Goal: Task Accomplishment & Management: Use online tool/utility

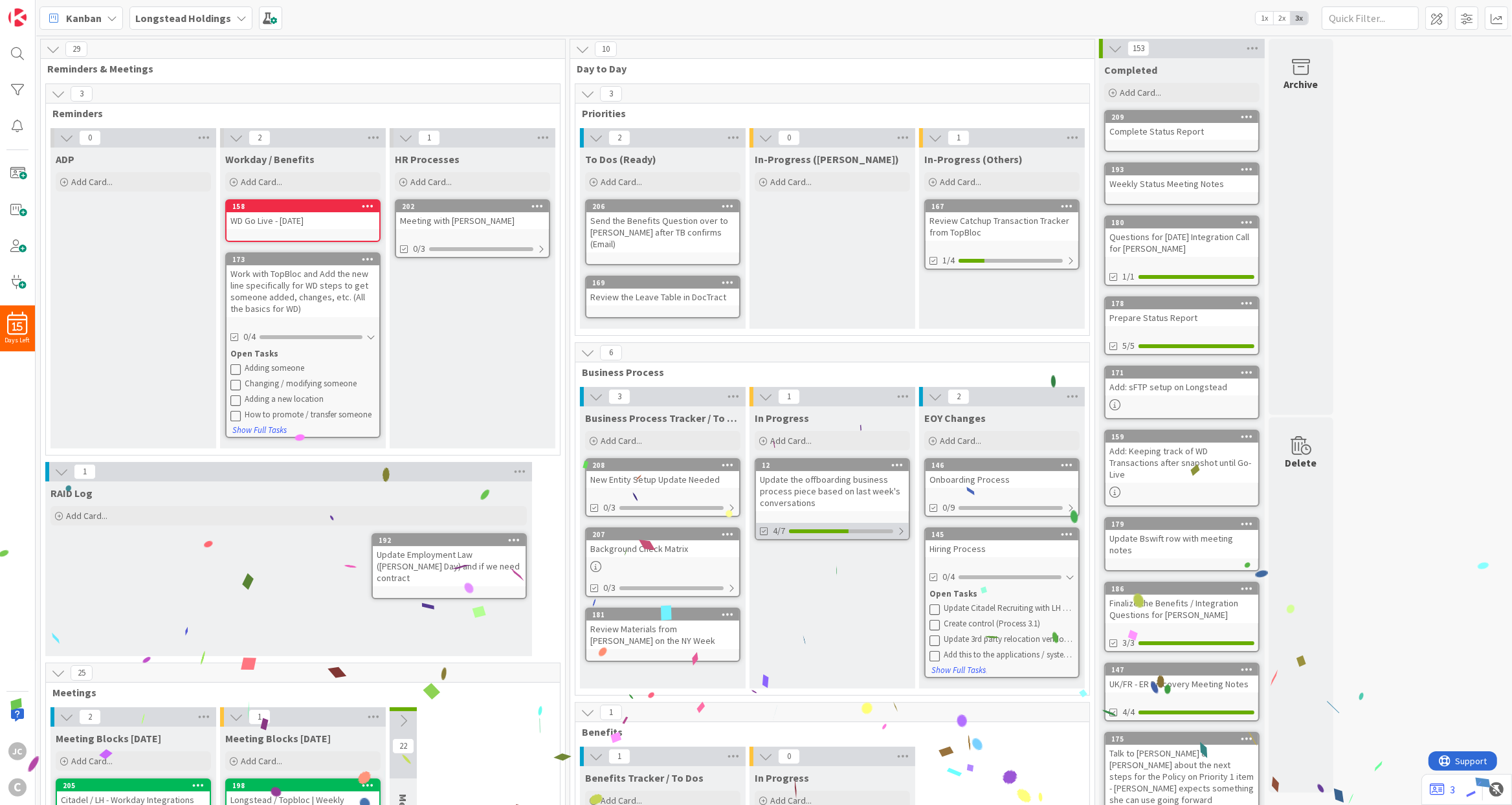
click at [899, 526] on div at bounding box center [901, 531] width 8 height 10
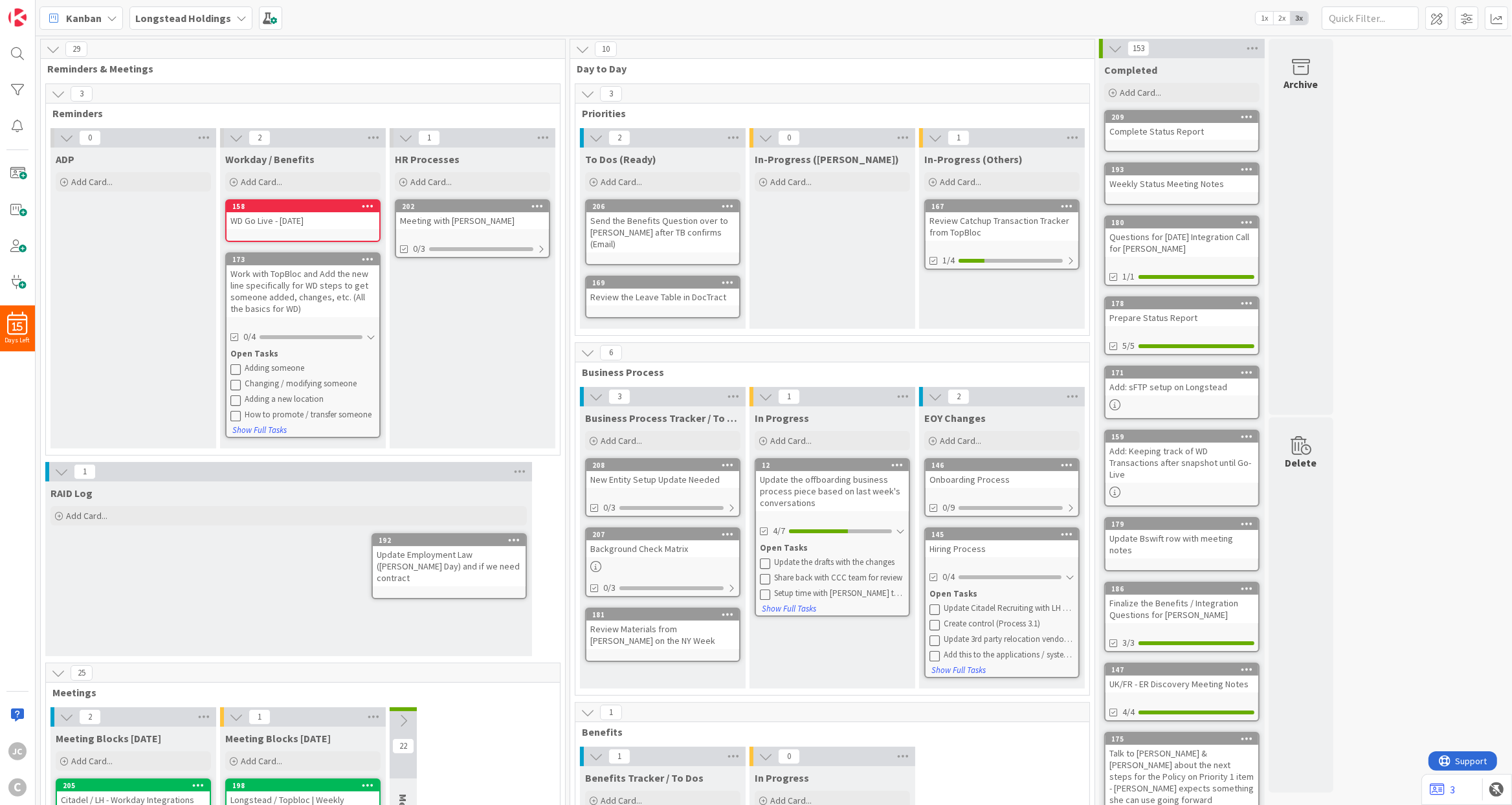
click at [769, 558] on icon at bounding box center [765, 563] width 10 height 10
click at [792, 621] on div "In Progress Add Card... 12 Update the offboarding business process piece based …" at bounding box center [832, 548] width 166 height 283
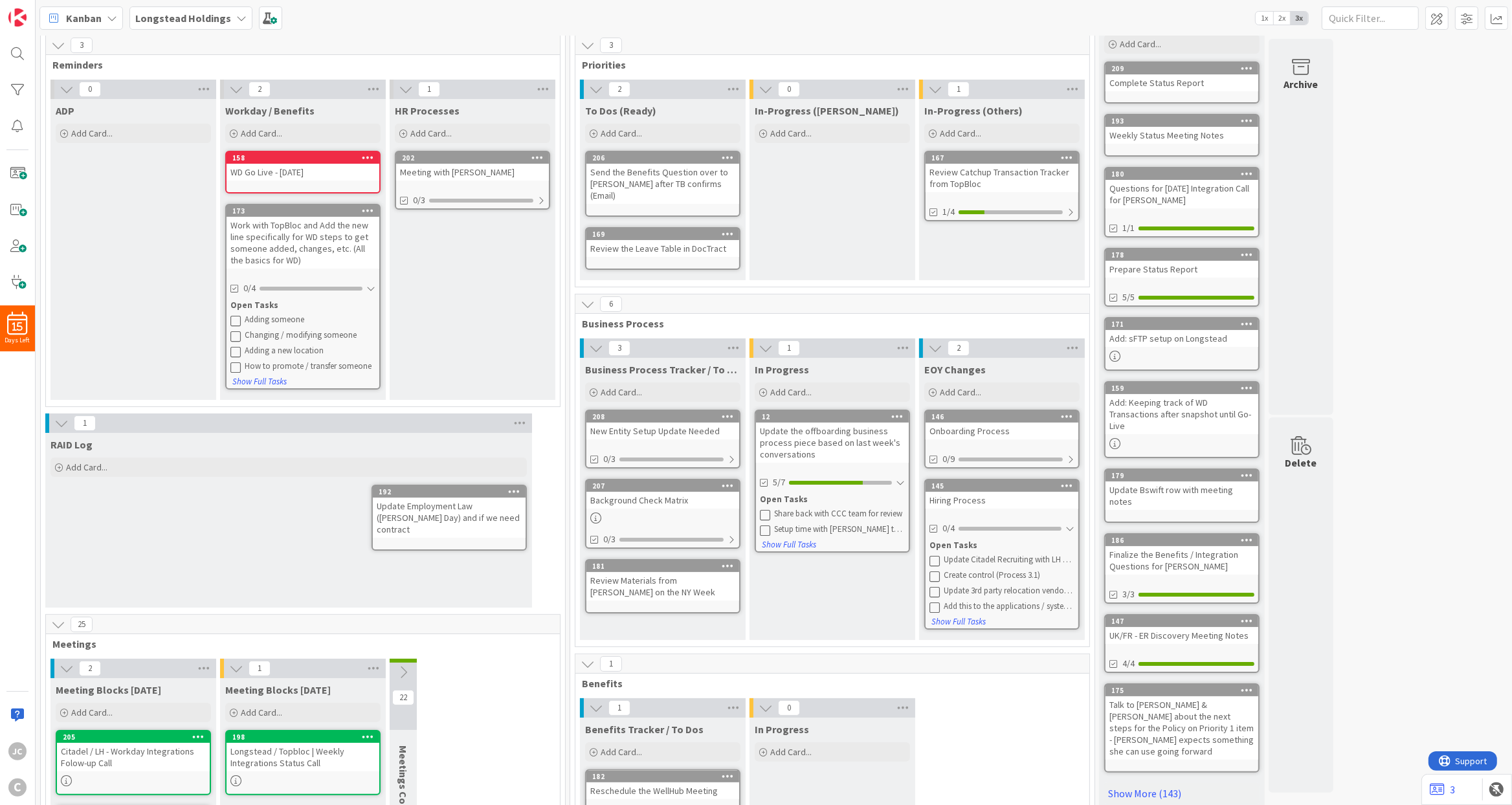
scroll to position [78, 0]
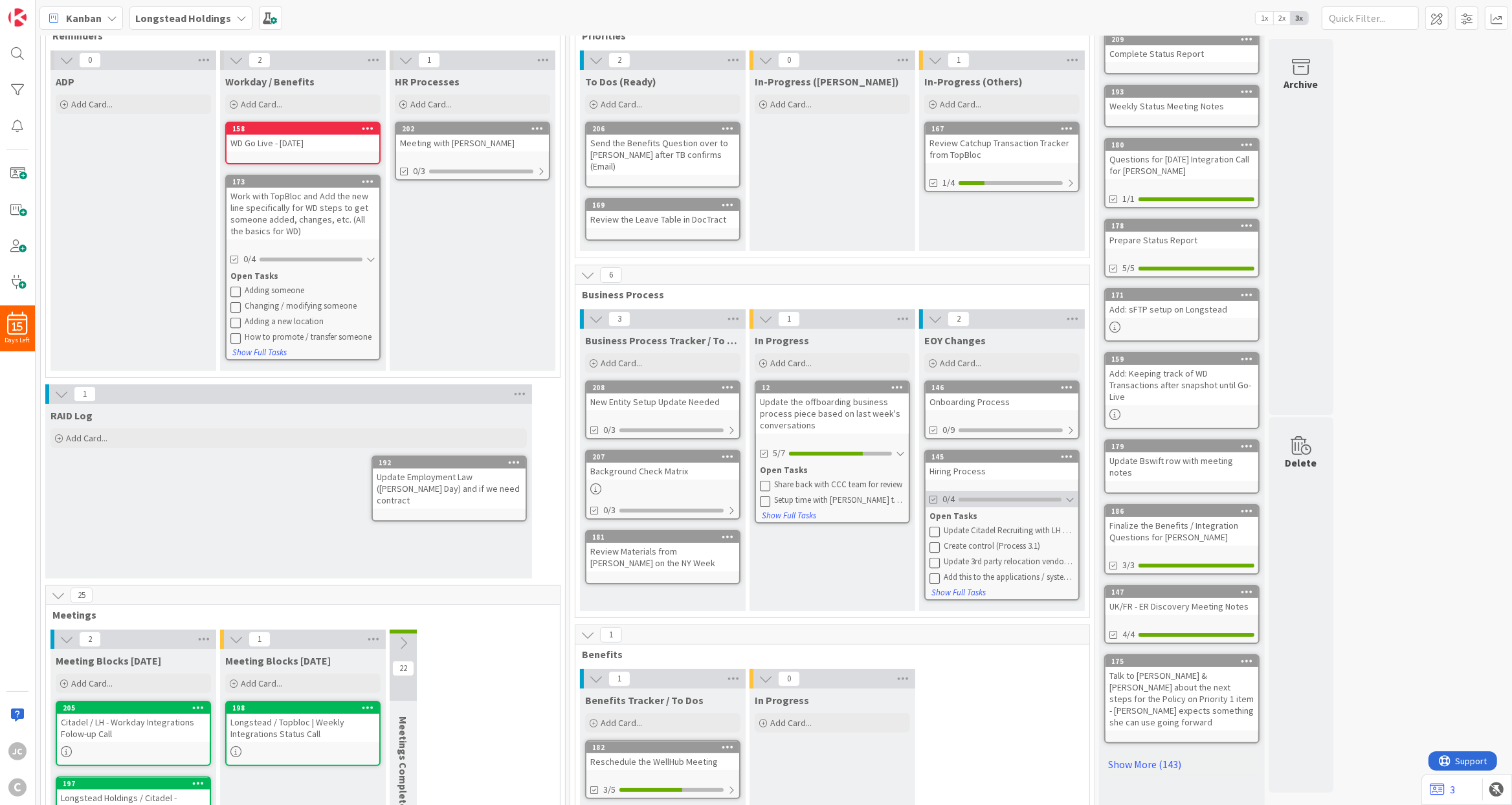
click at [1068, 495] on div at bounding box center [1070, 500] width 9 height 10
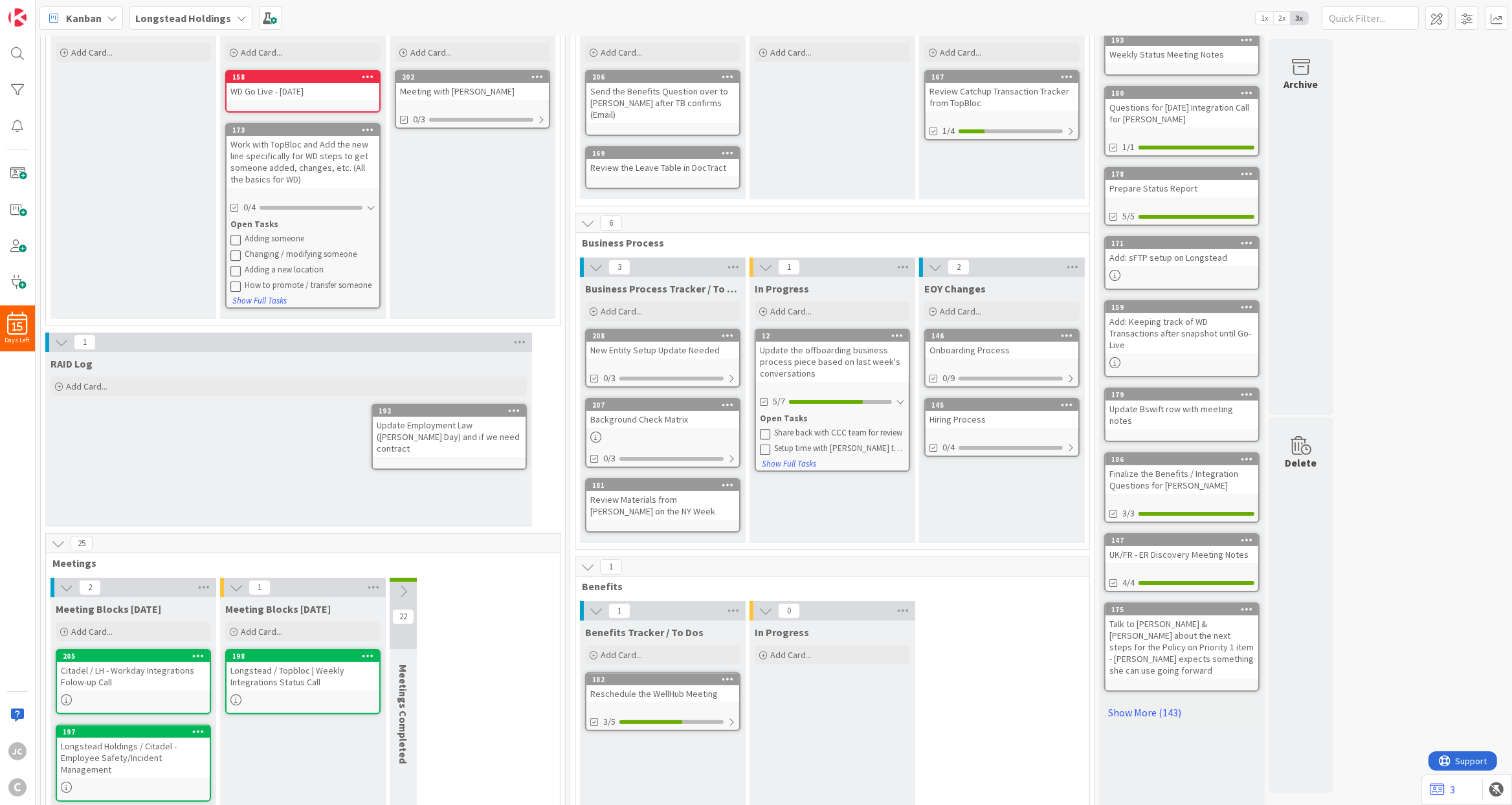
scroll to position [155, 0]
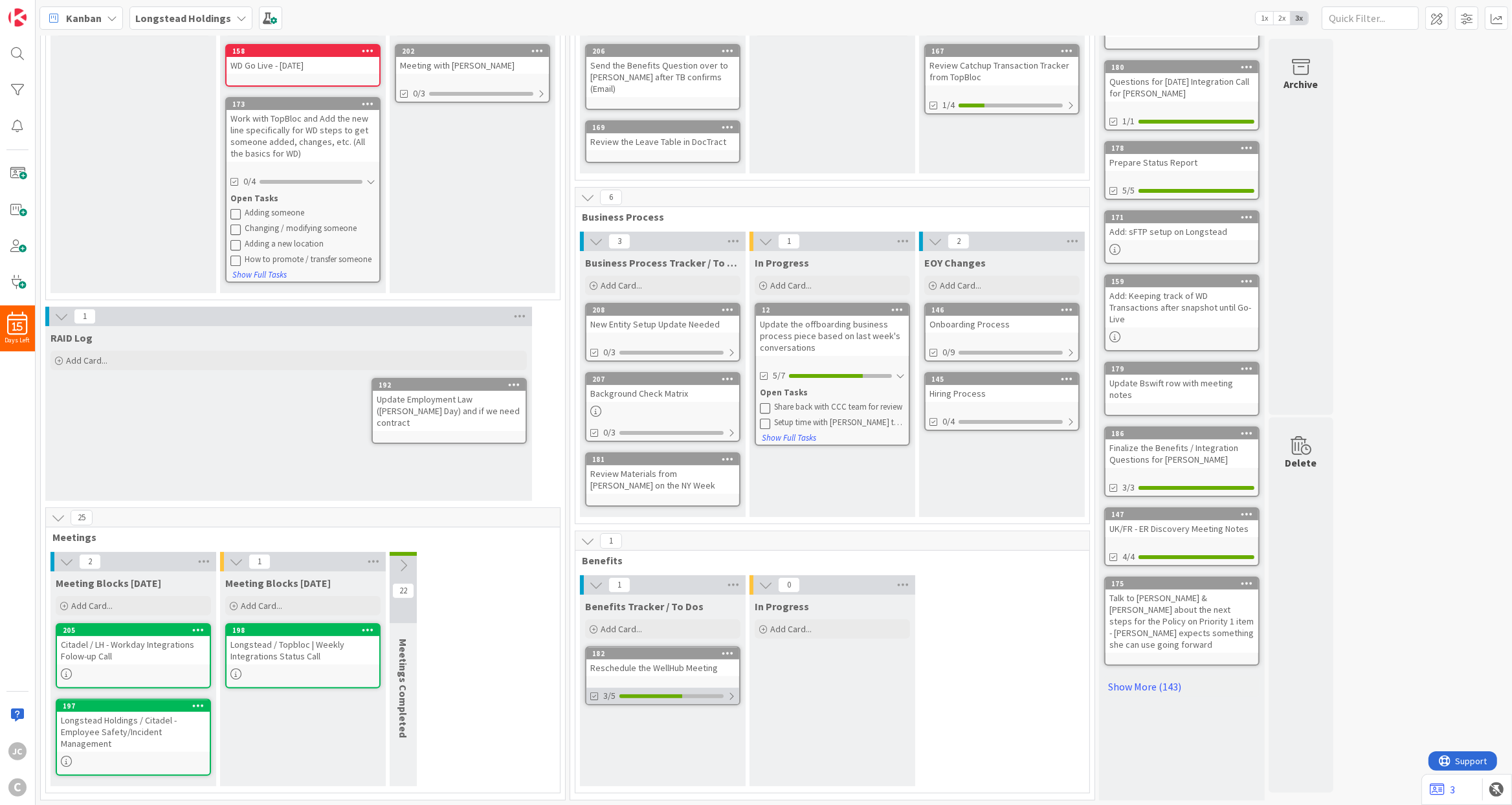
click at [725, 692] on div "3/5" at bounding box center [662, 696] width 153 height 17
click at [731, 692] on div at bounding box center [731, 697] width 9 height 10
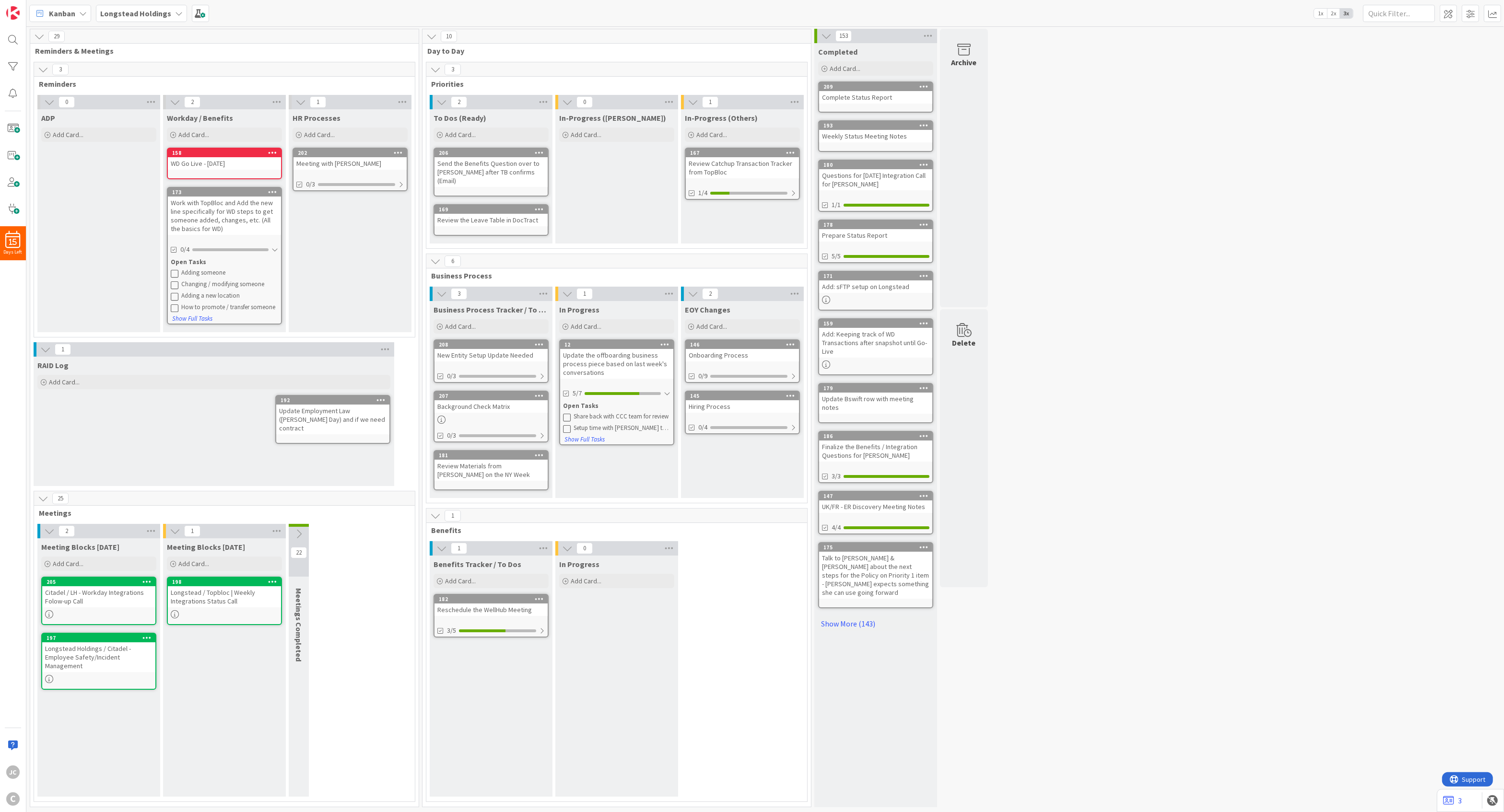
click at [309, 530] on button at bounding box center [299, 534] width 20 height 14
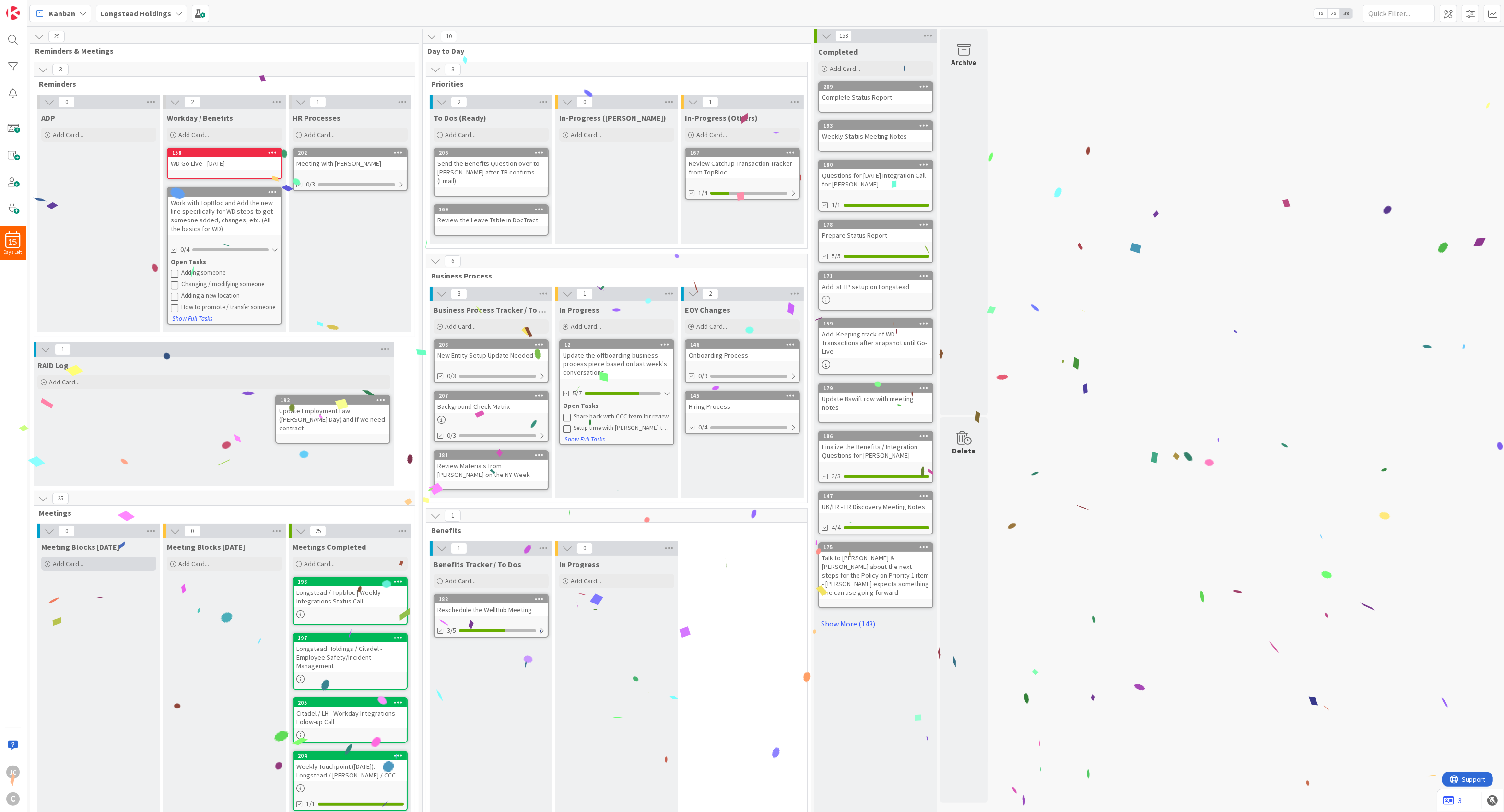
click at [72, 563] on span "Add Card..." at bounding box center [68, 563] width 30 height 8
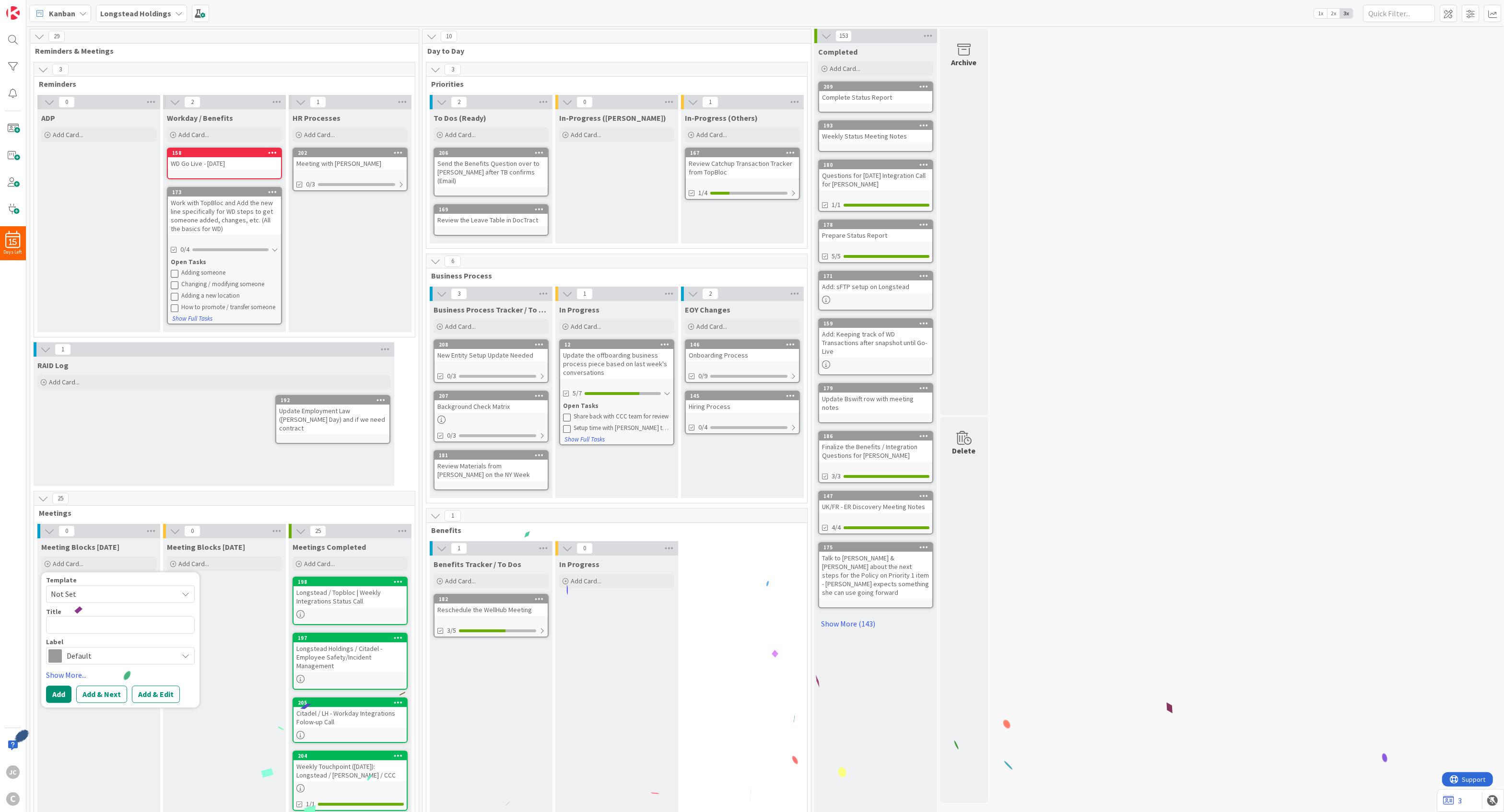
click at [98, 596] on span "Not Set" at bounding box center [111, 594] width 120 height 12
click at [99, 596] on span "Meetings" at bounding box center [128, 635] width 137 height 12
type textarea "x"
type textarea "Meetings"
click at [115, 596] on textarea "Meetings" at bounding box center [120, 625] width 149 height 17
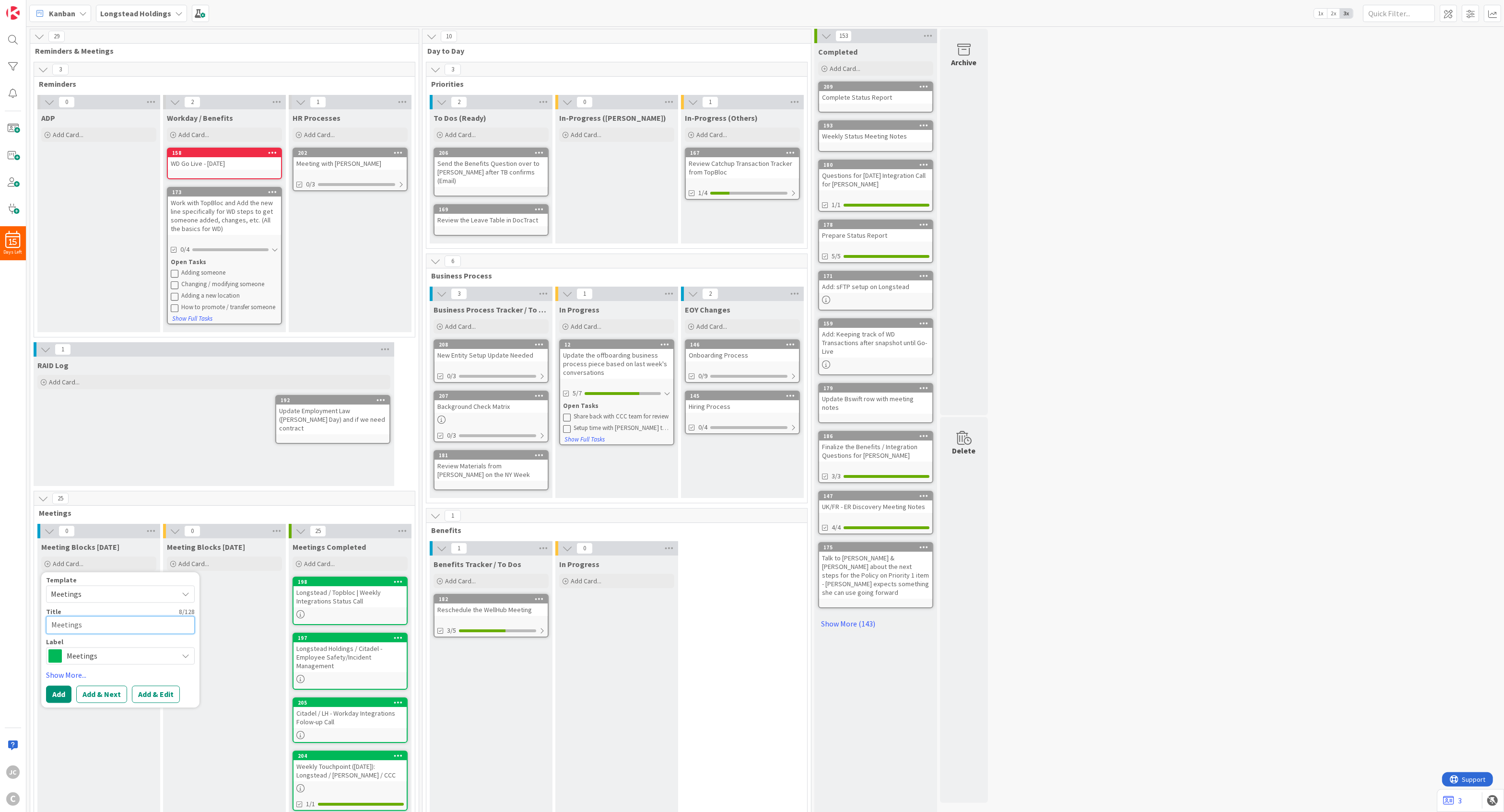
click at [115, 596] on textarea "Meetings" at bounding box center [120, 625] width 149 height 17
paste textarea "Connect on LSH Advanced Comp Need"
type textarea "x"
type textarea "Connect on LSH Advanced Comp Need"
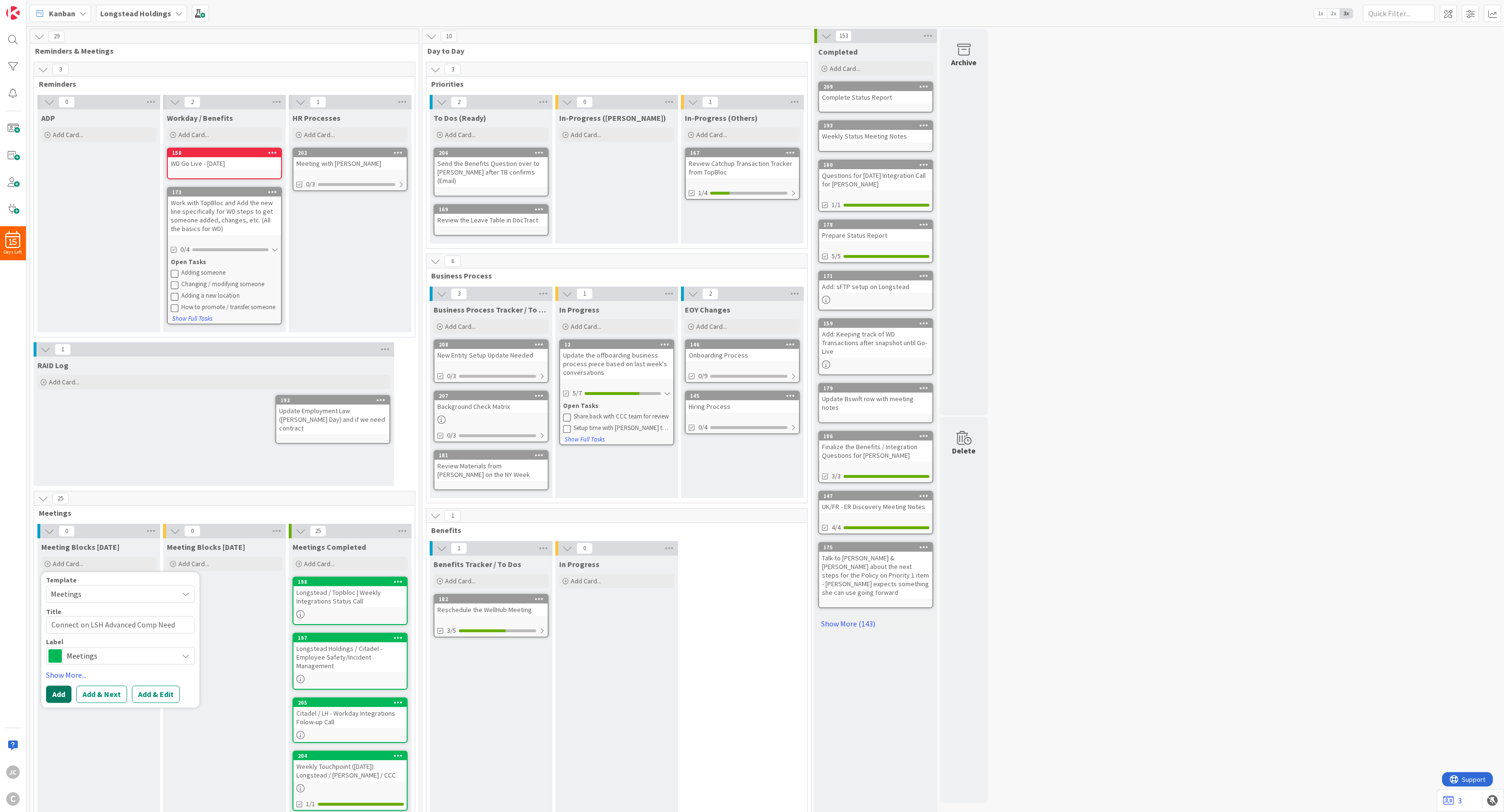
click at [59, 596] on button "Add" at bounding box center [58, 694] width 25 height 17
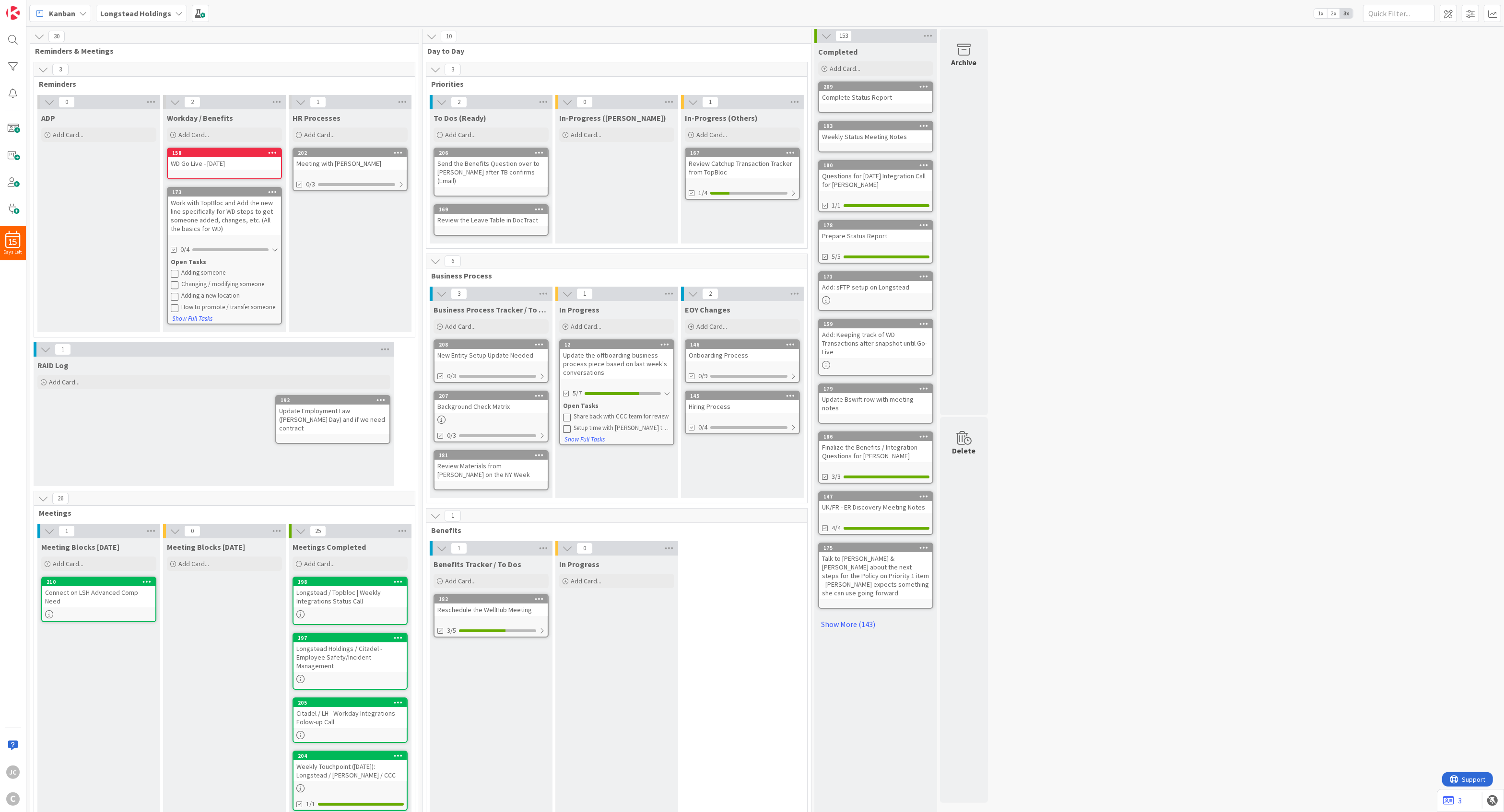
click at [107, 590] on div "Connect on LSH Advanced Comp Need" at bounding box center [98, 597] width 113 height 21
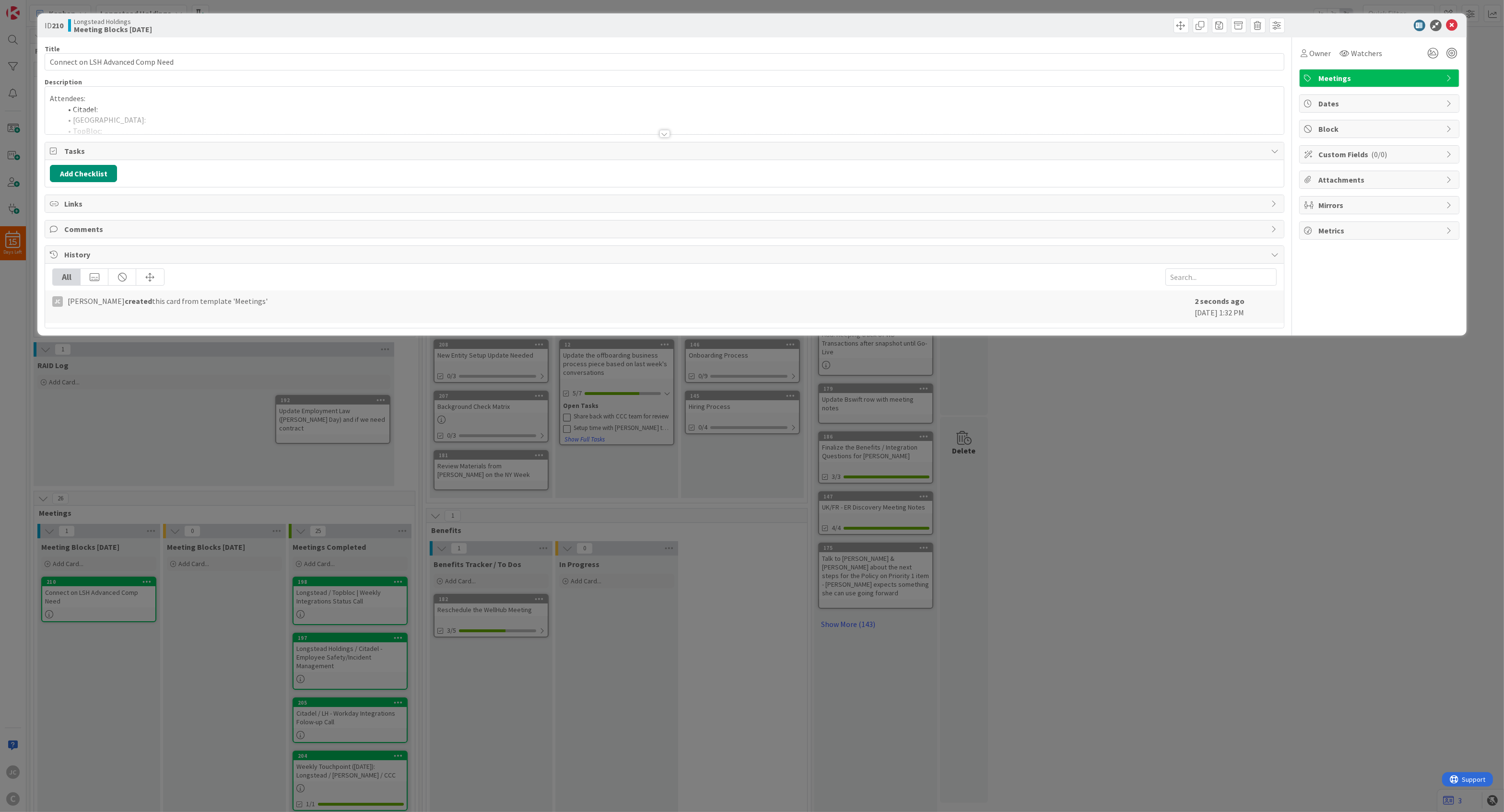
click at [126, 121] on div at bounding box center [664, 122] width 1238 height 25
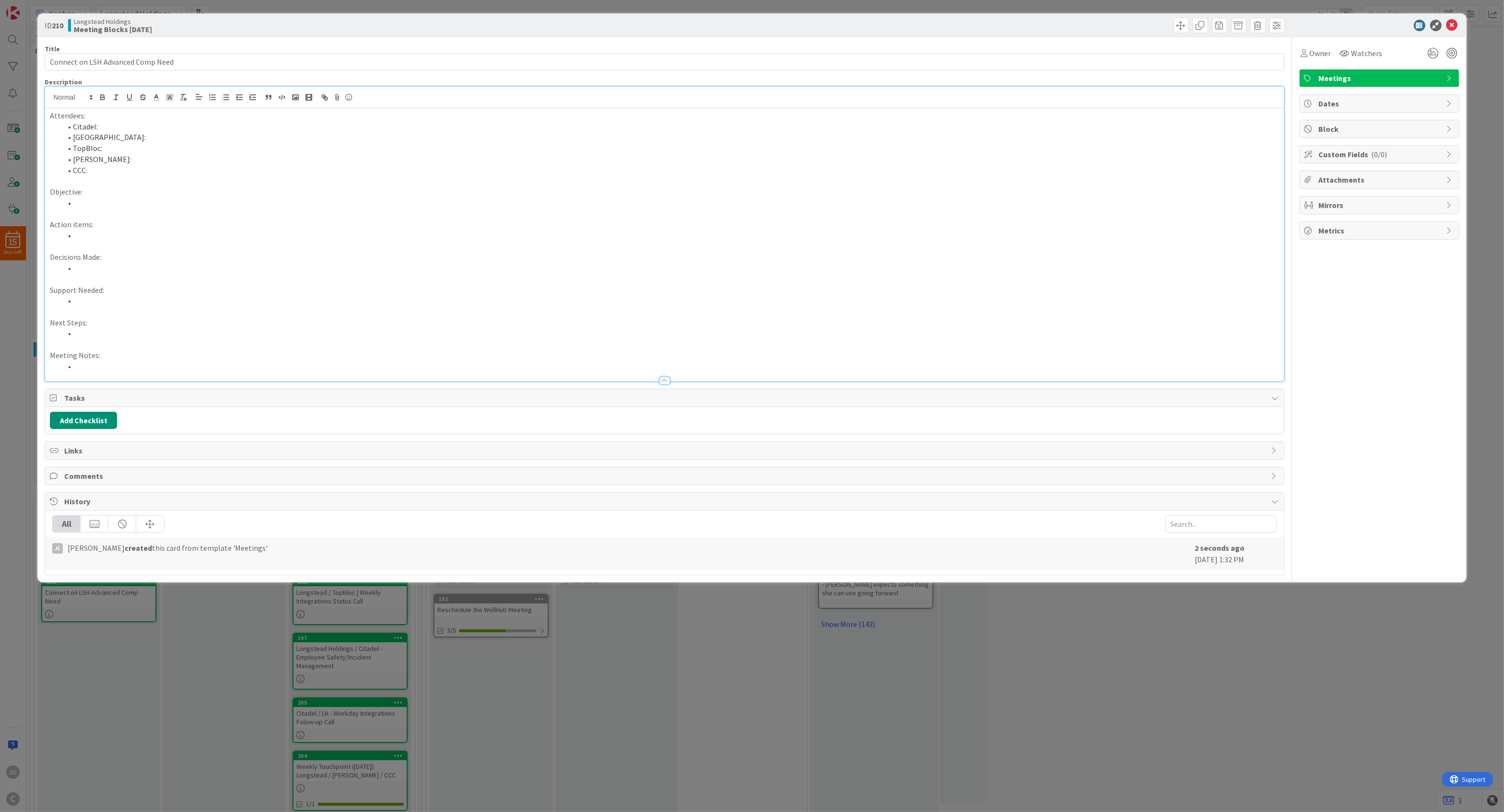
click at [129, 176] on li "CCC:" at bounding box center [670, 170] width 1217 height 11
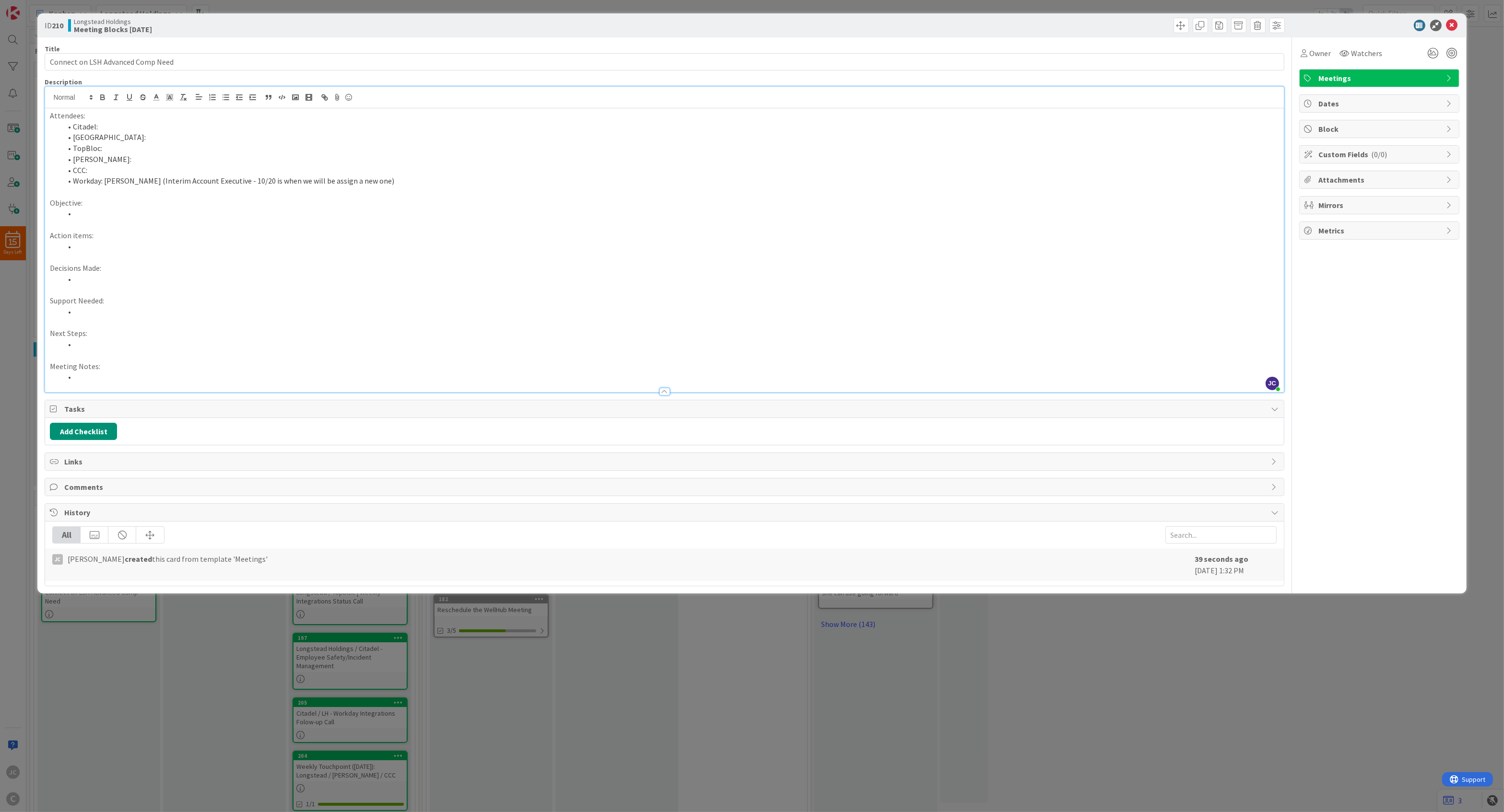
click at [552, 596] on div "ID 210 Longstead Holdings Meeting Blocks Today Title 33 / 128 Connect on LSH Ad…" at bounding box center [752, 406] width 1504 height 812
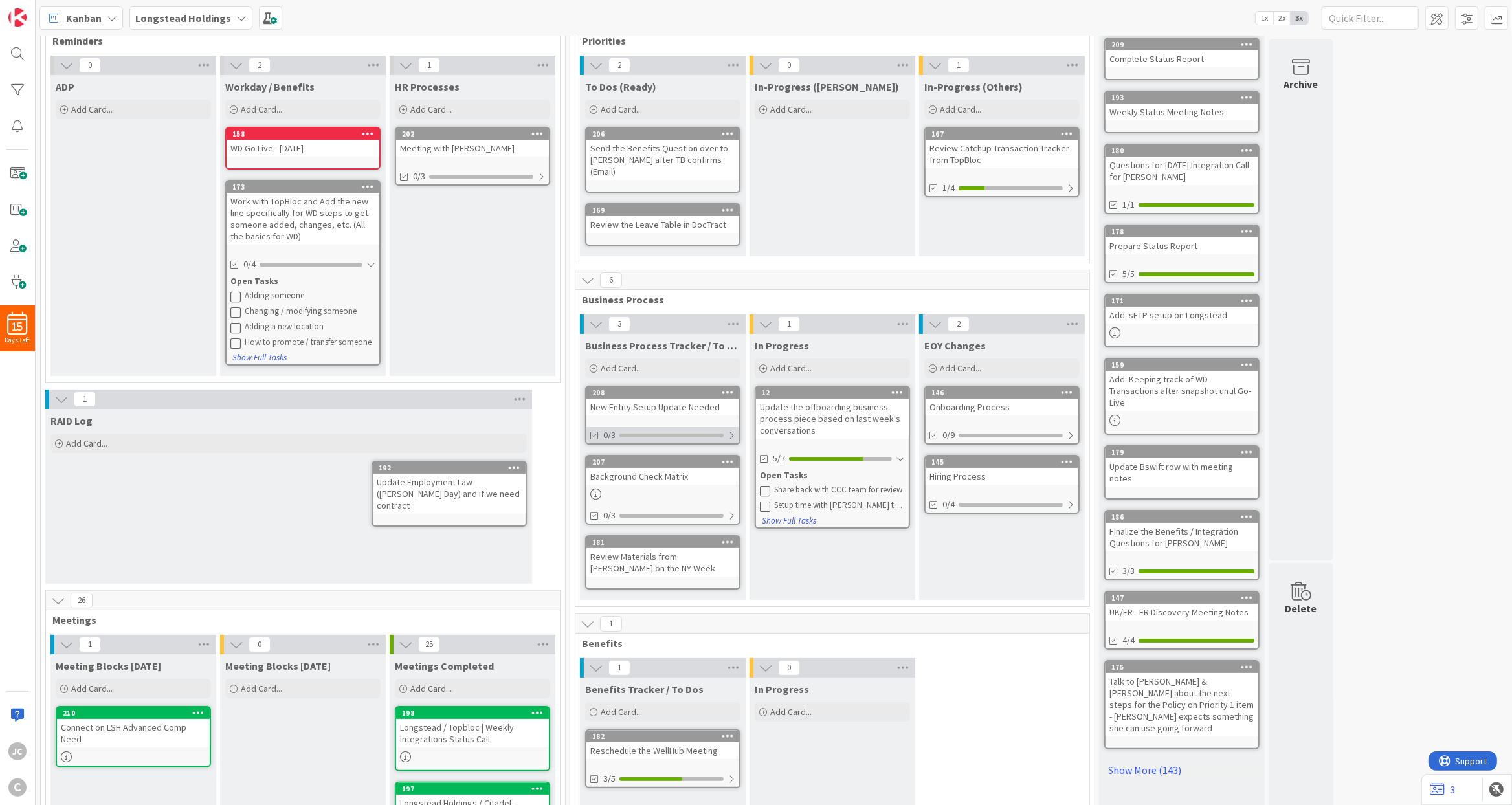
scroll to position [155, 0]
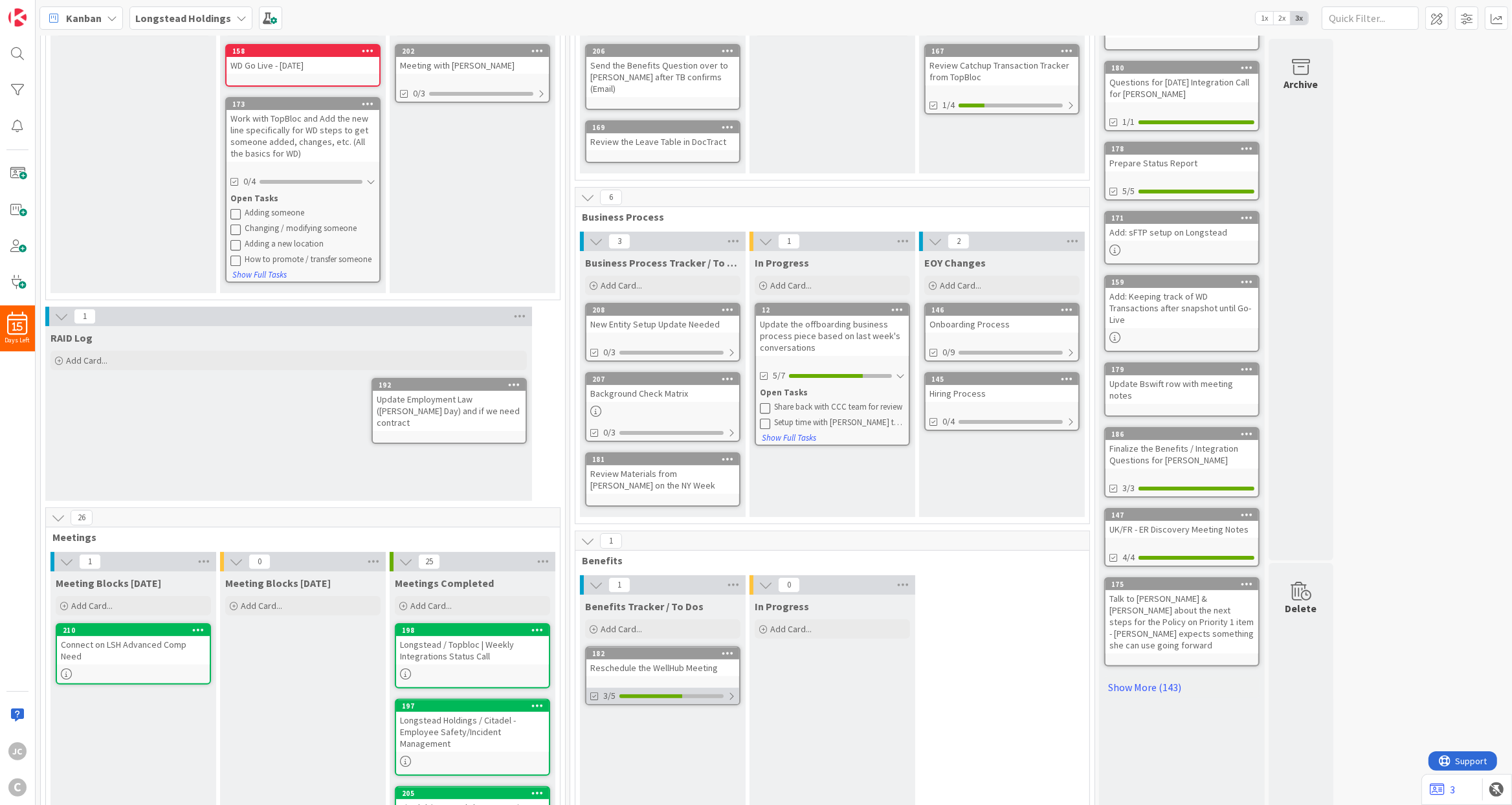
click at [732, 692] on div at bounding box center [731, 697] width 8 height 10
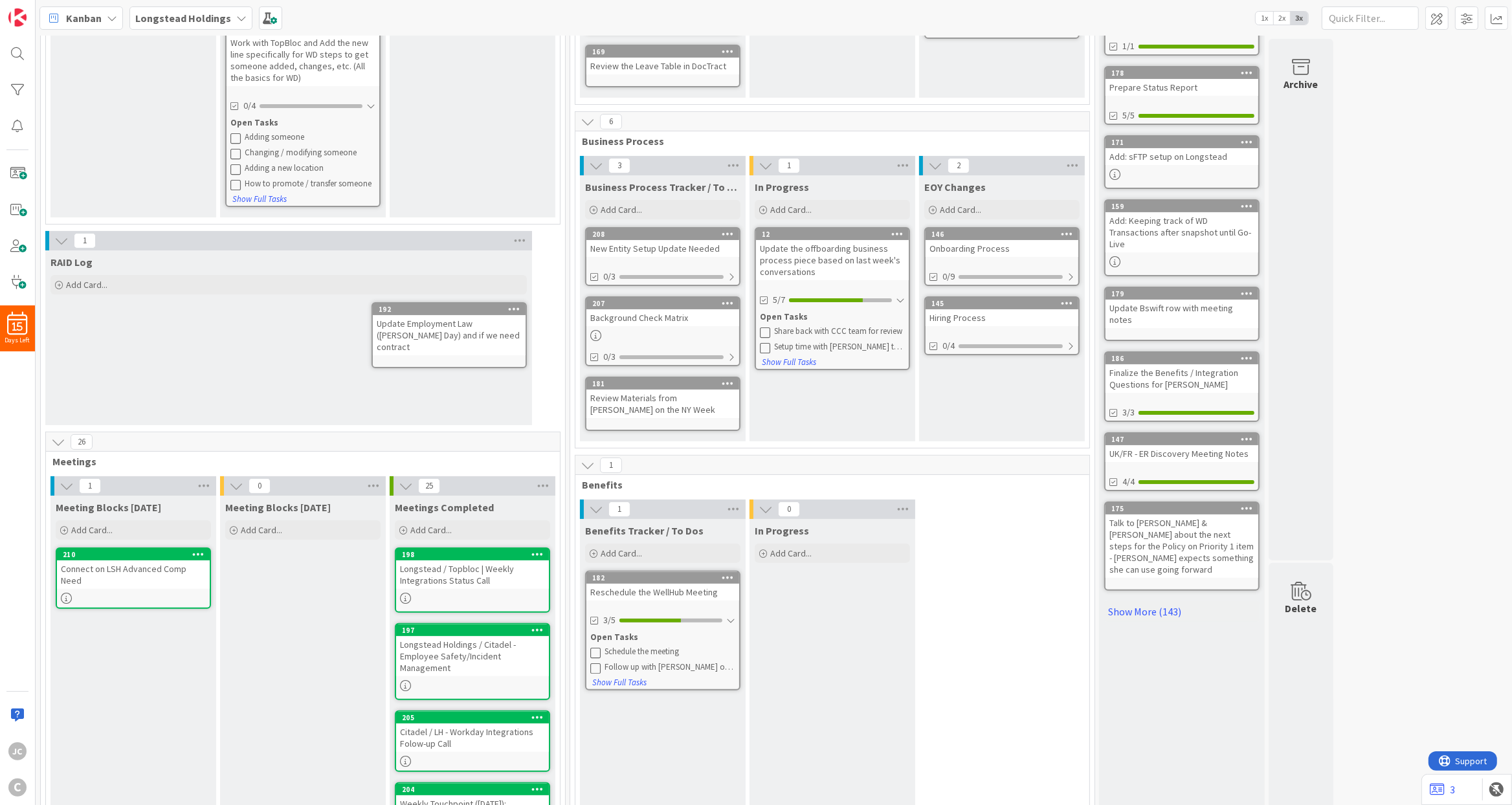
scroll to position [233, 0]
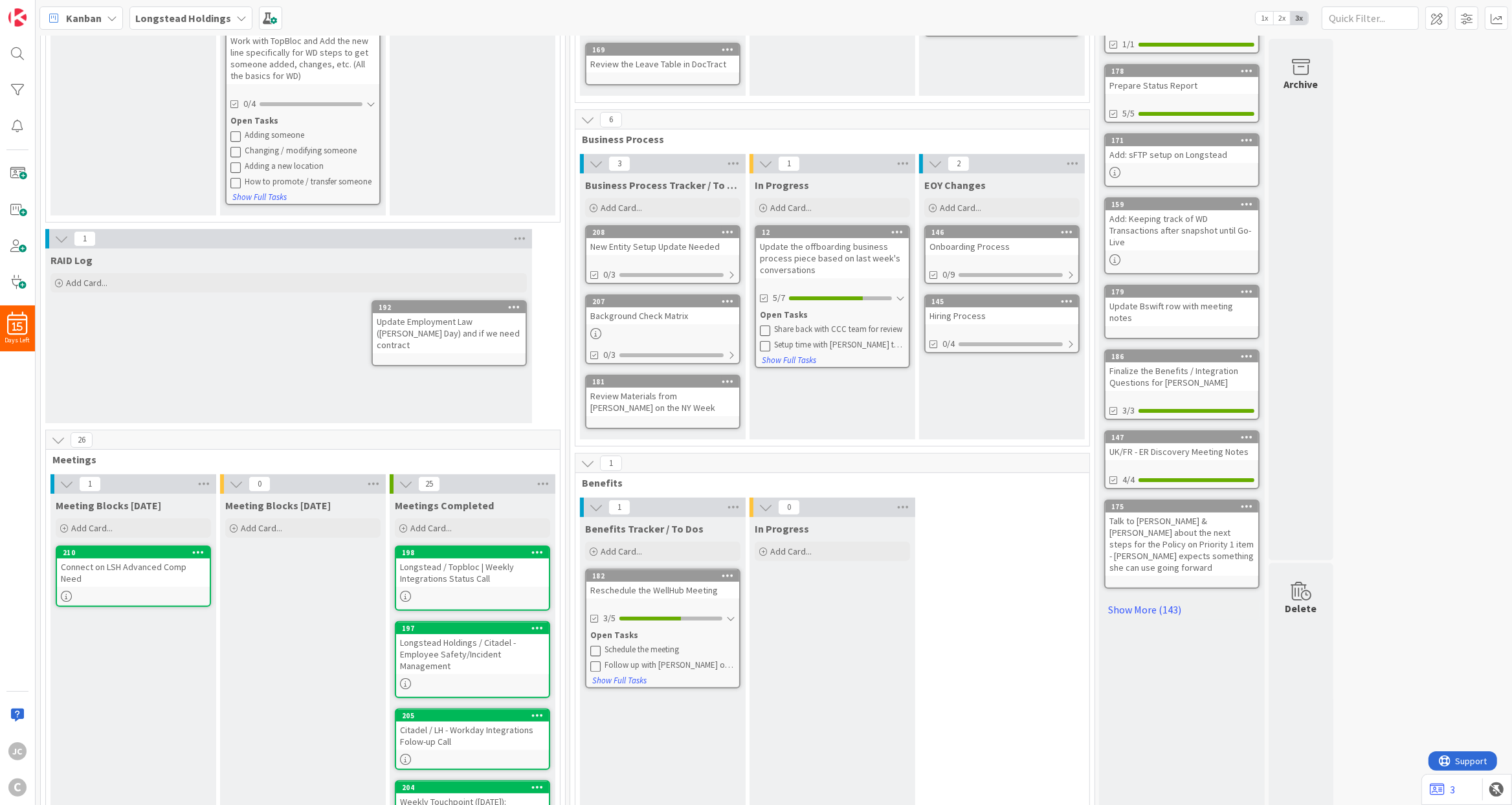
click at [145, 570] on div "Connect on LSH Advanced Comp Need" at bounding box center [133, 572] width 153 height 29
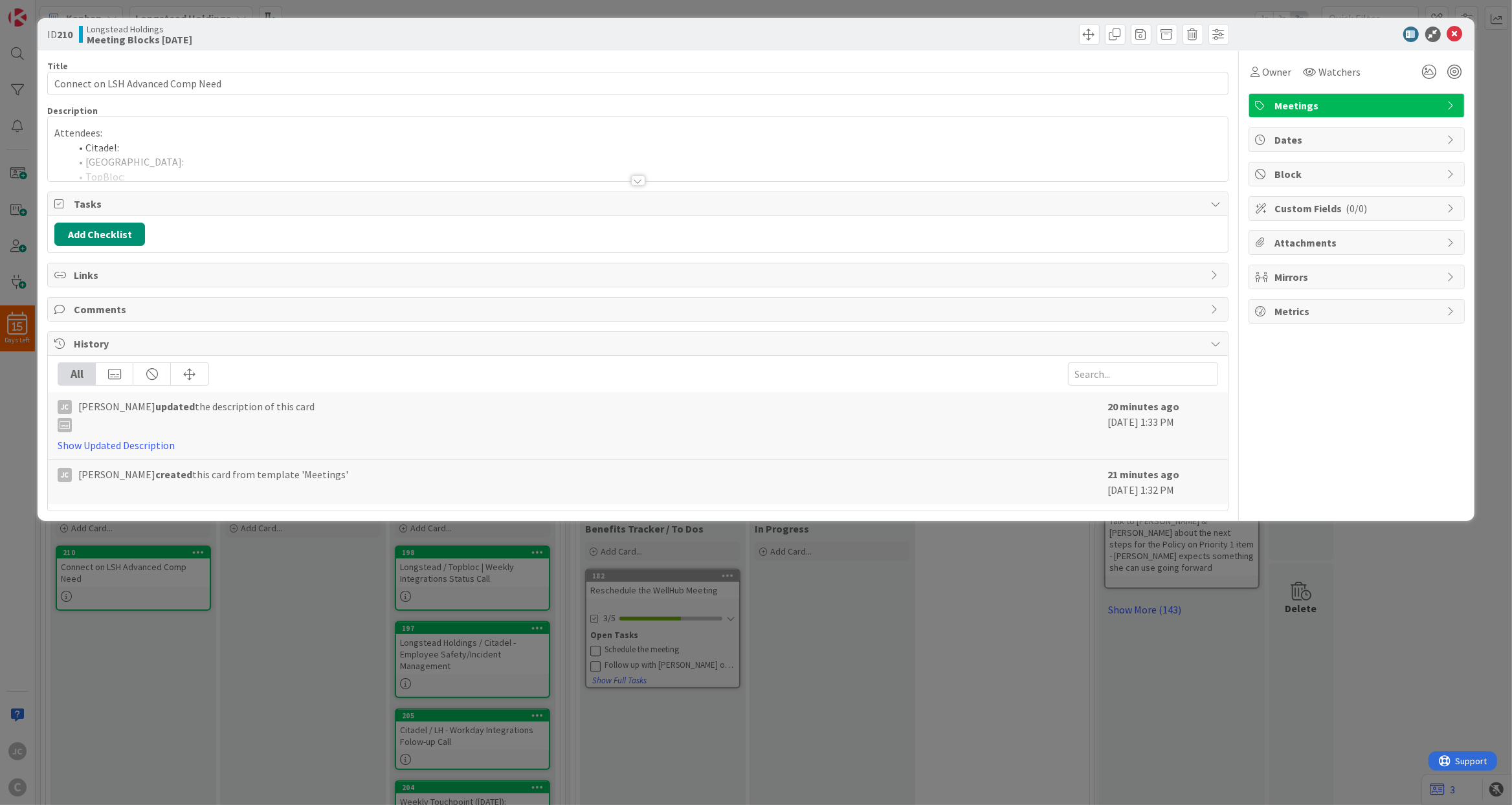
click at [255, 168] on div at bounding box center [637, 165] width 1179 height 33
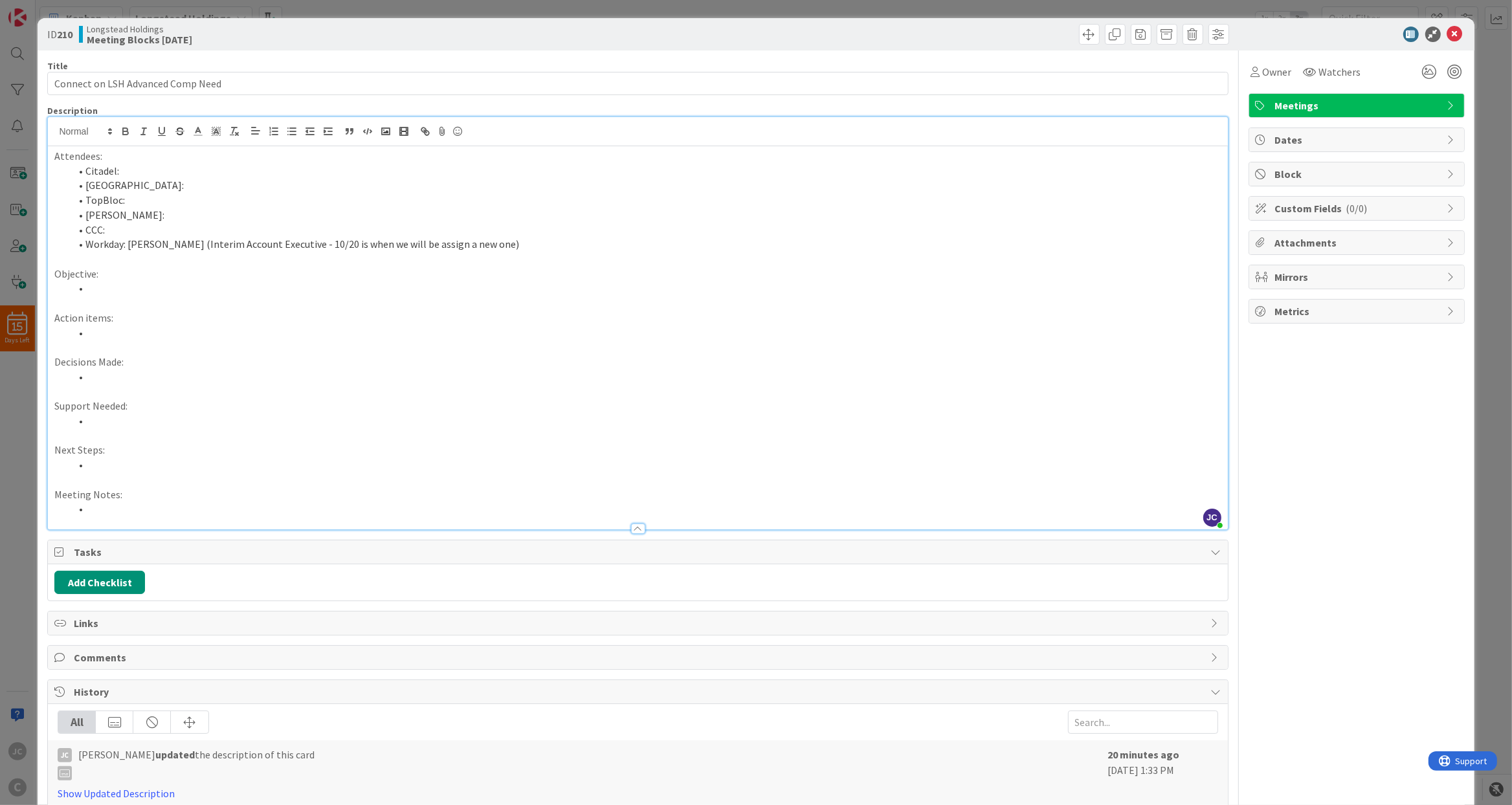
click at [26, 448] on div "ID 210 Longstead Holdings Meeting Blocks Today Title 33 / 128 Connect on LSH Ad…" at bounding box center [756, 402] width 1512 height 805
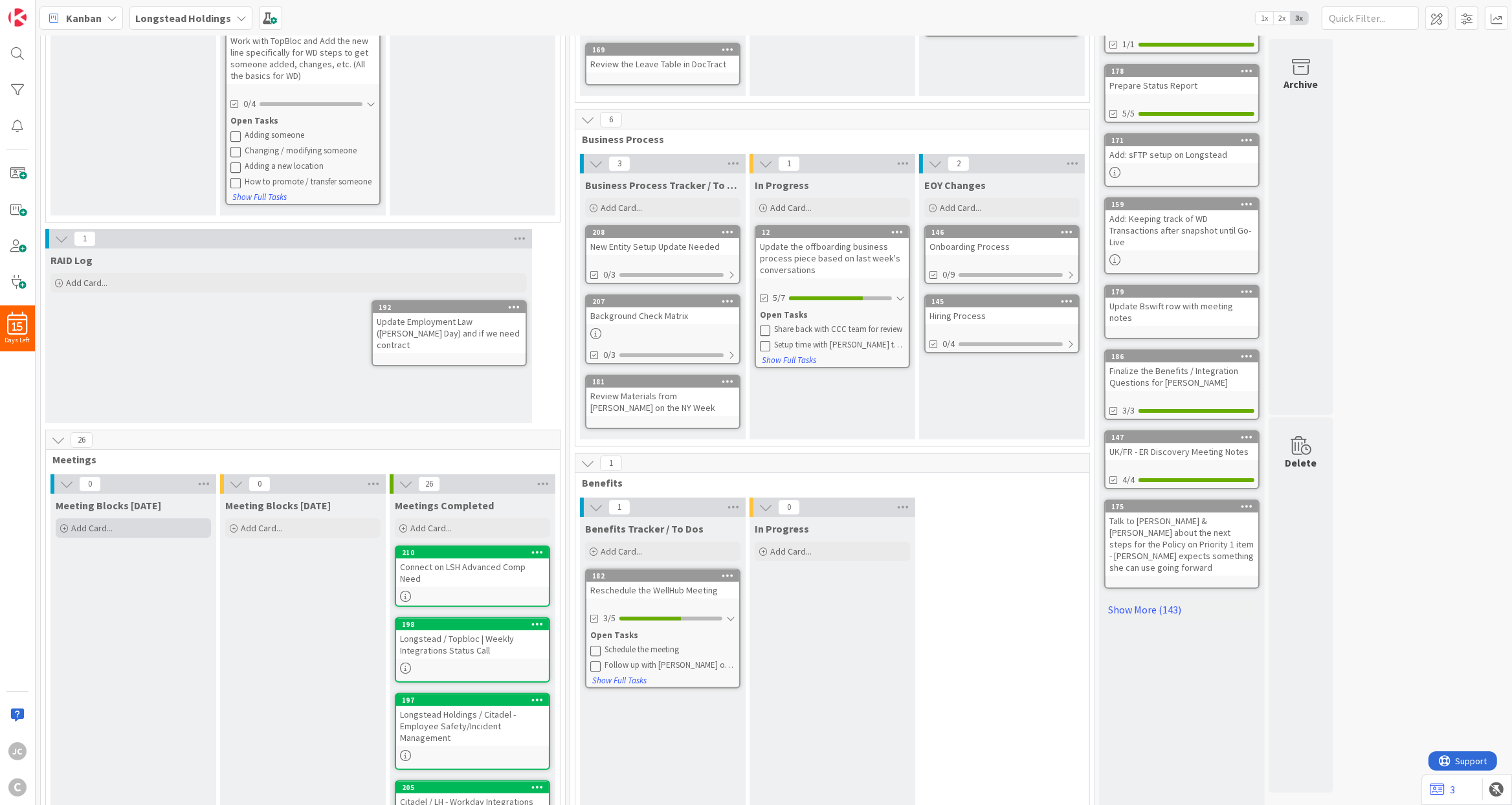
click at [164, 529] on div "Add Card..." at bounding box center [133, 528] width 155 height 19
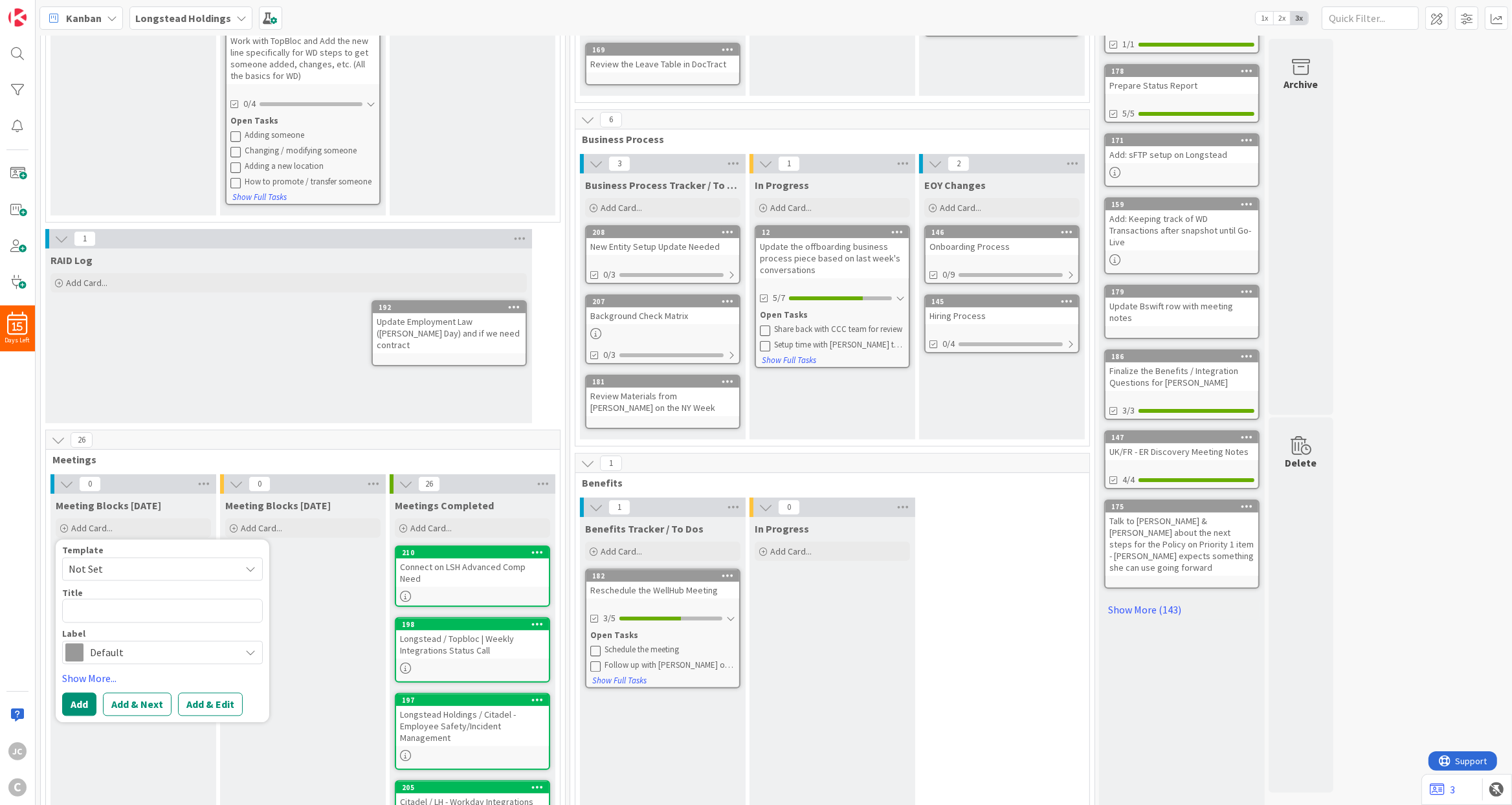
click at [148, 575] on span "Not Set" at bounding box center [150, 569] width 162 height 17
click at [136, 611] on link "Not Set" at bounding box center [168, 600] width 212 height 24
click at [130, 583] on div "Template Not Set Not Set Meetings Edit Card Templates Title 0 / 128 Label Defau…" at bounding box center [162, 605] width 201 height 119
click at [132, 578] on span "Not Set" at bounding box center [162, 570] width 201 height 24
click at [129, 621] on span "Meetings" at bounding box center [173, 624] width 185 height 17
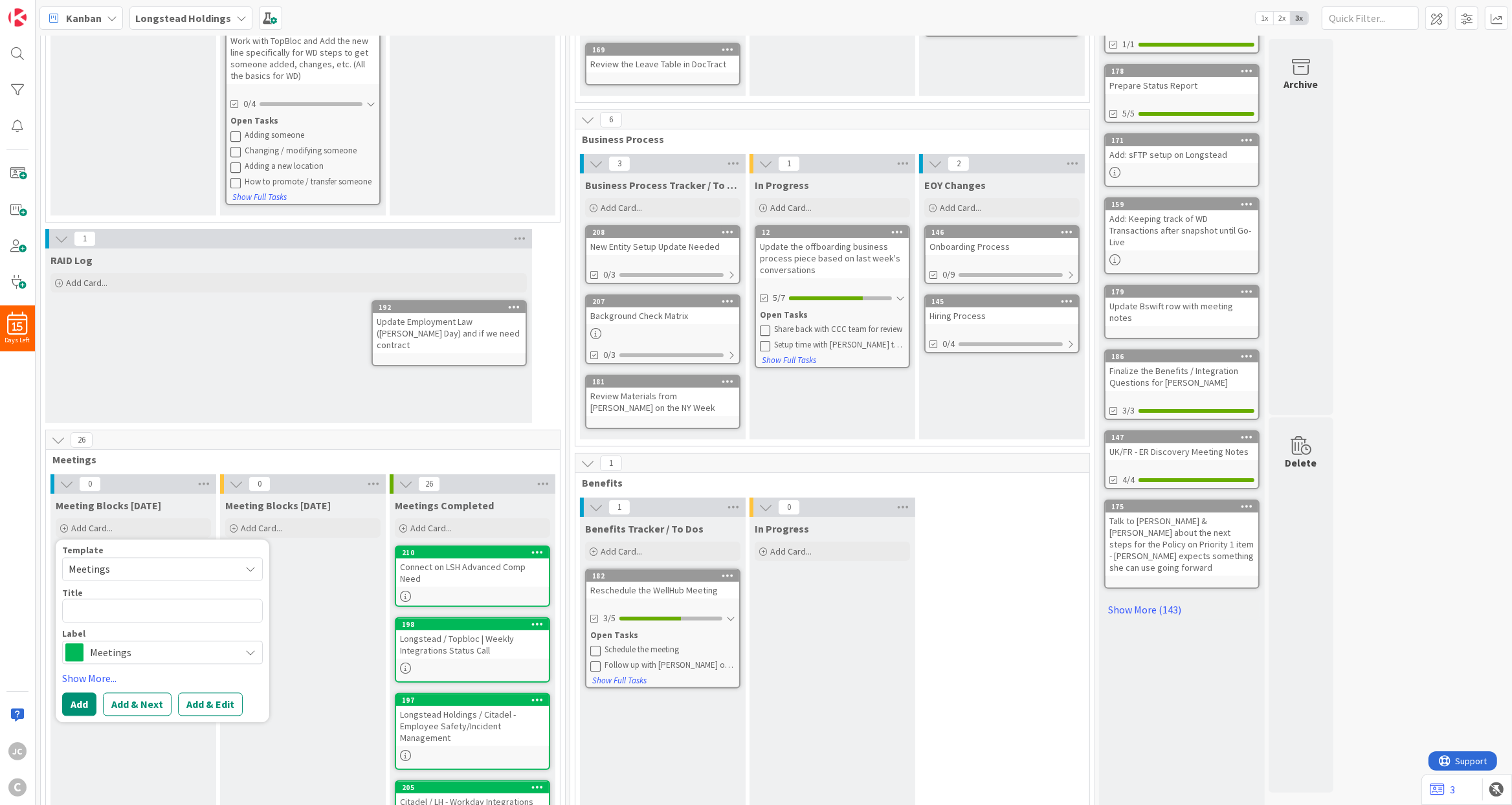
type textarea "x"
type textarea "Meetings"
click at [117, 608] on textarea "Meetings" at bounding box center [162, 611] width 201 height 24
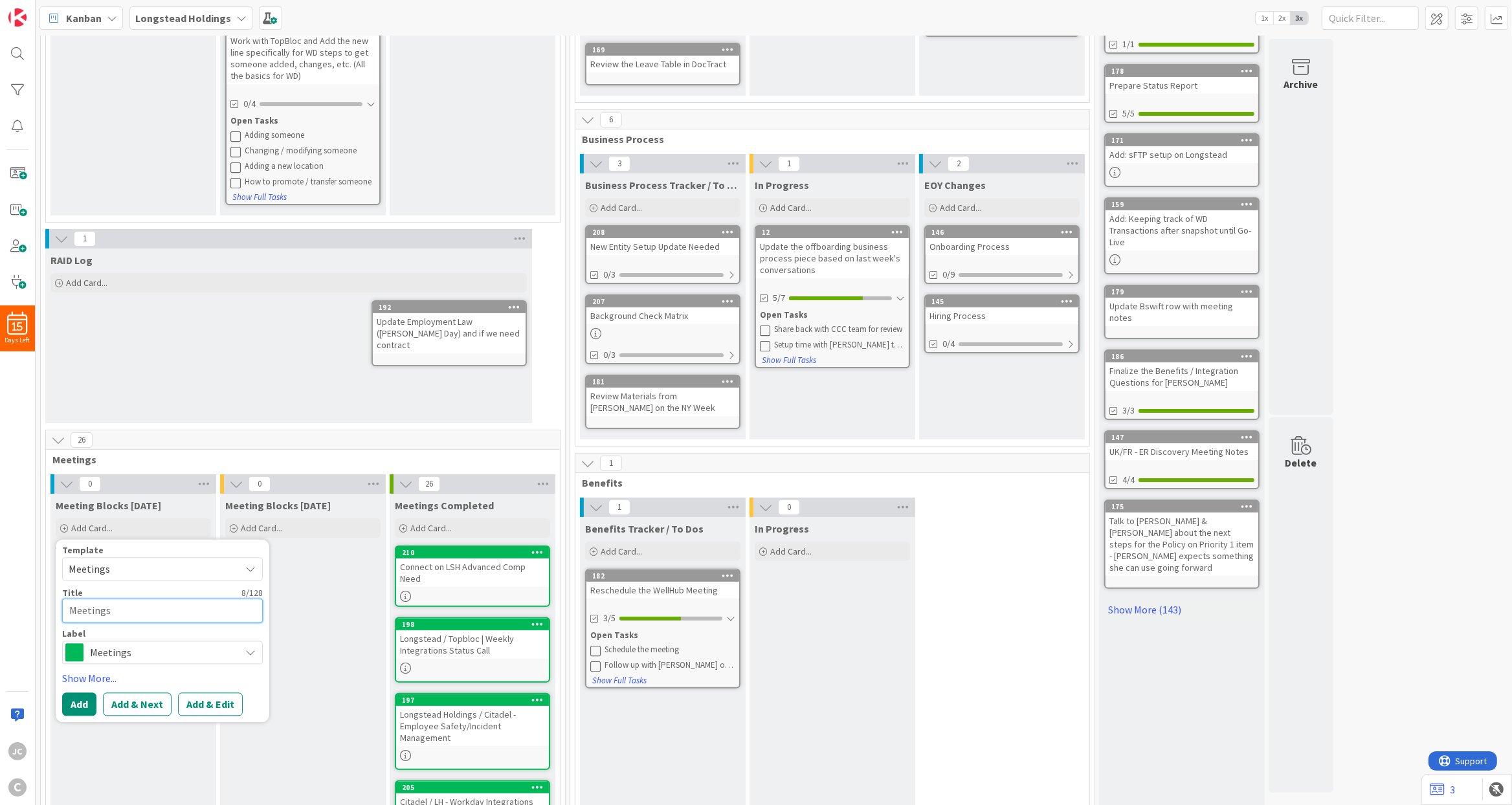
paste textarea "Weekly Status: Longstead ADP & Workday Implementation"
type textarea "x"
type textarea "Weekly Status: Longstead ADP & Workday Implementation"
click at [84, 714] on button "Add" at bounding box center [78, 720] width 34 height 24
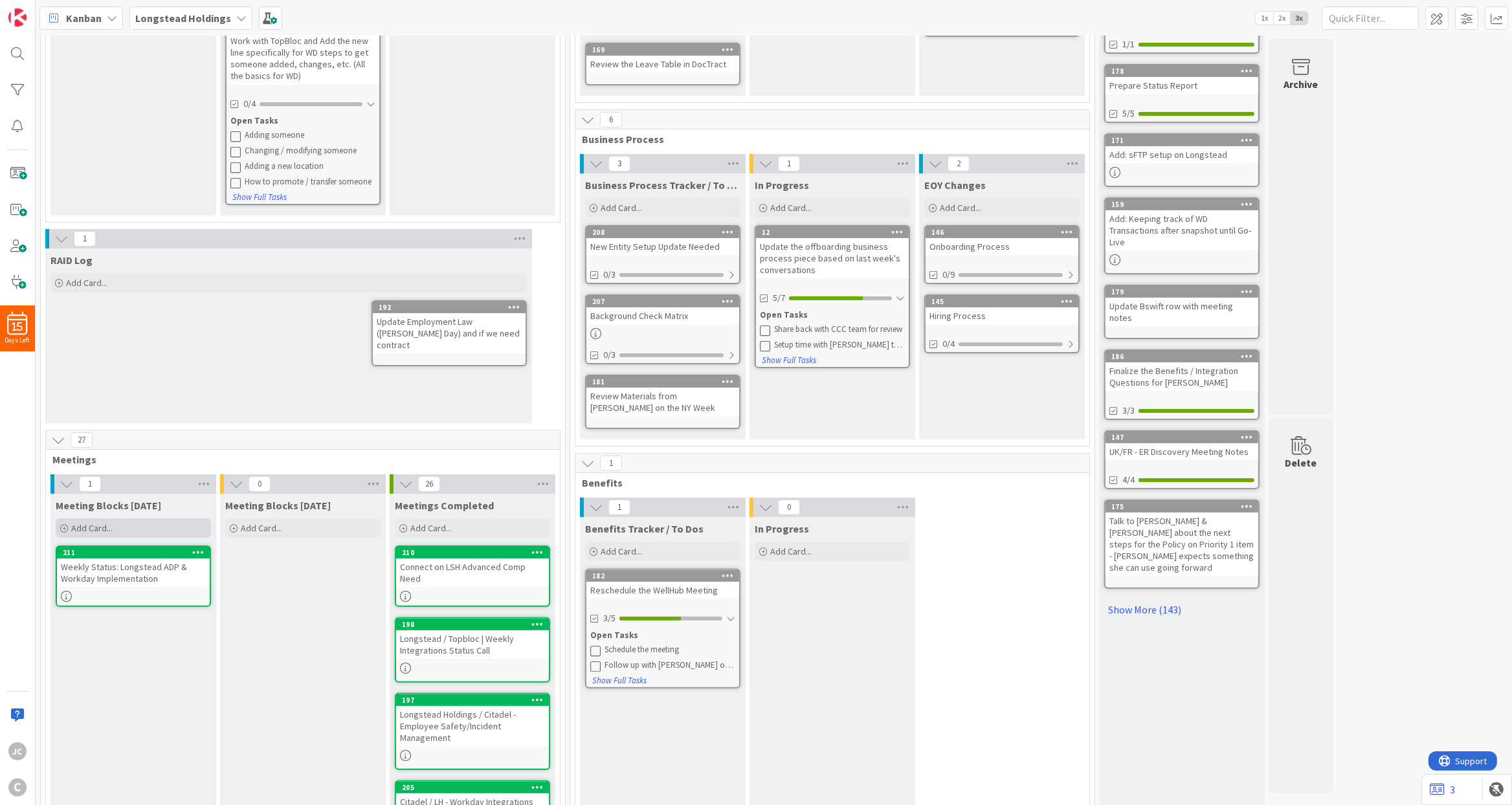
click at [110, 518] on div "Add Card..." at bounding box center [133, 528] width 155 height 19
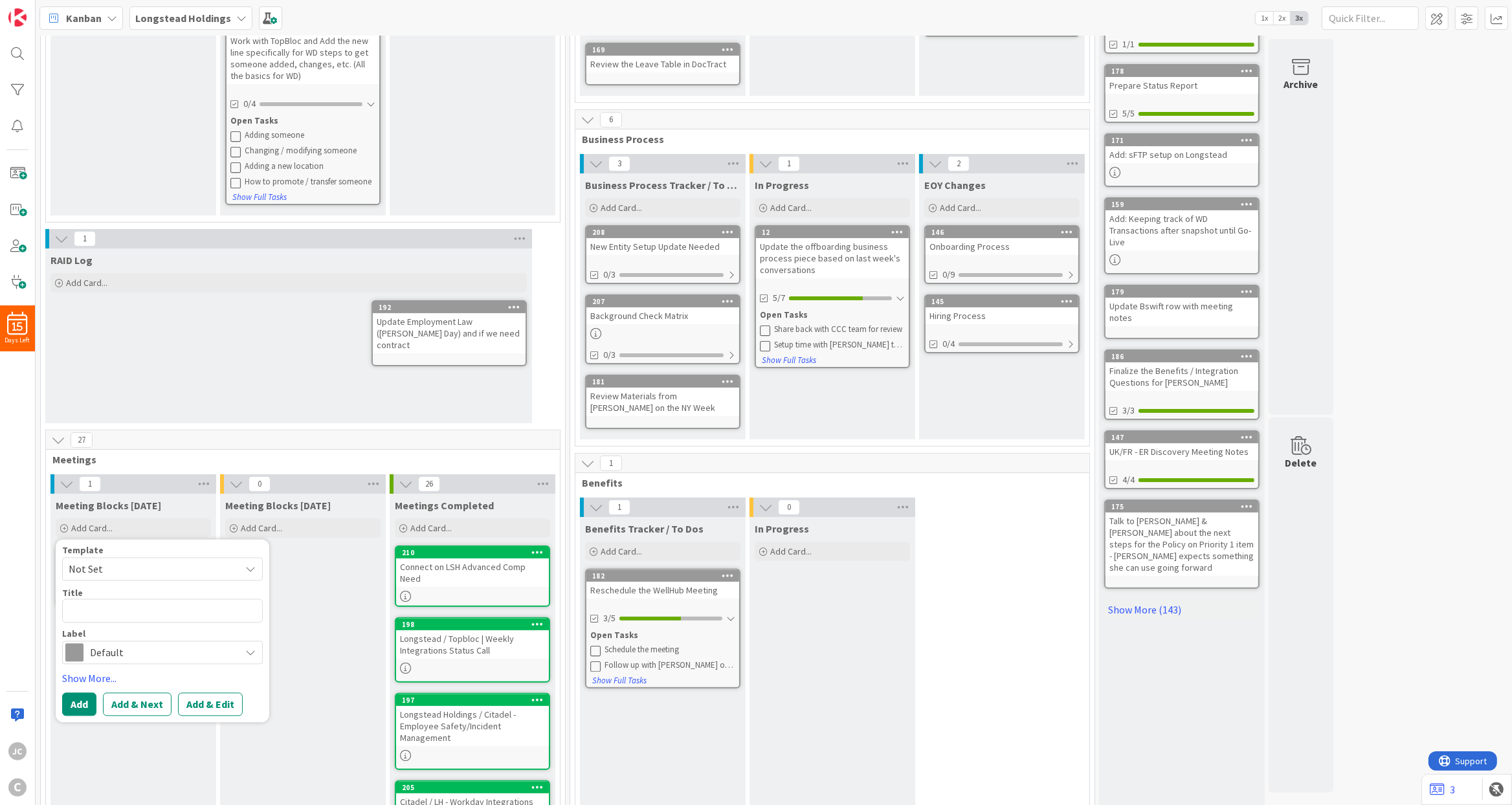
click at [122, 570] on span "Not Set" at bounding box center [150, 569] width 162 height 17
click at [124, 629] on span "Meetings" at bounding box center [173, 624] width 185 height 17
type textarea "x"
type textarea "Meetings"
click at [167, 609] on textarea "Meetings" at bounding box center [162, 611] width 201 height 24
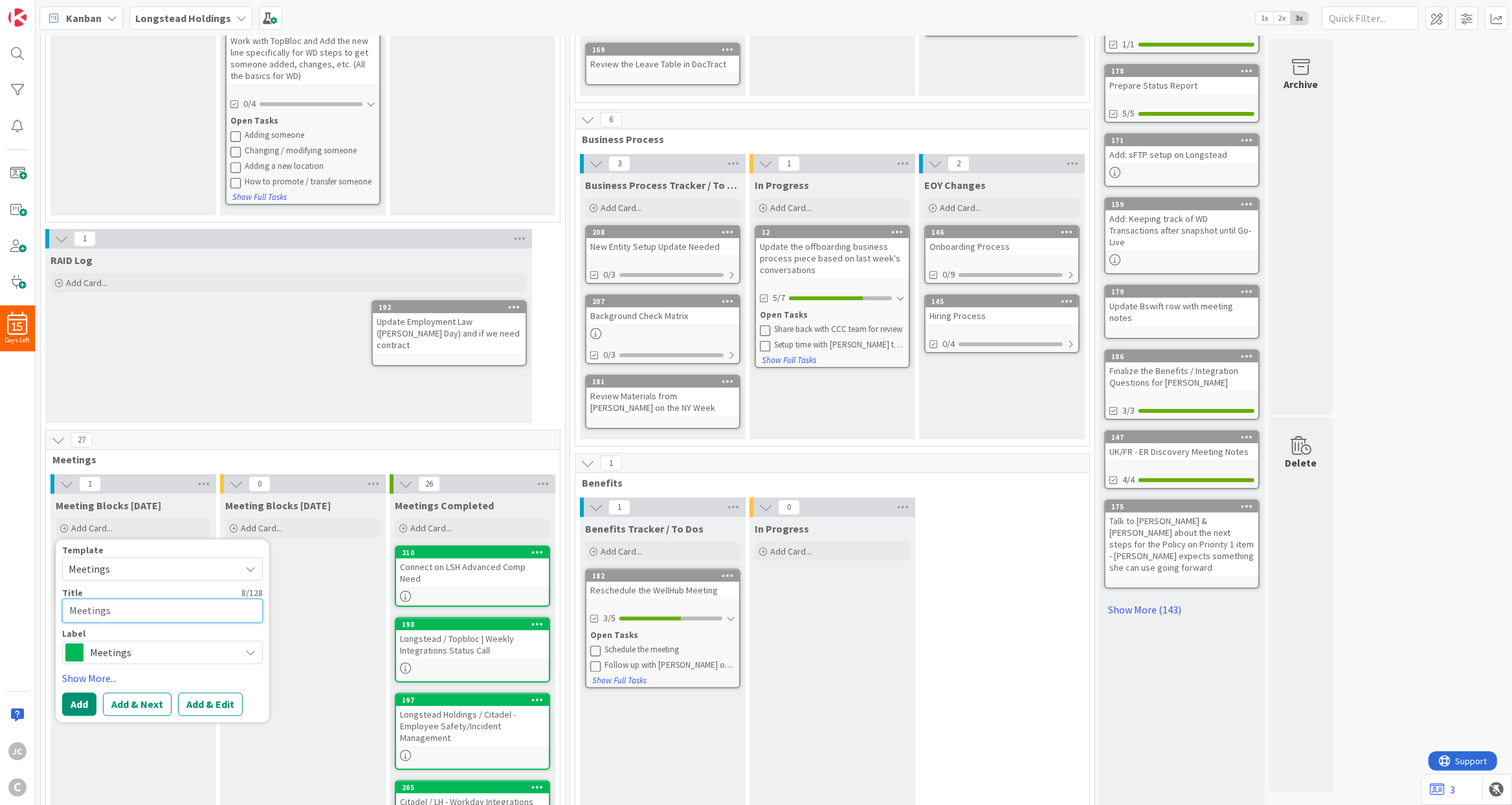
click at [167, 609] on textarea "Meetings" at bounding box center [162, 611] width 201 height 24
paste textarea "CCC: Finalize Offboarding Proces"
type textarea "x"
type textarea "CCC: Finalize Offboarding Process"
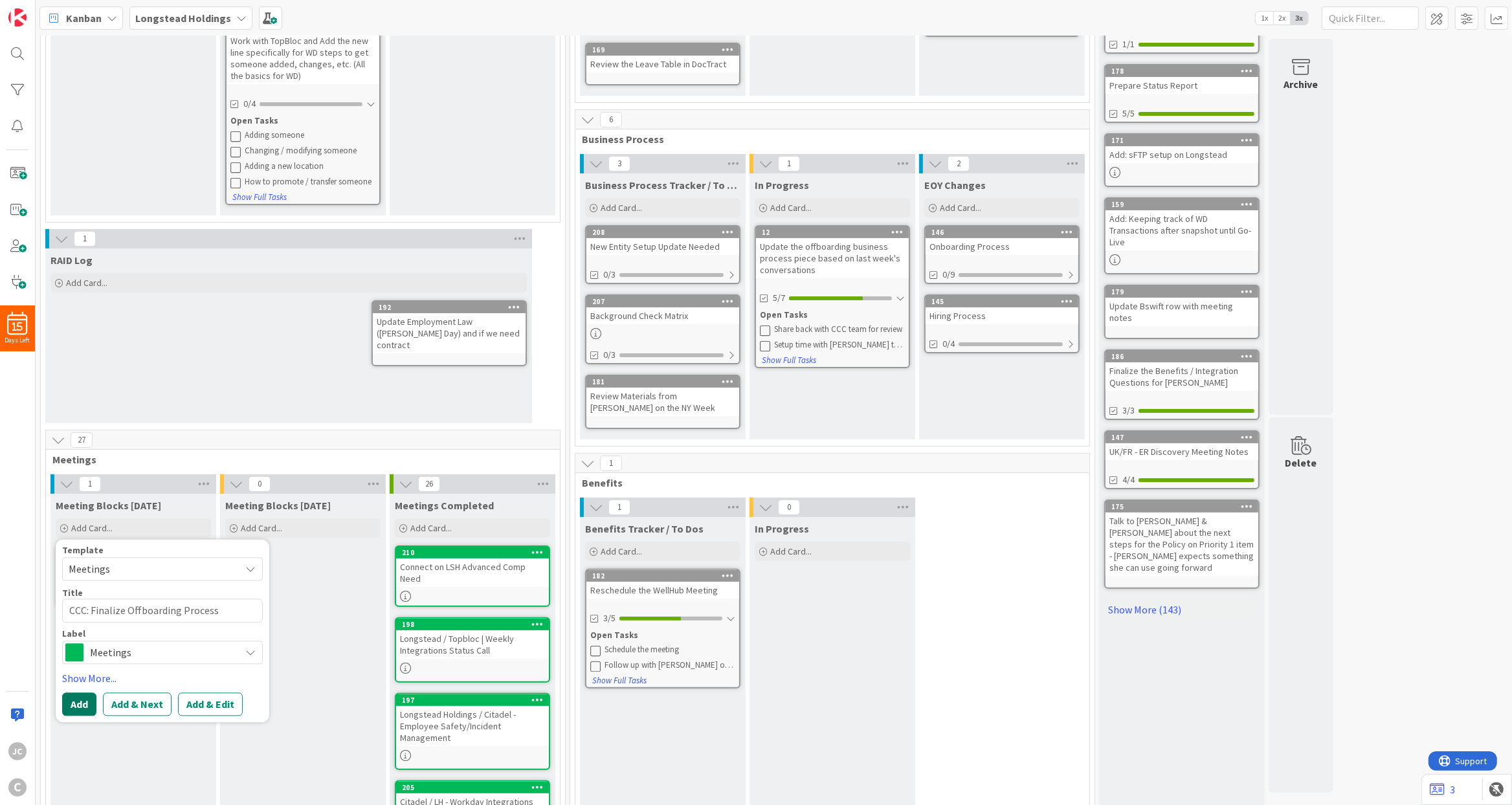
click at [78, 701] on button "Add" at bounding box center [78, 704] width 34 height 24
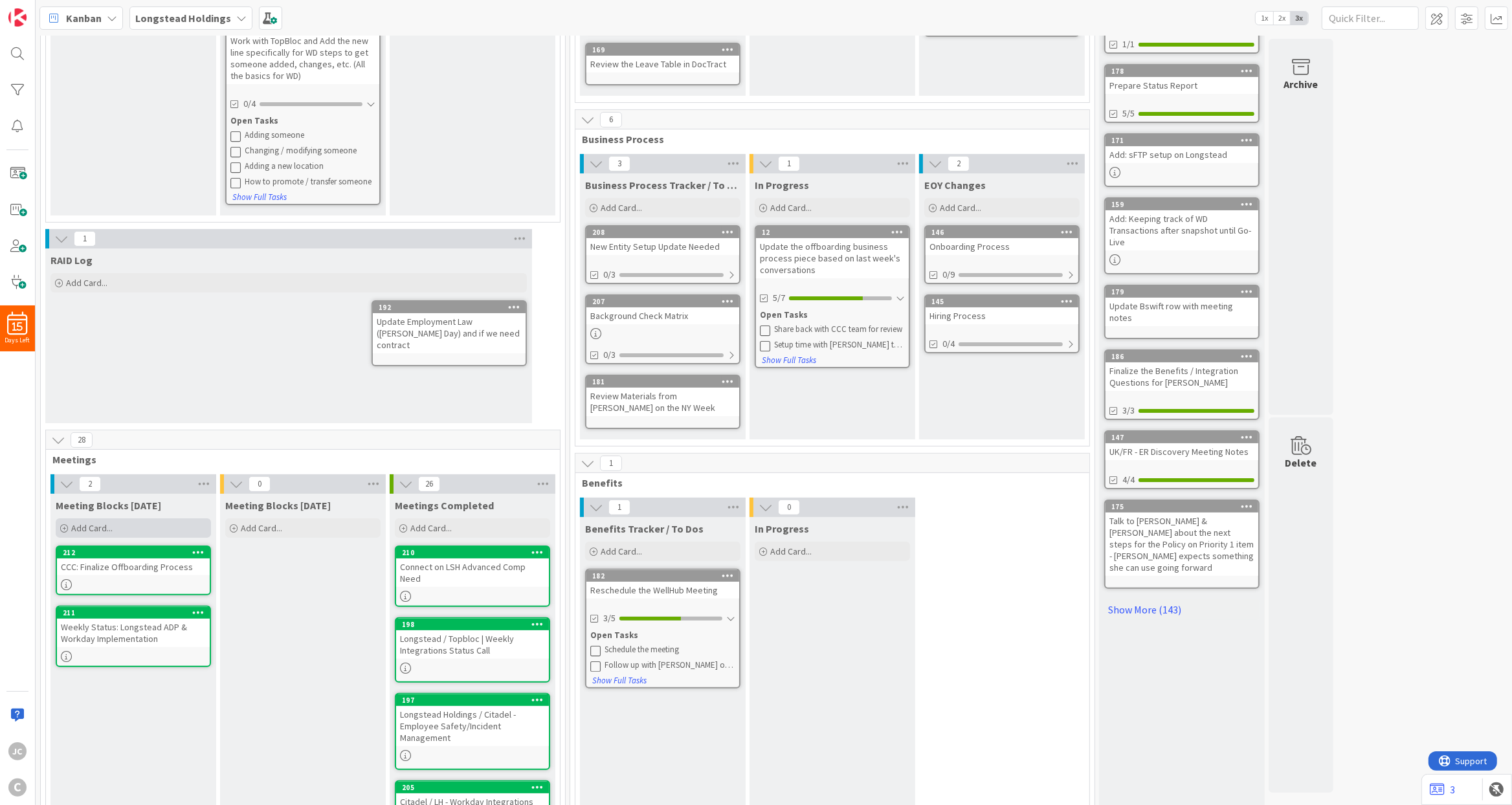
click at [119, 530] on div "Add Card..." at bounding box center [133, 528] width 155 height 19
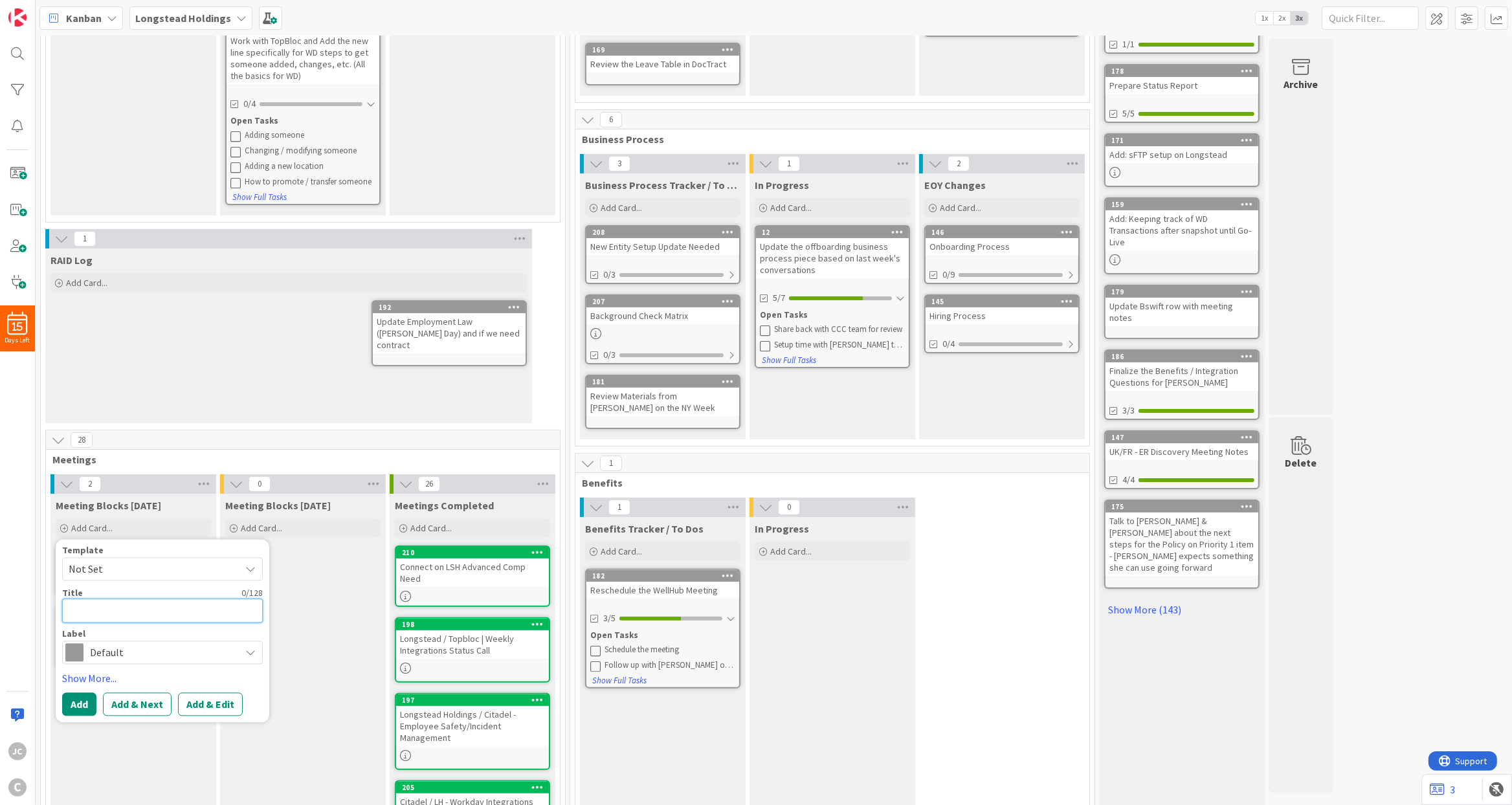
paste textarea "Longstead - TopBloc Workday PM Touchpoint"
type textarea "x"
type textarea "Longstead - TopBloc Workday PM Touchpoint"
click at [132, 559] on span "Not Set" at bounding box center [162, 570] width 201 height 24
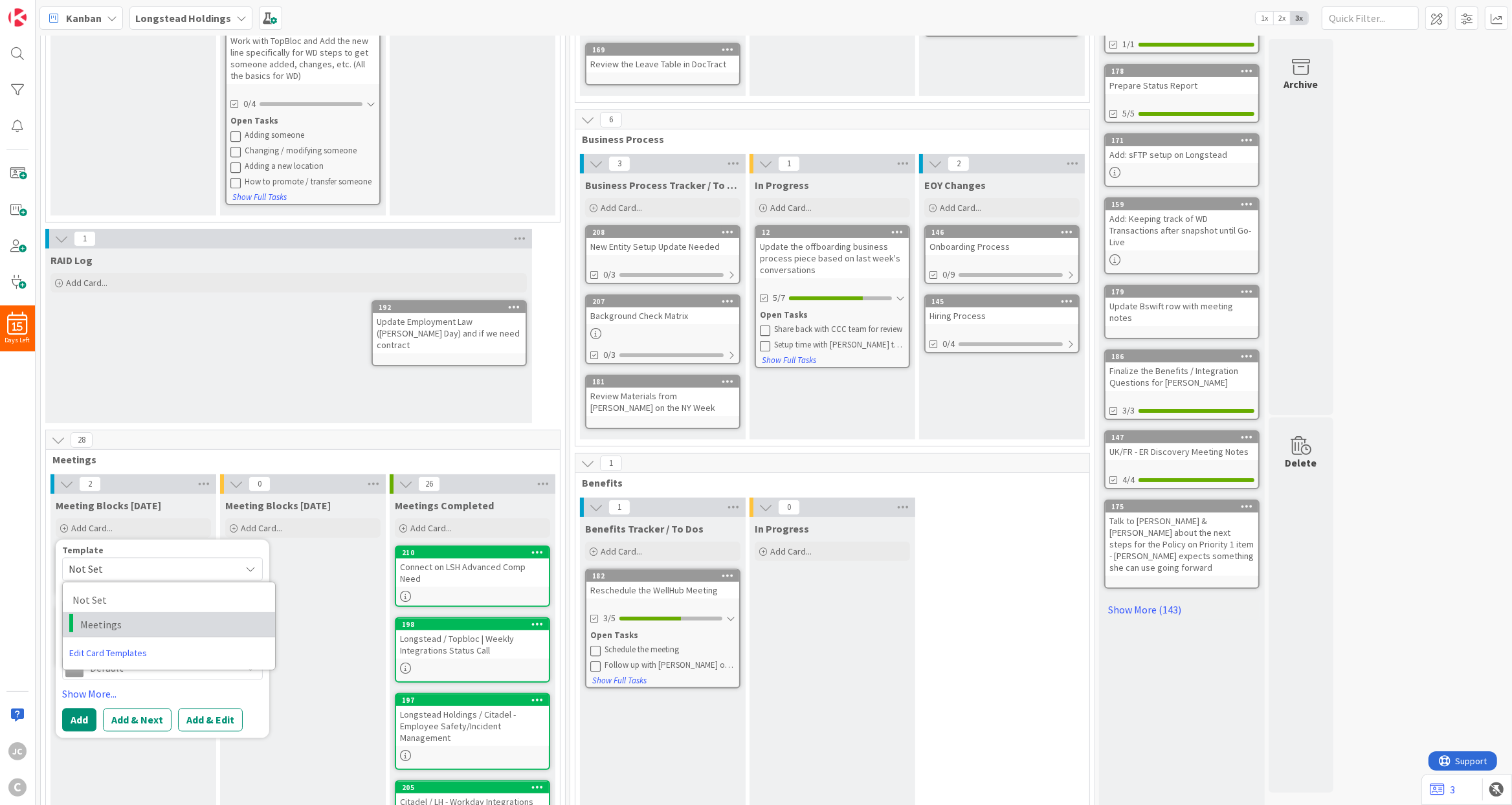
click at [133, 620] on span "Meetings" at bounding box center [173, 624] width 185 height 17
type textarea "x"
type textarea "Meetings"
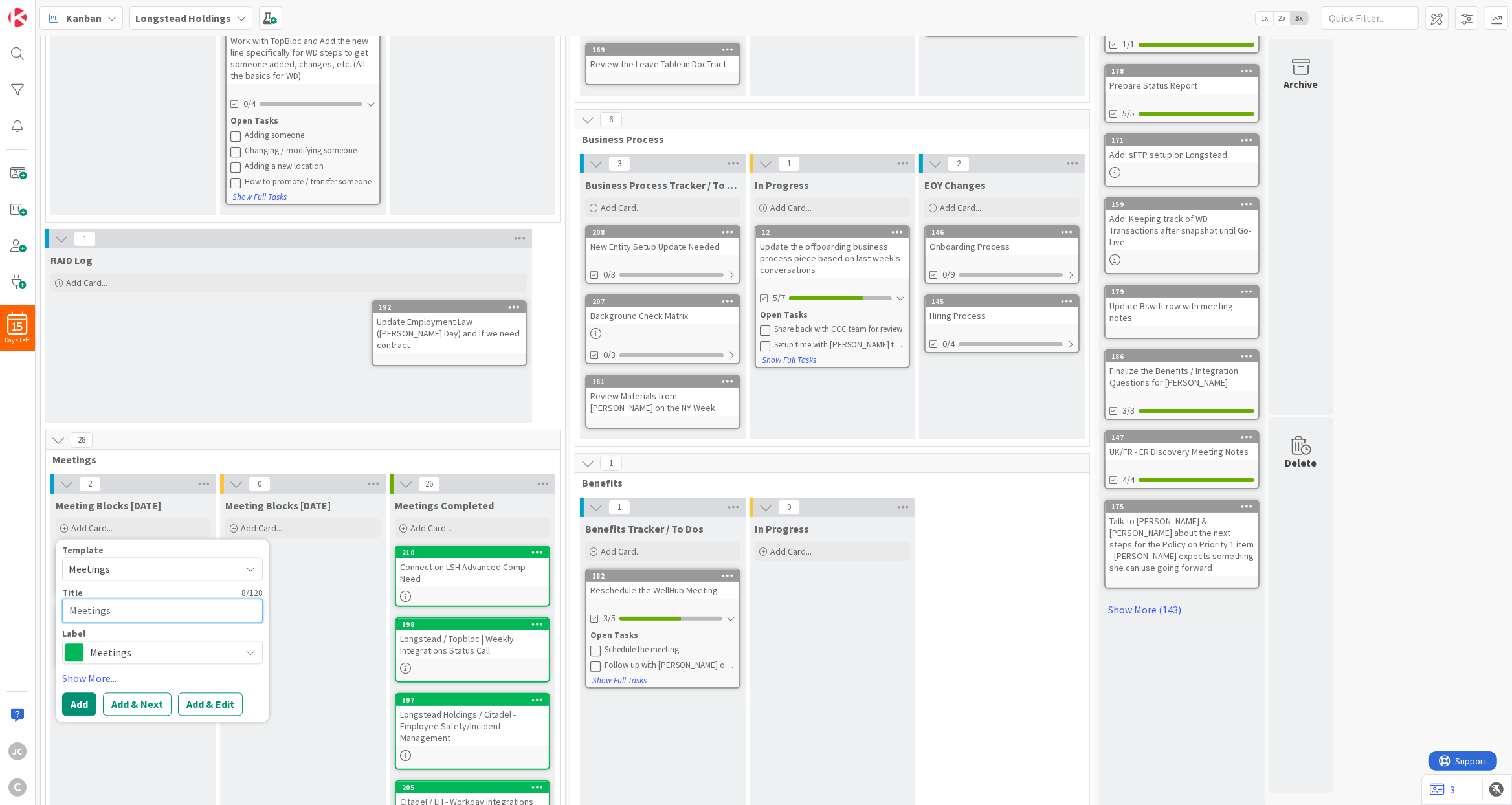
click at [140, 614] on textarea "Meetings" at bounding box center [162, 611] width 201 height 24
paste textarea "Longstead - TopBloc Workday PM Touchpoint"
type textarea "x"
type textarea "Longstead - TopBloc Workday PM Touchpoint"
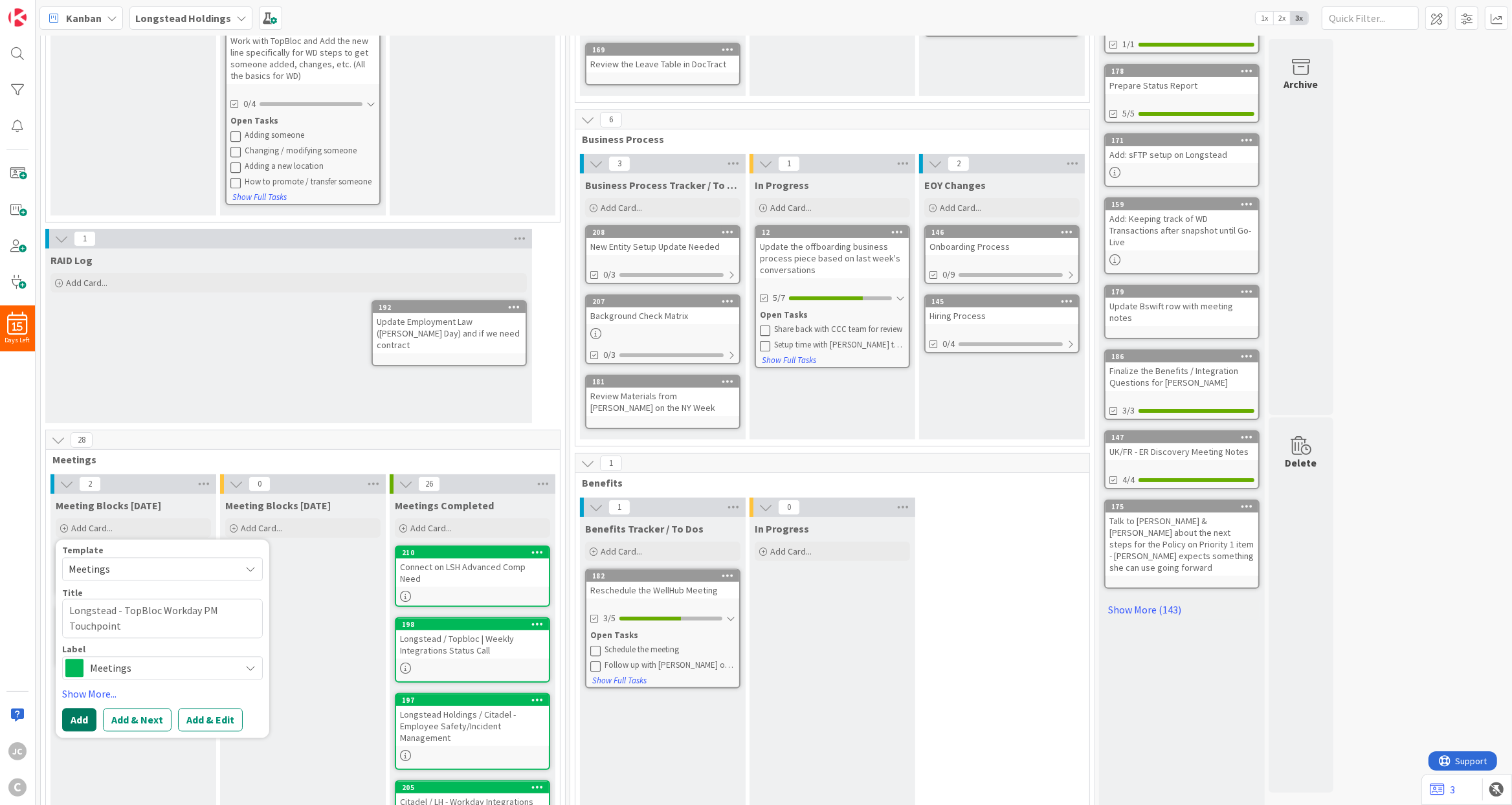
click at [80, 720] on button "Add" at bounding box center [78, 720] width 34 height 24
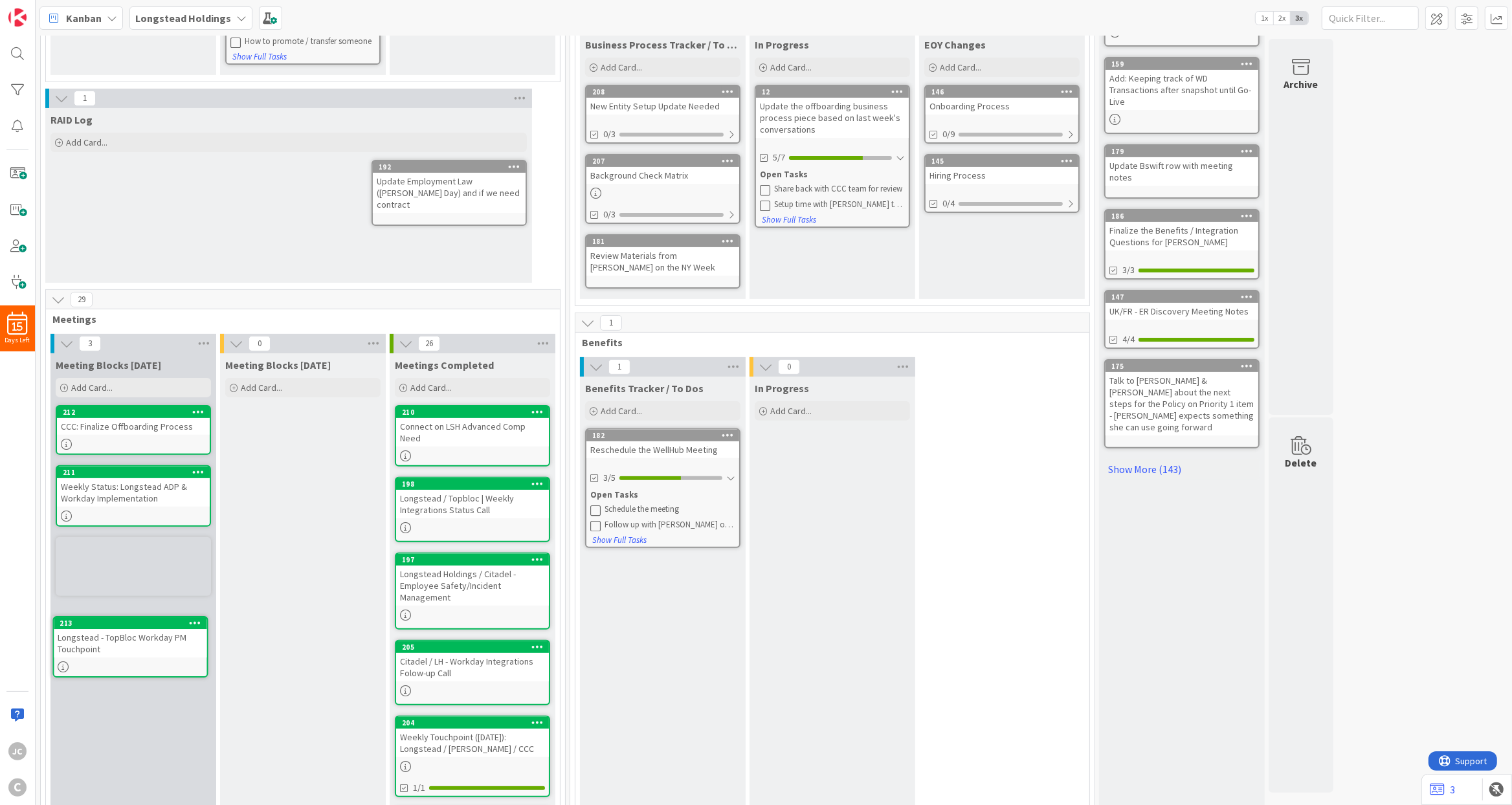
scroll to position [377, 0]
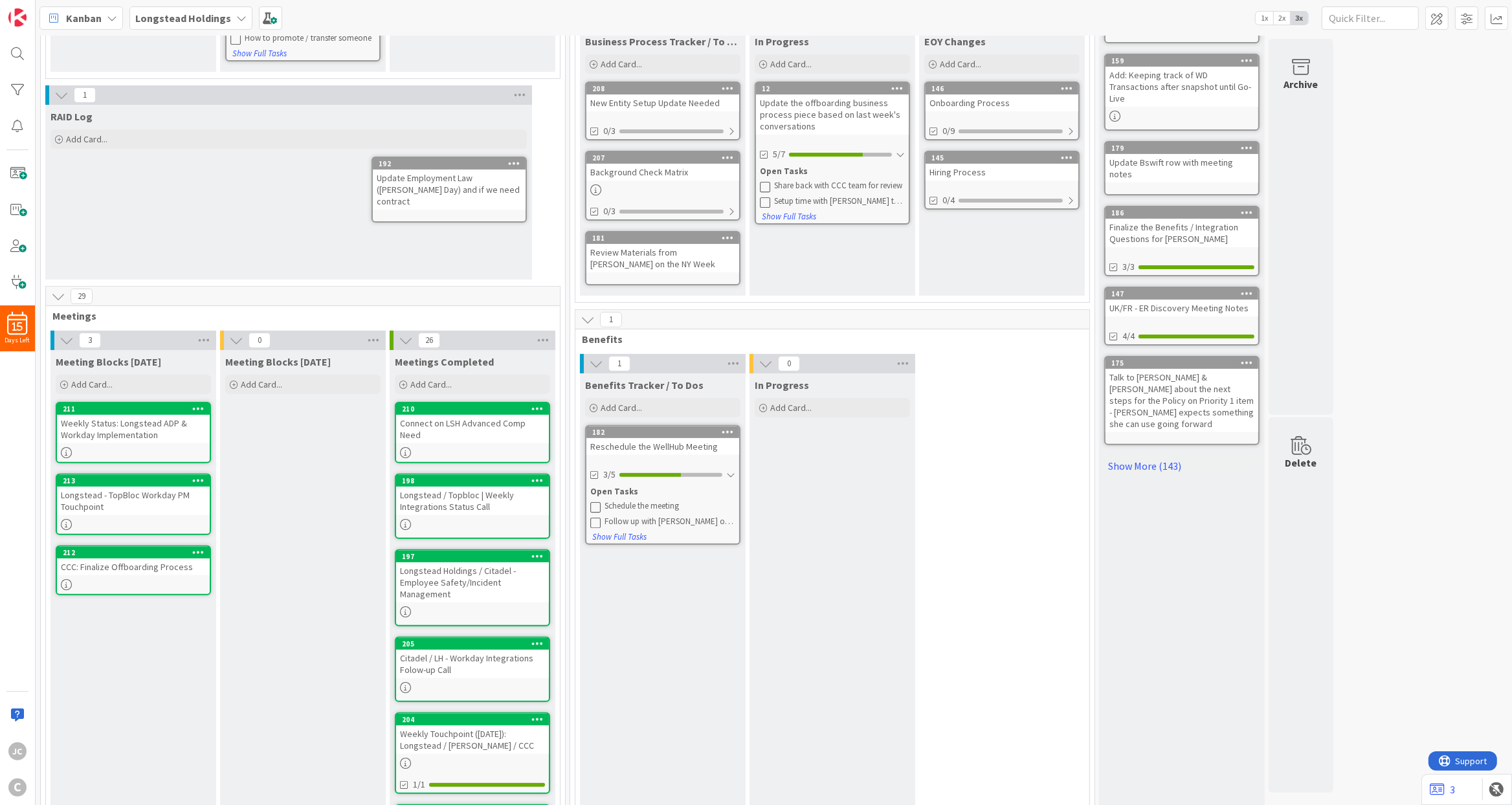
click at [276, 466] on div "Meeting Blocks Tomorrow Add Card..." at bounding box center [303, 775] width 166 height 852
click at [304, 379] on div "Add Card..." at bounding box center [303, 385] width 155 height 19
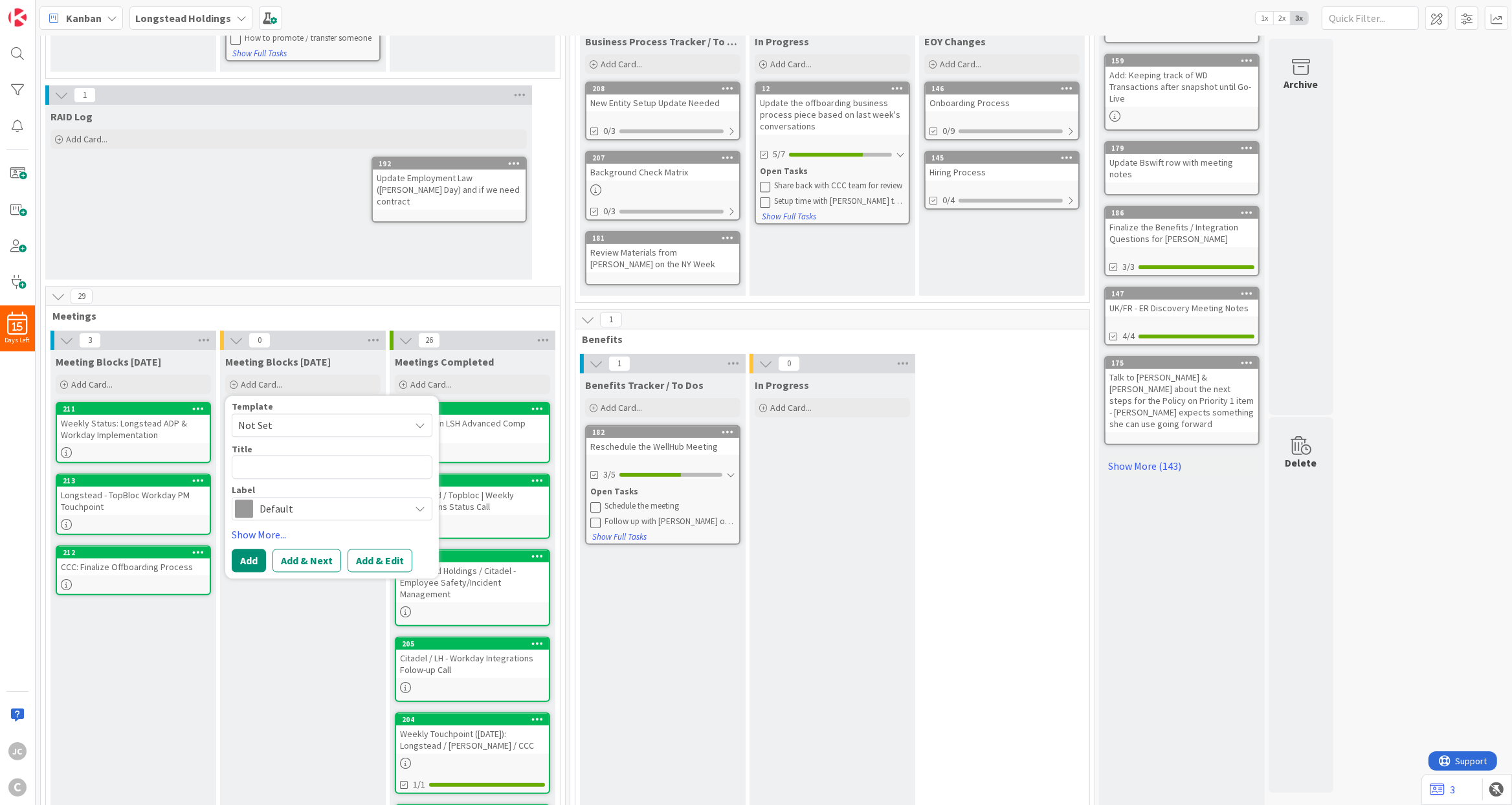
click at [304, 420] on span "Not Set" at bounding box center [319, 426] width 162 height 17
click at [317, 482] on span "Meetings" at bounding box center [342, 481] width 185 height 17
type textarea "x"
type textarea "Meetings"
click at [285, 466] on textarea "Meetings" at bounding box center [332, 467] width 201 height 24
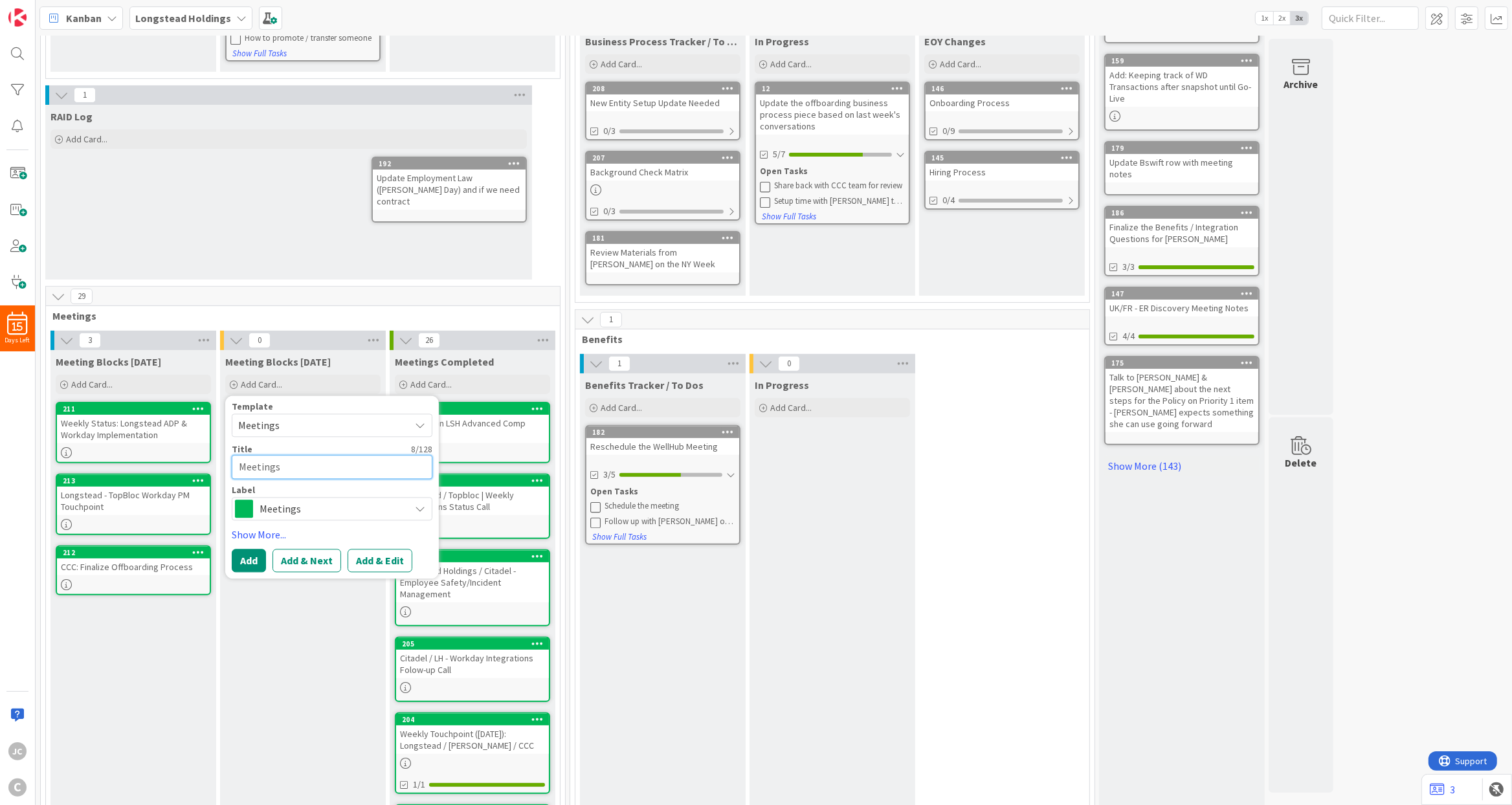
click at [285, 466] on textarea "Meetings" at bounding box center [332, 467] width 201 height 24
paste textarea "Weekly Touchpoint ([DATE]): Longstead / [PERSON_NAME] / CCC"
type textarea "x"
type textarea "Weekly Touchpoint ([DATE]): Longstead / [PERSON_NAME] / CCC"
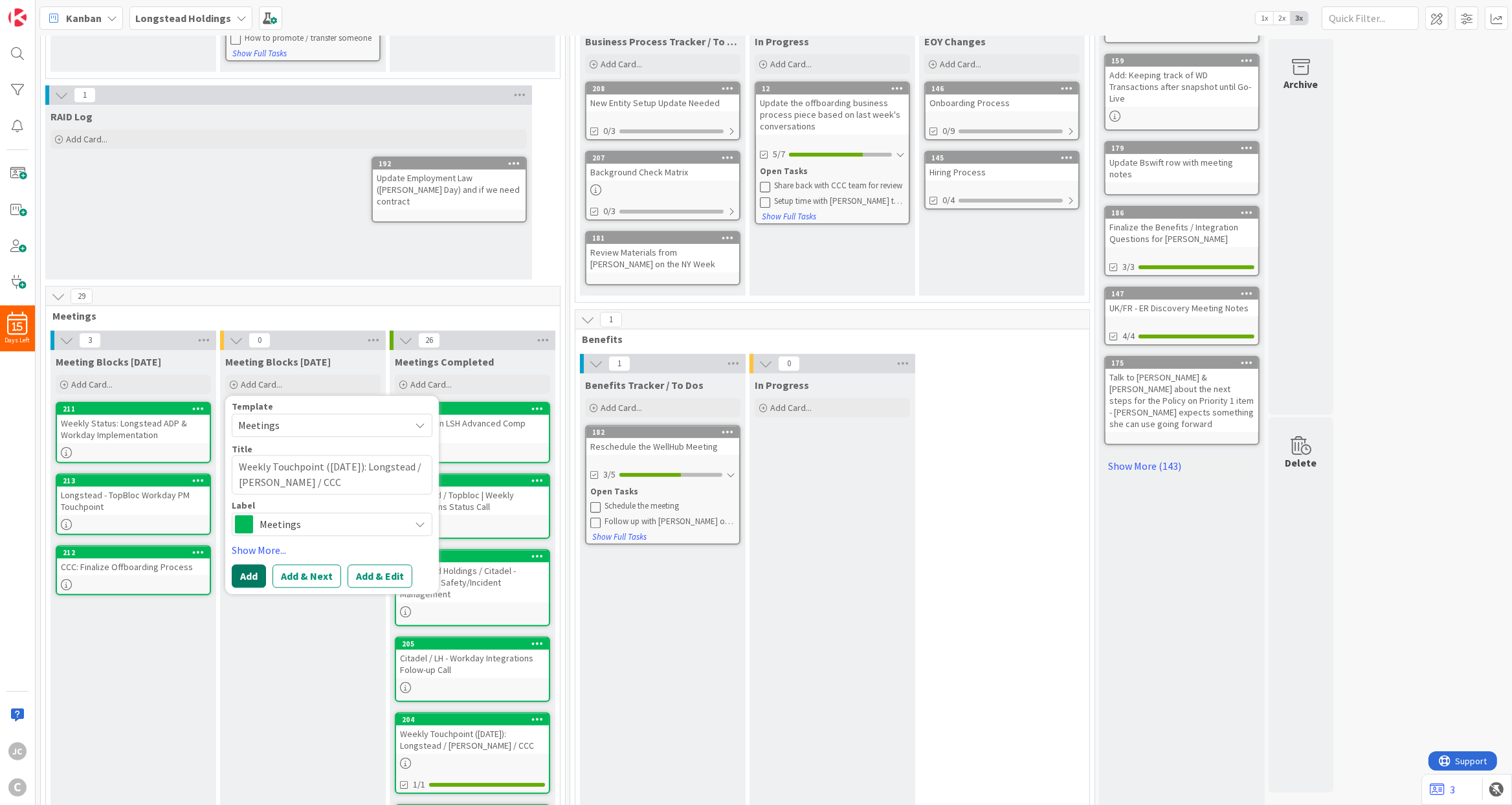
click at [255, 564] on button "Add" at bounding box center [249, 576] width 34 height 24
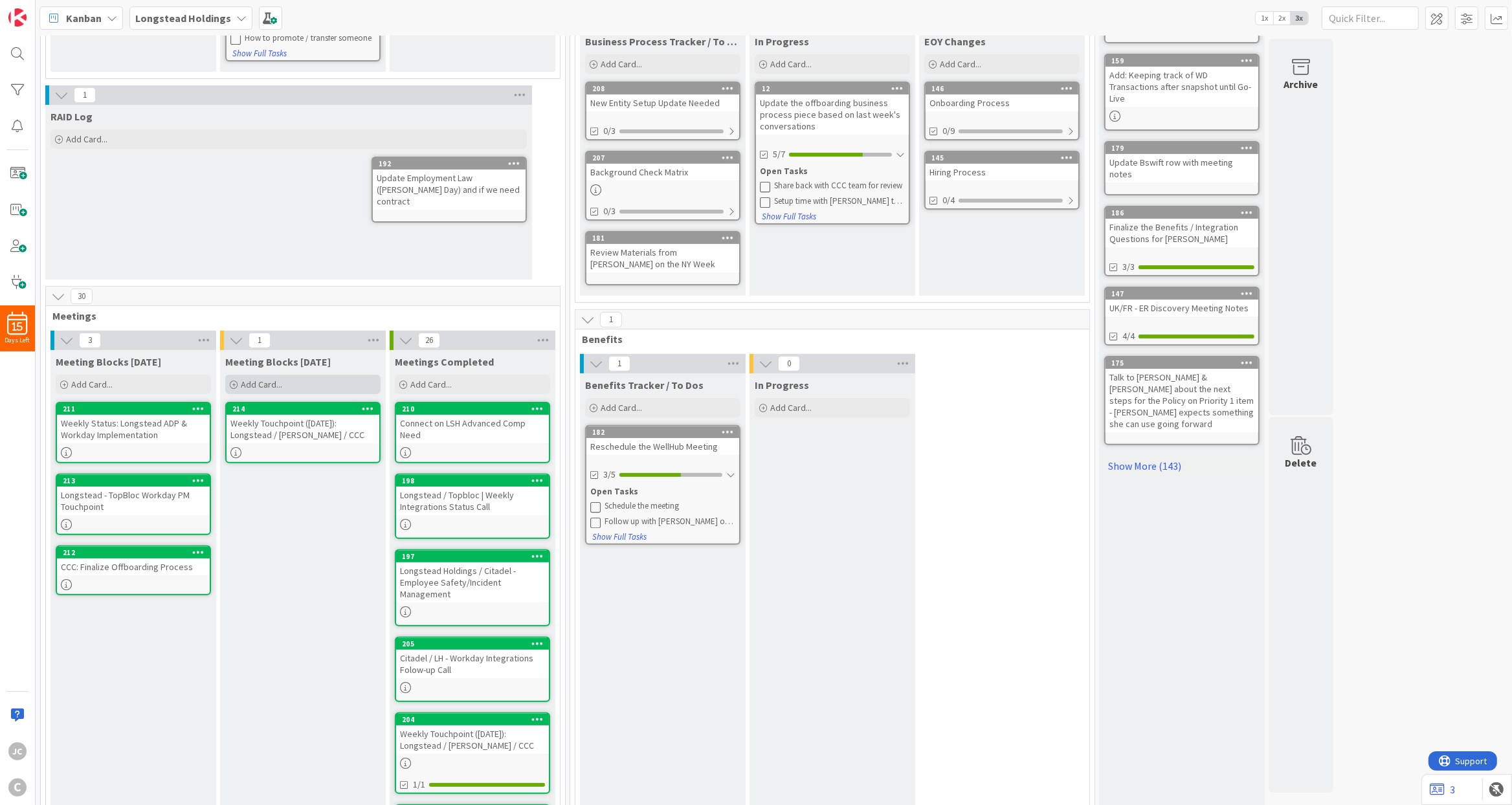
click at [268, 387] on span "Add Card..." at bounding box center [261, 384] width 41 height 11
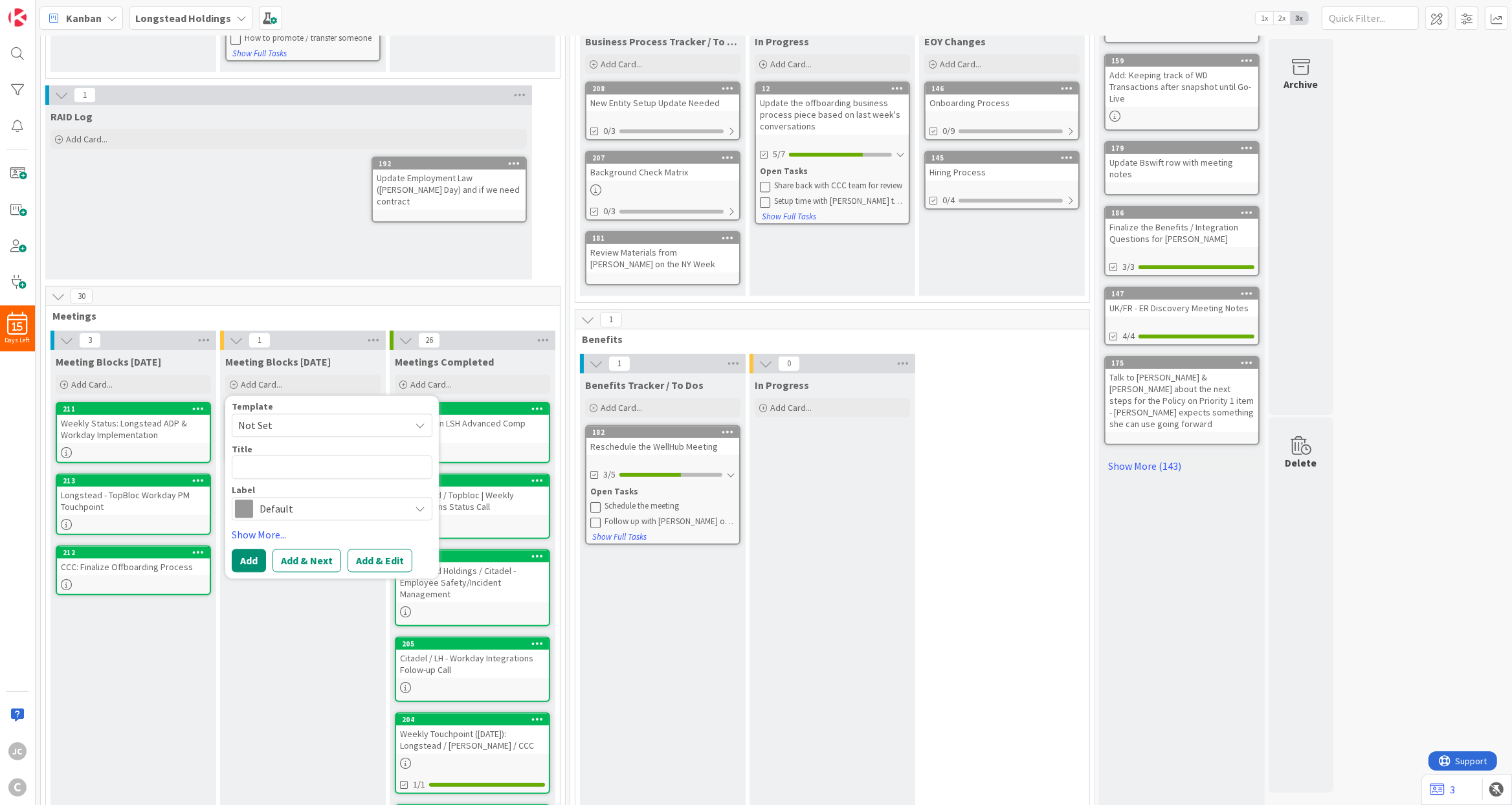
click at [282, 427] on span "Not Set" at bounding box center [319, 426] width 162 height 17
click at [303, 475] on span "Meetings" at bounding box center [342, 481] width 185 height 17
type textarea "x"
type textarea "Meetings"
click at [282, 472] on textarea "Meetings" at bounding box center [332, 467] width 201 height 24
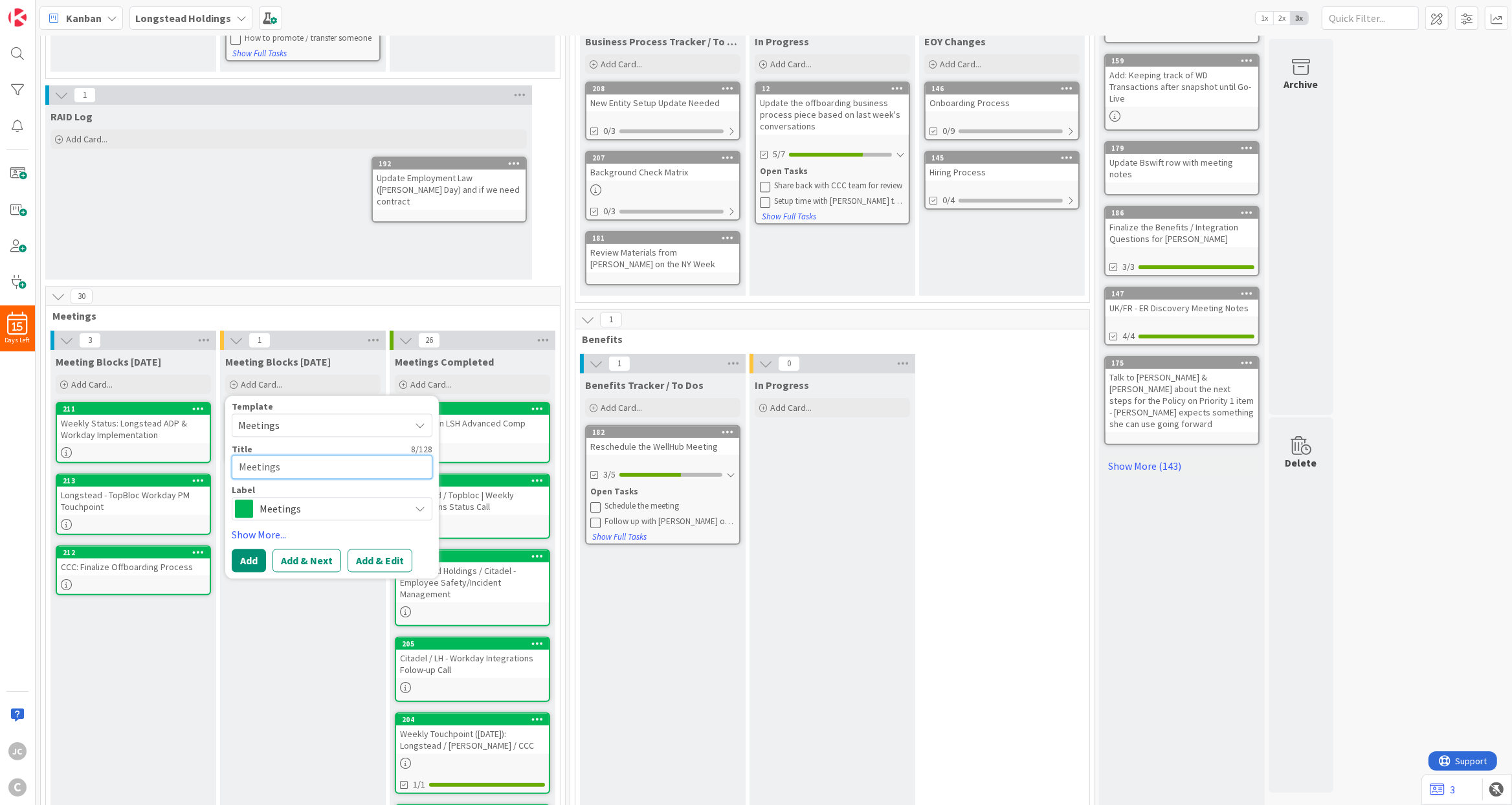
click at [282, 472] on textarea "Meetings" at bounding box center [332, 467] width 201 height 24
paste textarea "LH/CCC: Finalize Offboarding & Review Drafted ER Business Proces"
type textarea "x"
type textarea "LH/CCC: Finalize Offboarding & Review Drafted ER Business Process"
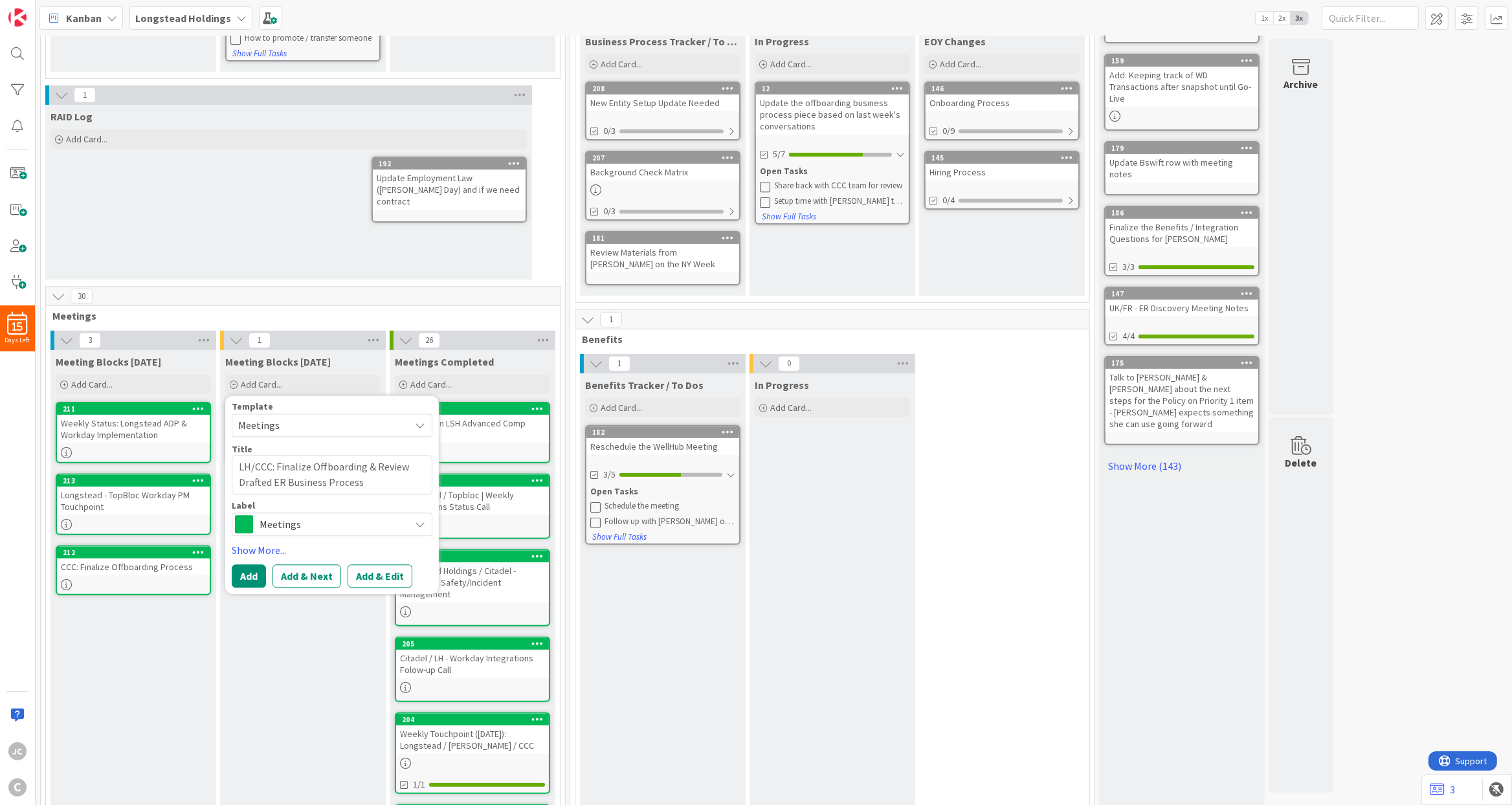
click at [260, 561] on div "Template Meetings Not Set Meetings Edit Card Templates Title 65 / 128 LH/CCC: F…" at bounding box center [332, 495] width 201 height 186
click at [258, 571] on button "Add" at bounding box center [249, 576] width 34 height 24
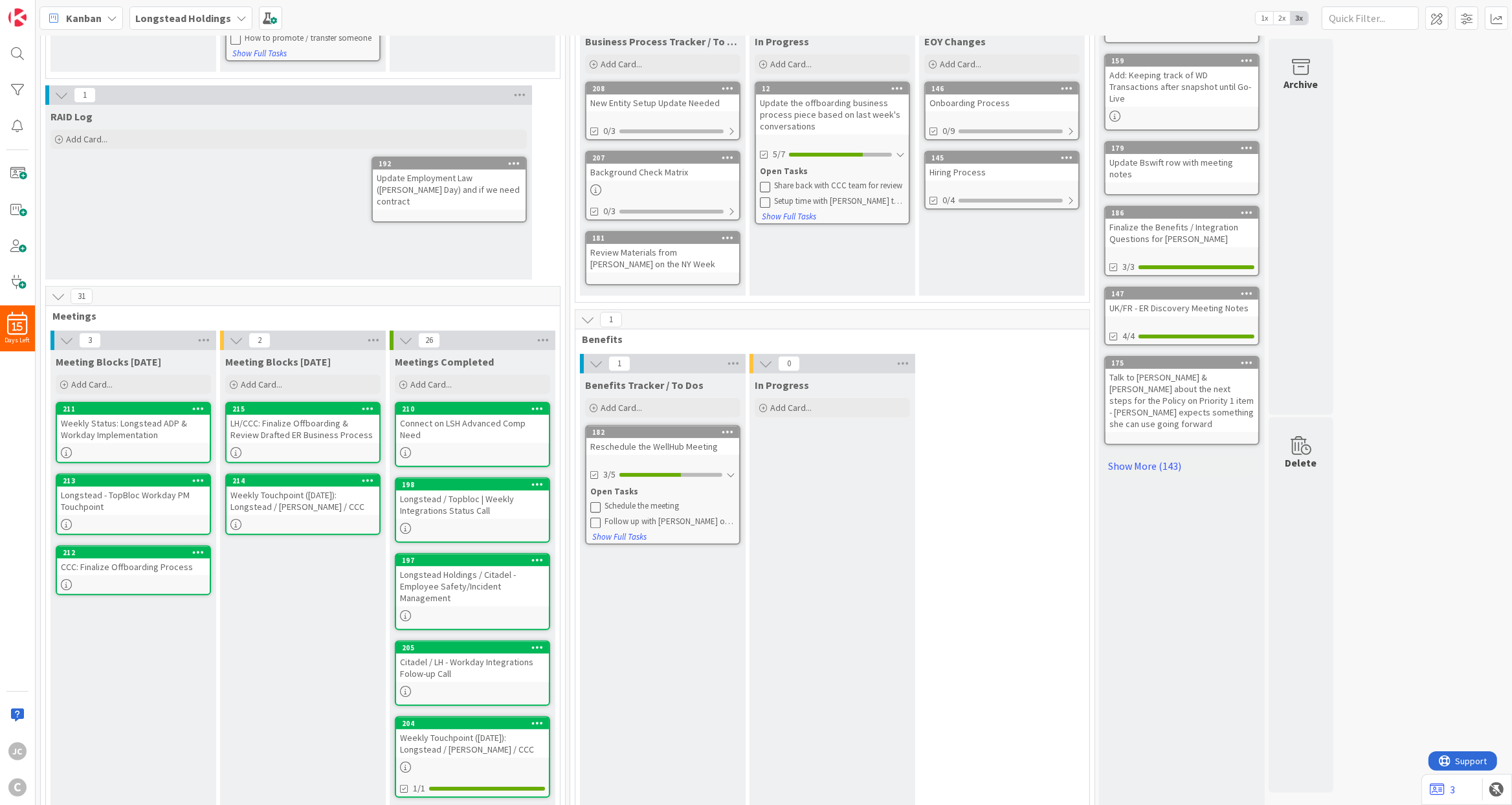
click at [317, 588] on div "Meeting Blocks Tomorrow Add Card... Template Not Set Not Set Meetings Edit Card…" at bounding box center [303, 778] width 166 height 856
click at [407, 337] on icon at bounding box center [405, 340] width 14 height 14
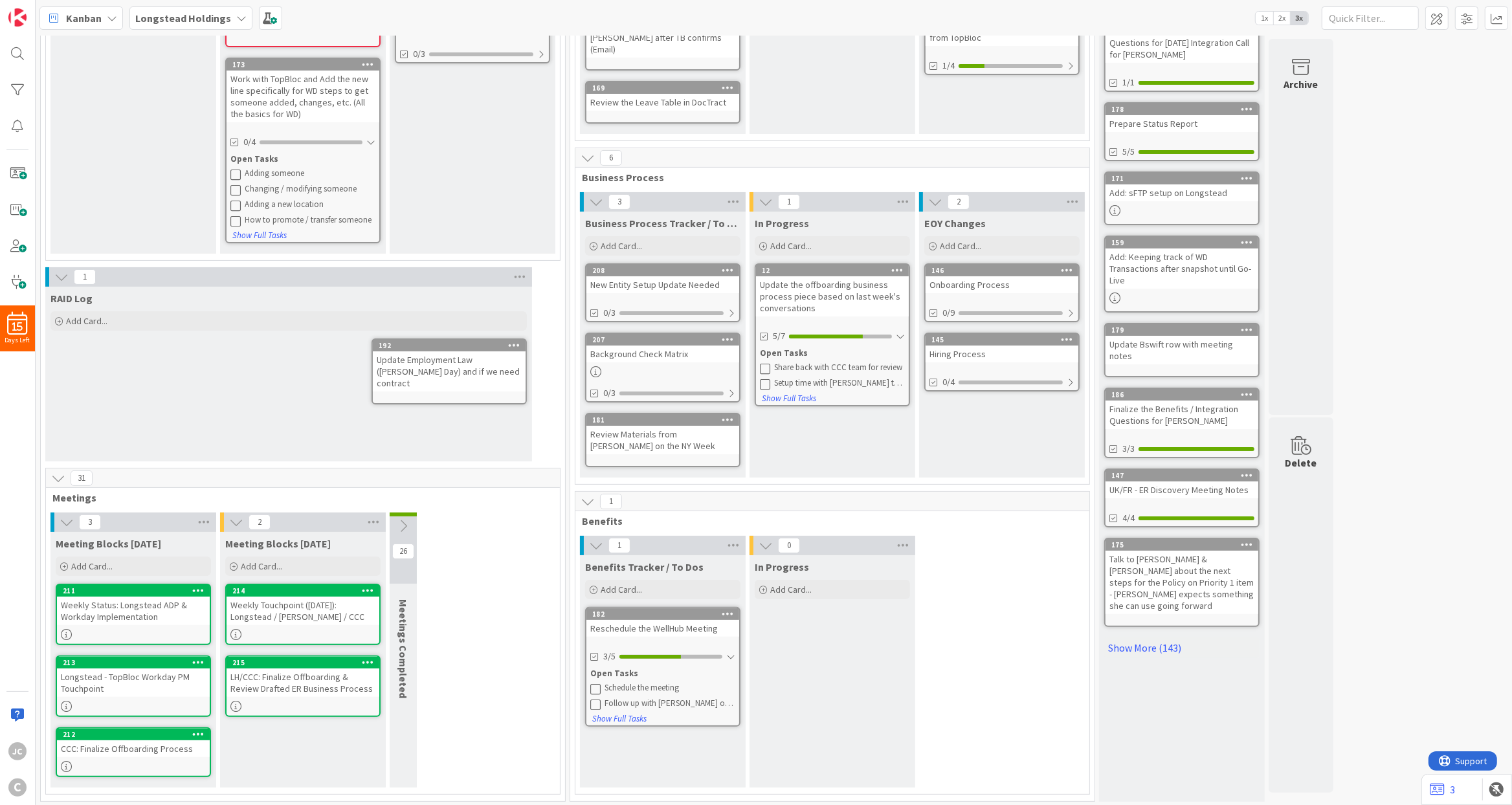
scroll to position [0, 0]
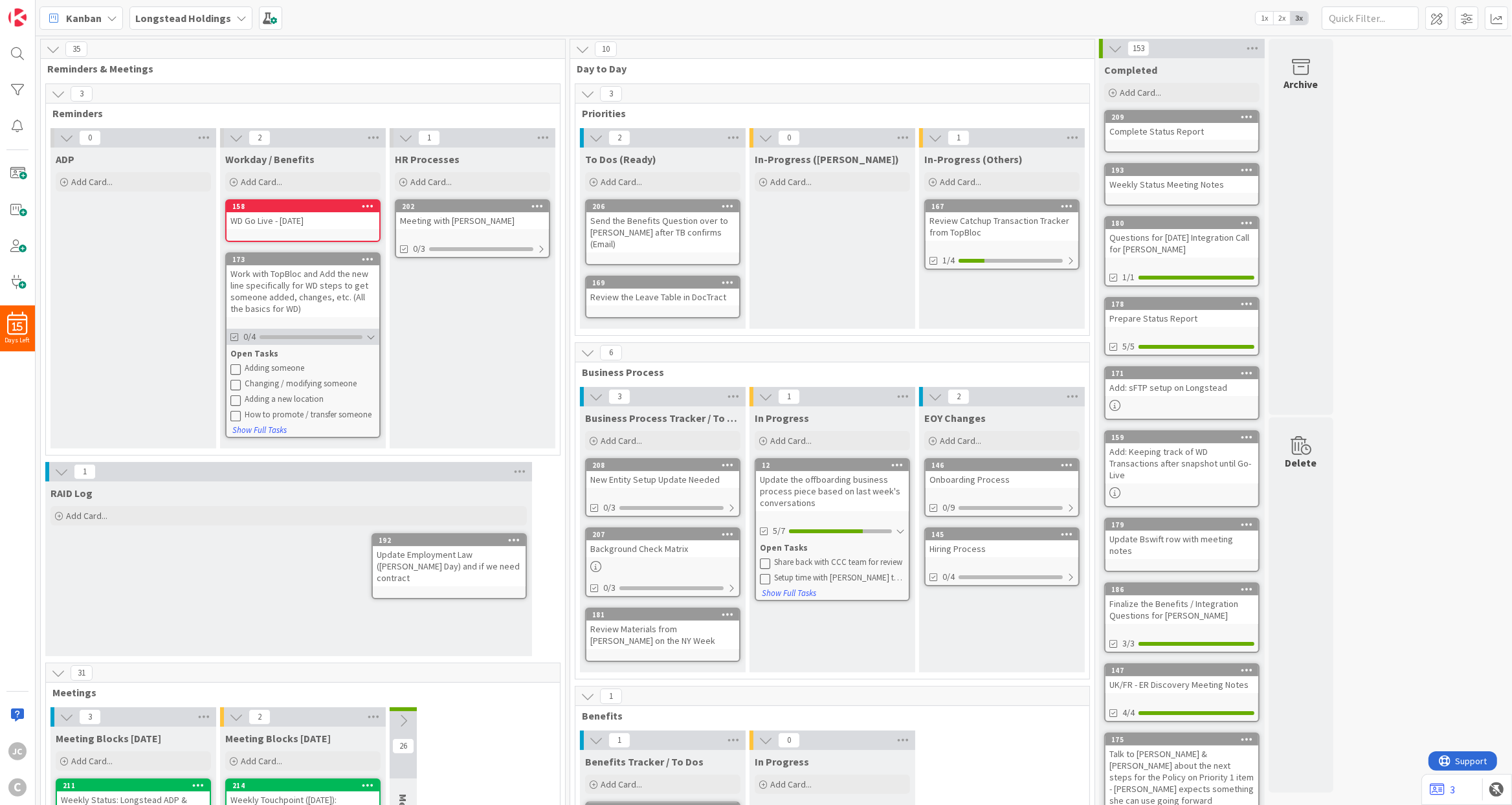
click at [372, 338] on div at bounding box center [371, 338] width 9 height 10
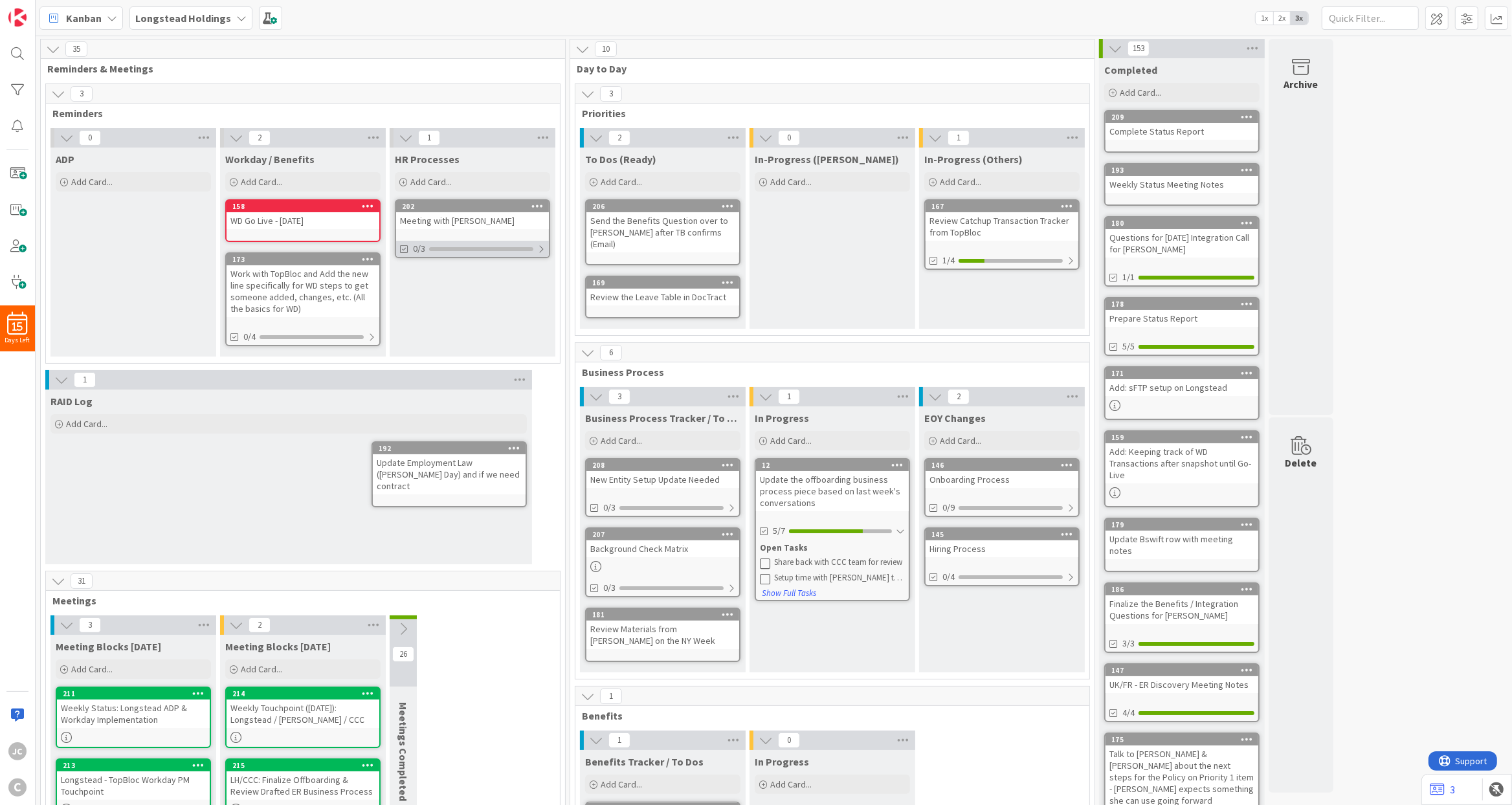
click at [538, 248] on div at bounding box center [541, 249] width 8 height 10
click at [541, 248] on div at bounding box center [540, 249] width 9 height 10
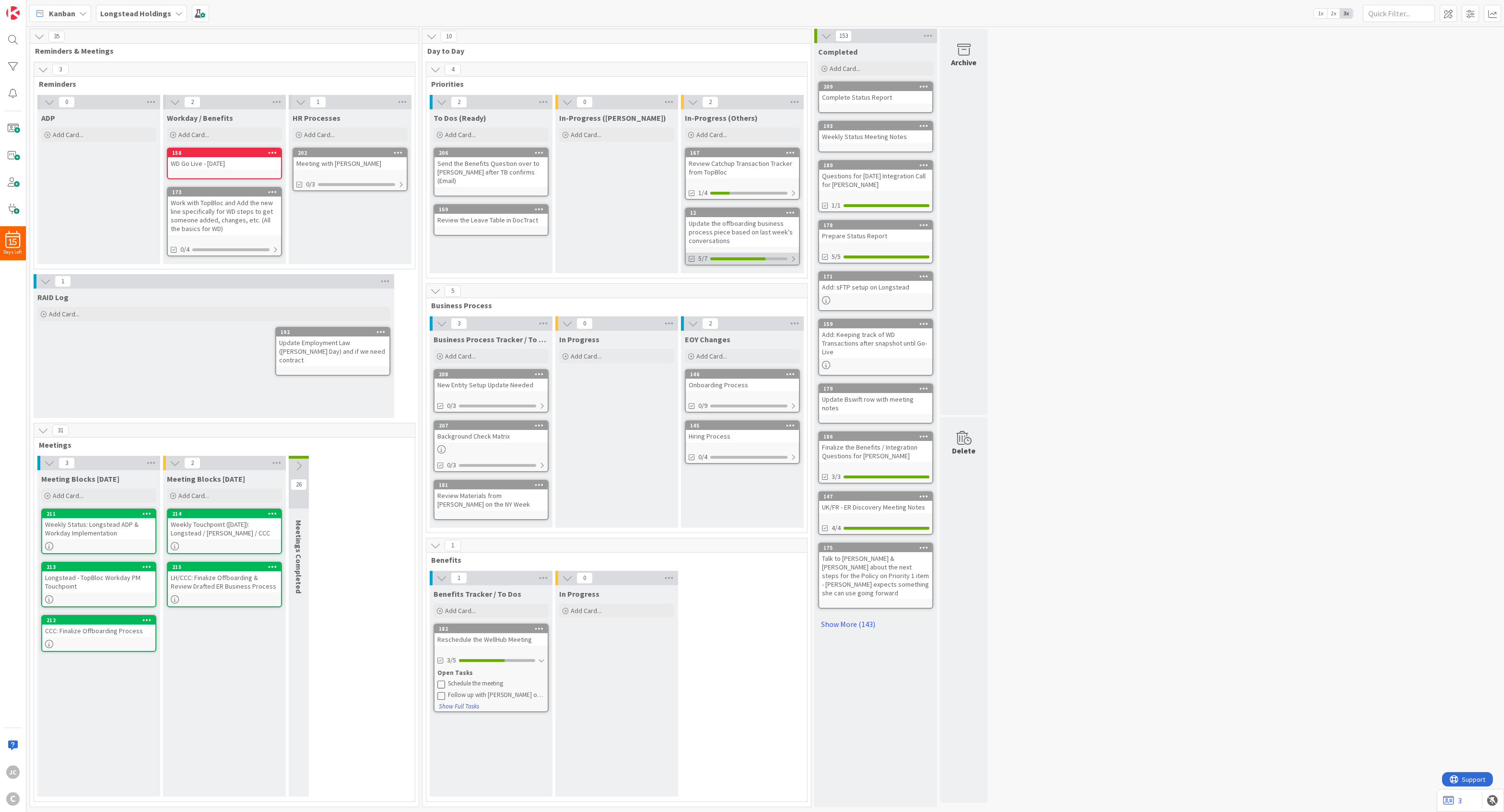
click at [796, 261] on div at bounding box center [793, 259] width 6 height 8
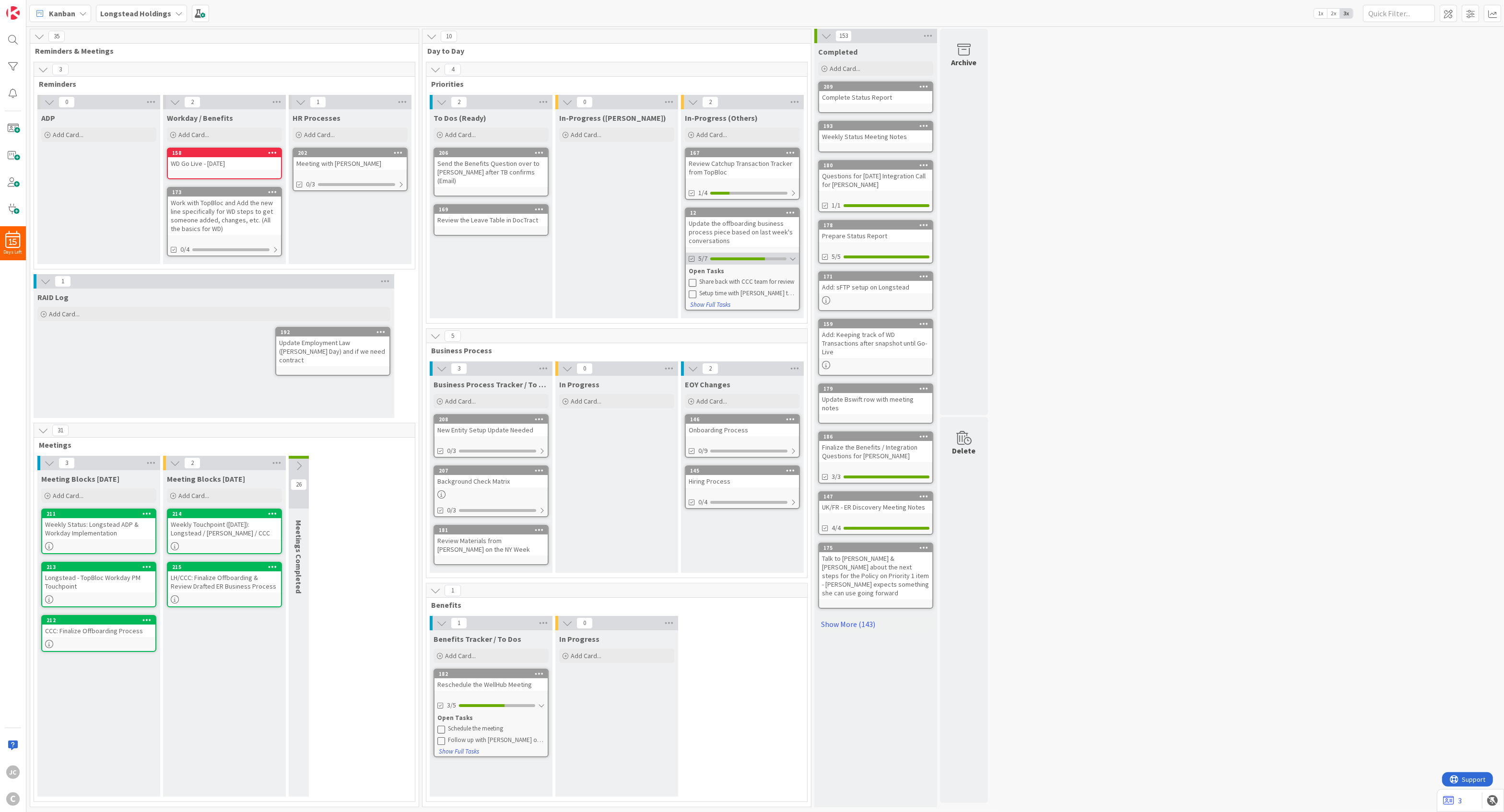
click at [798, 256] on div "5/7" at bounding box center [742, 258] width 113 height 12
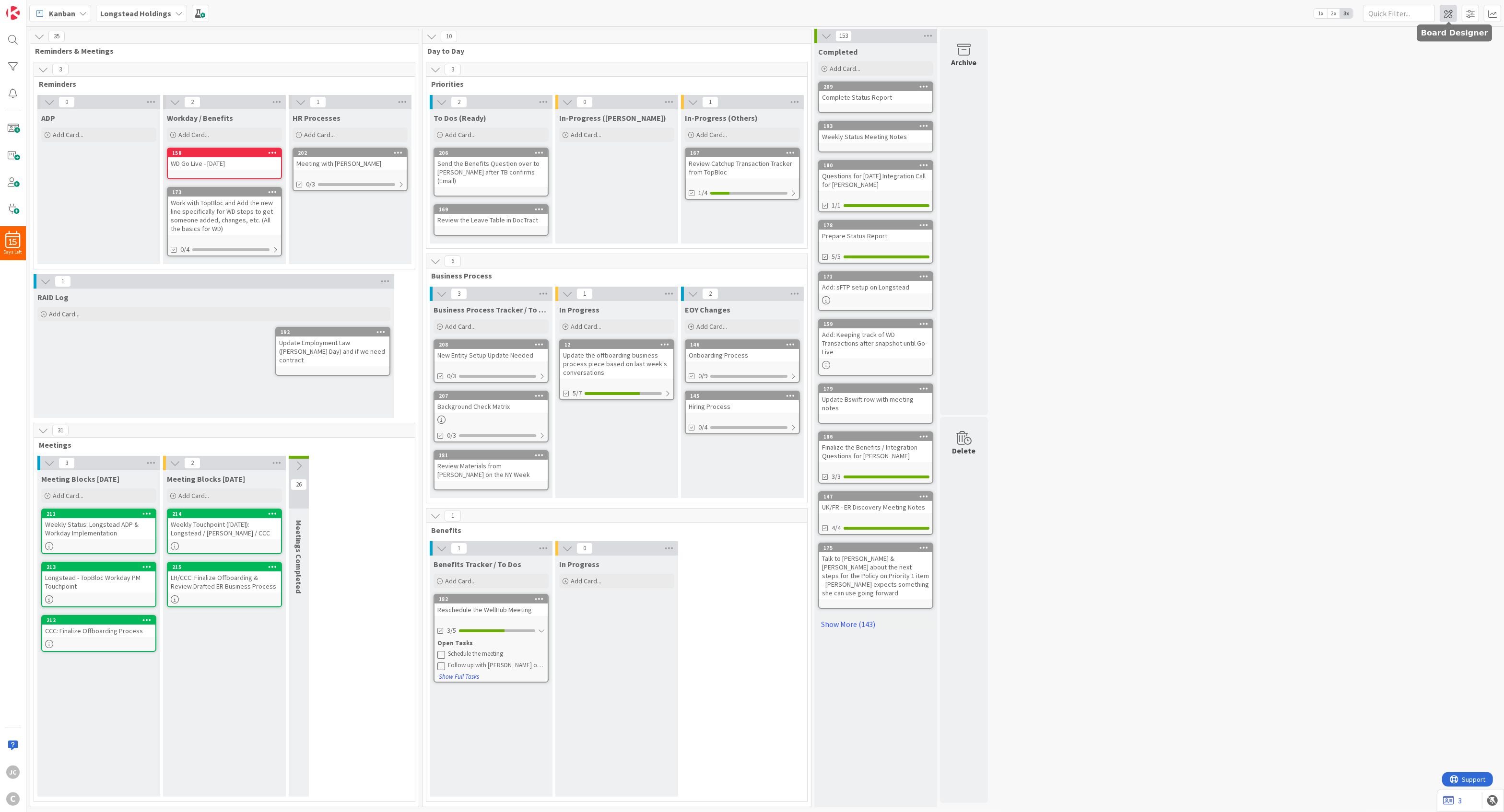
click at [1120, 8] on span at bounding box center [1448, 13] width 17 height 17
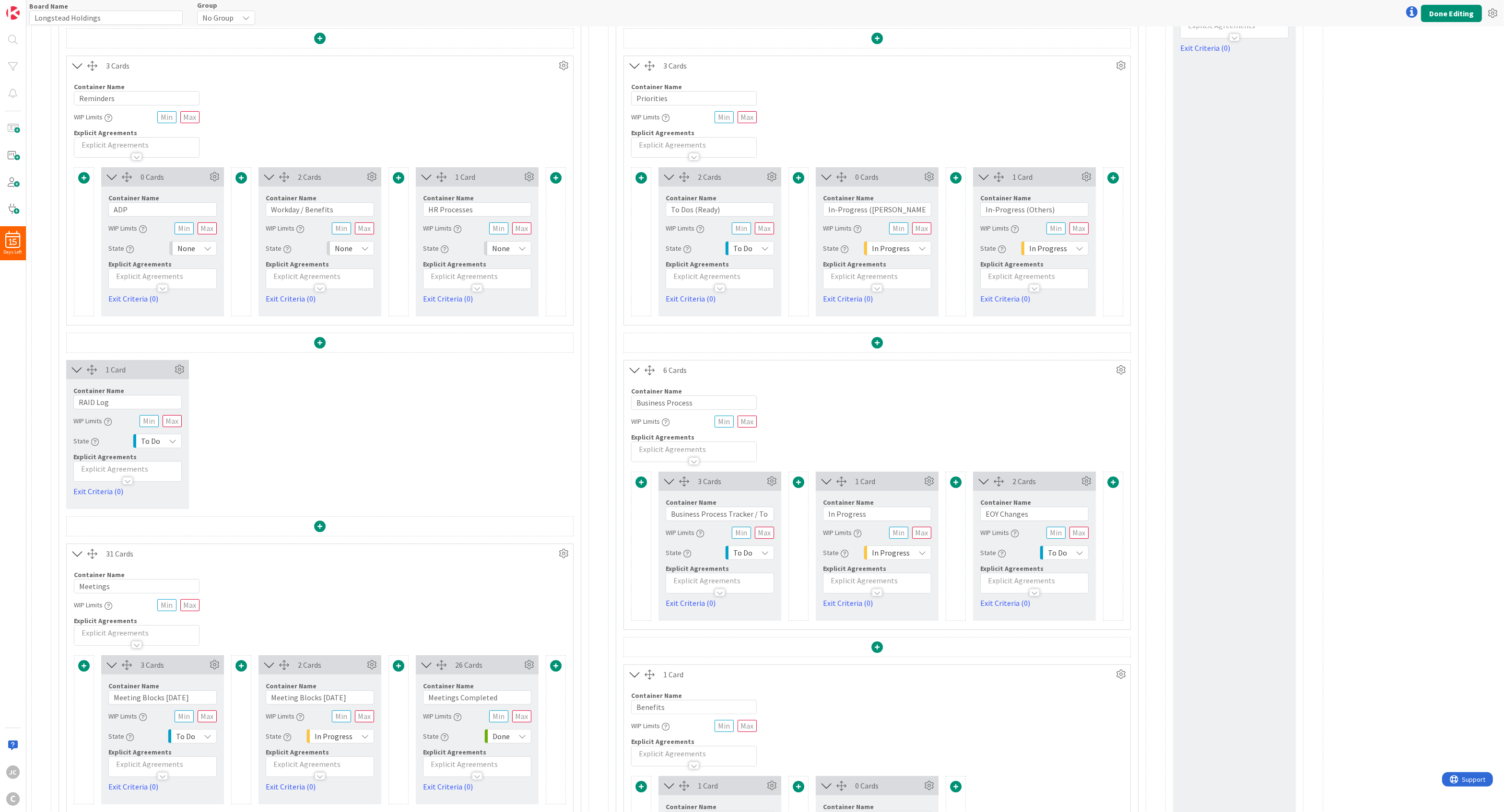
scroll to position [230, 0]
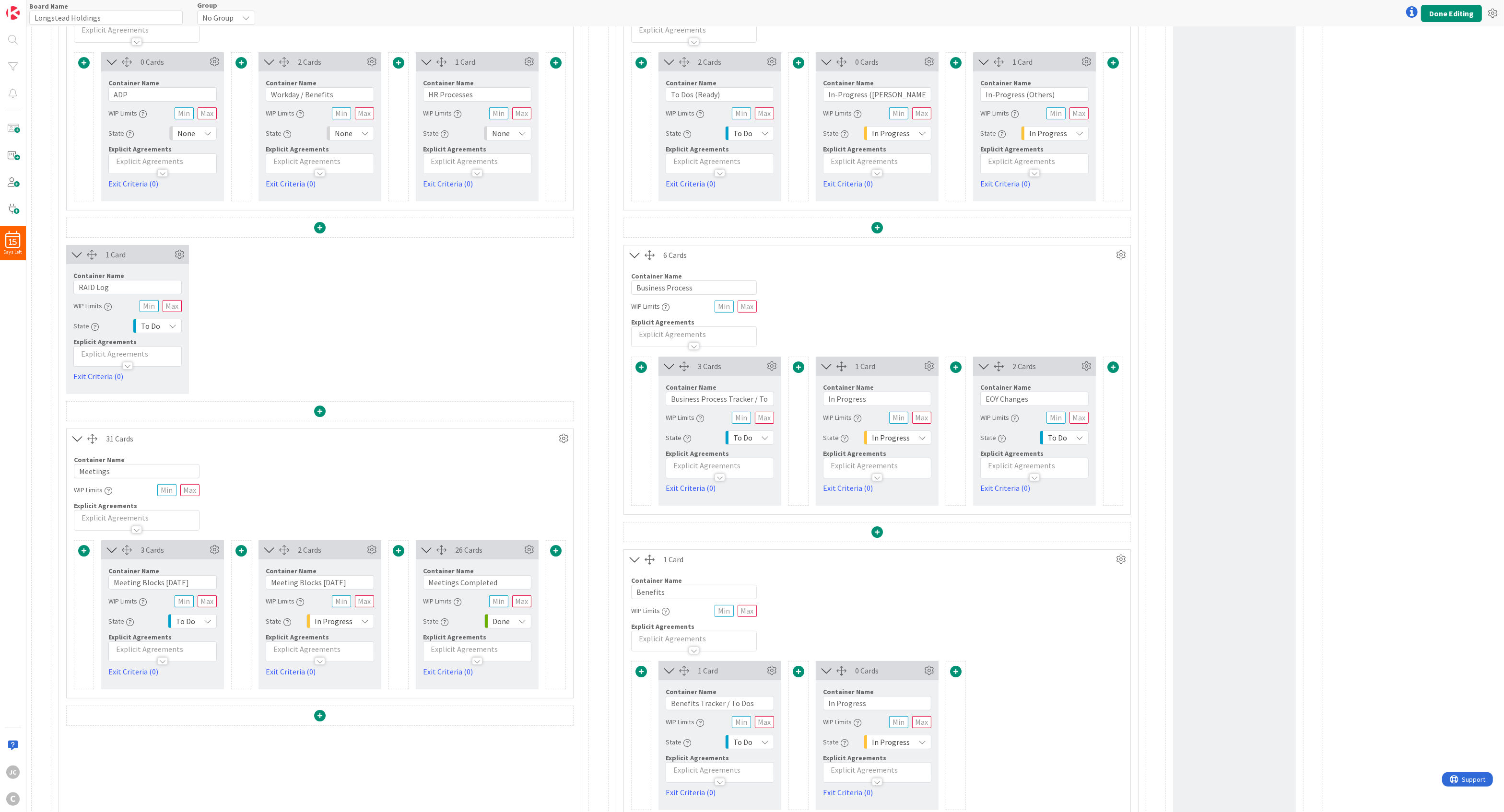
click at [799, 499] on div at bounding box center [798, 431] width 20 height 149
drag, startPoint x: 799, startPoint y: 499, endPoint x: 805, endPoint y: 514, distance: 16.2
click at [805, 514] on div "3 Cards Container Name 33 / 64 Business Process Tracker / To Dos WIP Limits Sta…" at bounding box center [877, 435] width 507 height 158
click at [1451, 3] on div "Board Name 18 / 64 Longstead Holdings Group No Group Done Editing" at bounding box center [765, 13] width 1478 height 26
click at [1450, 7] on button "Done Editing" at bounding box center [1452, 13] width 61 height 17
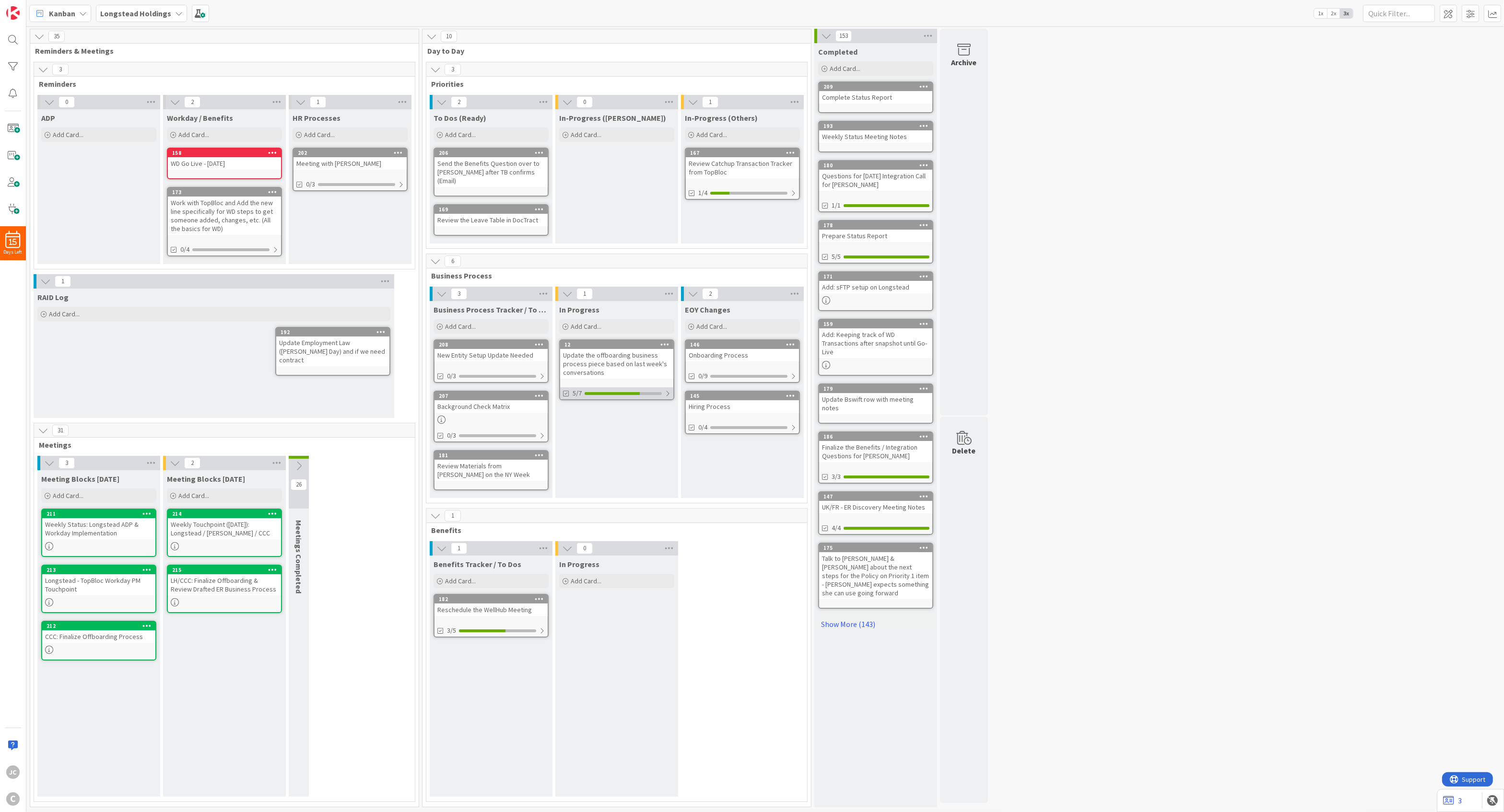
click at [670, 390] on div at bounding box center [668, 393] width 6 height 8
click at [670, 390] on div at bounding box center [667, 393] width 6 height 8
click at [670, 390] on div at bounding box center [668, 393] width 6 height 8
click at [670, 390] on div at bounding box center [667, 393] width 6 height 8
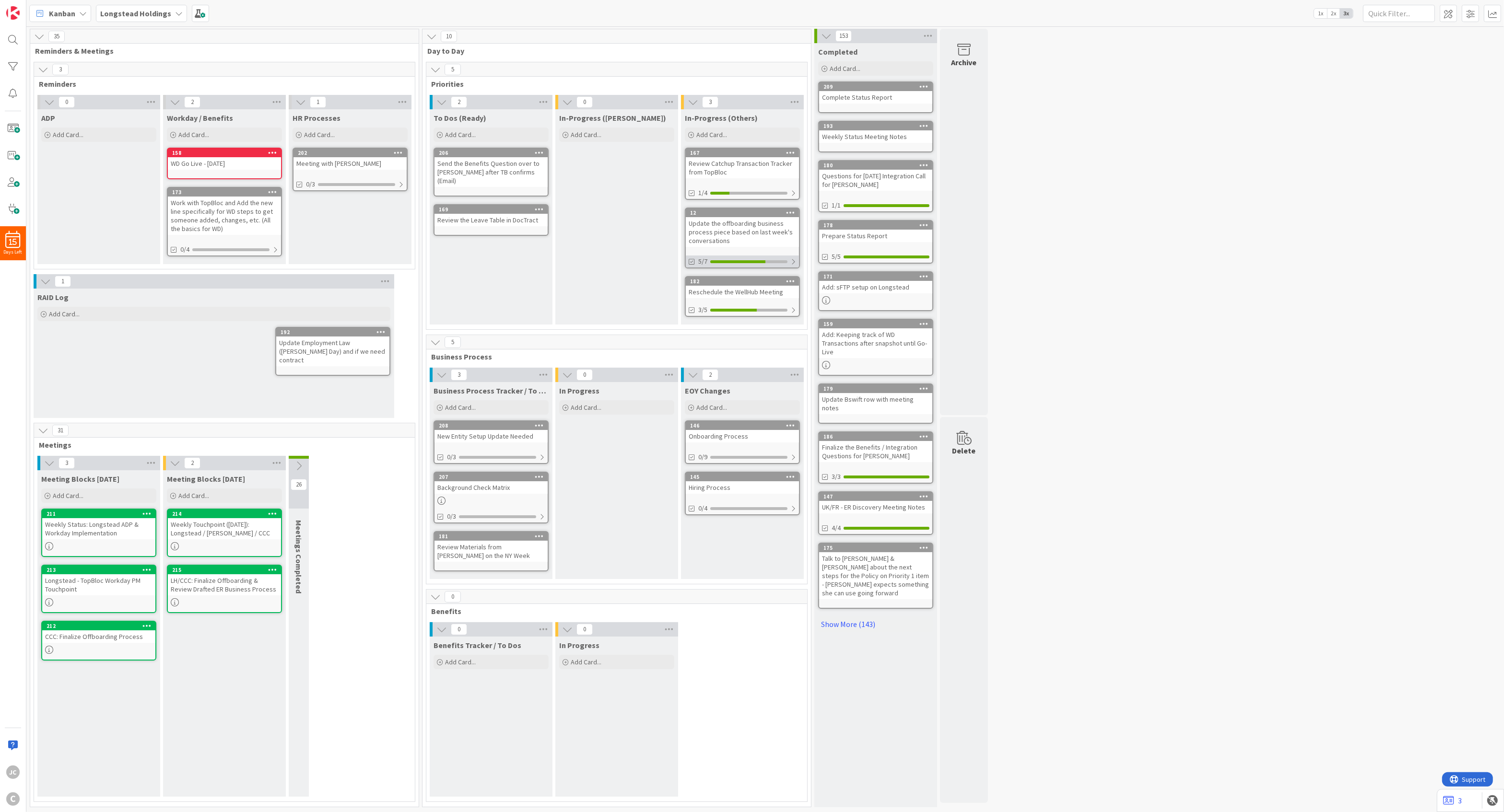
click at [788, 258] on div "5/7" at bounding box center [742, 262] width 113 height 12
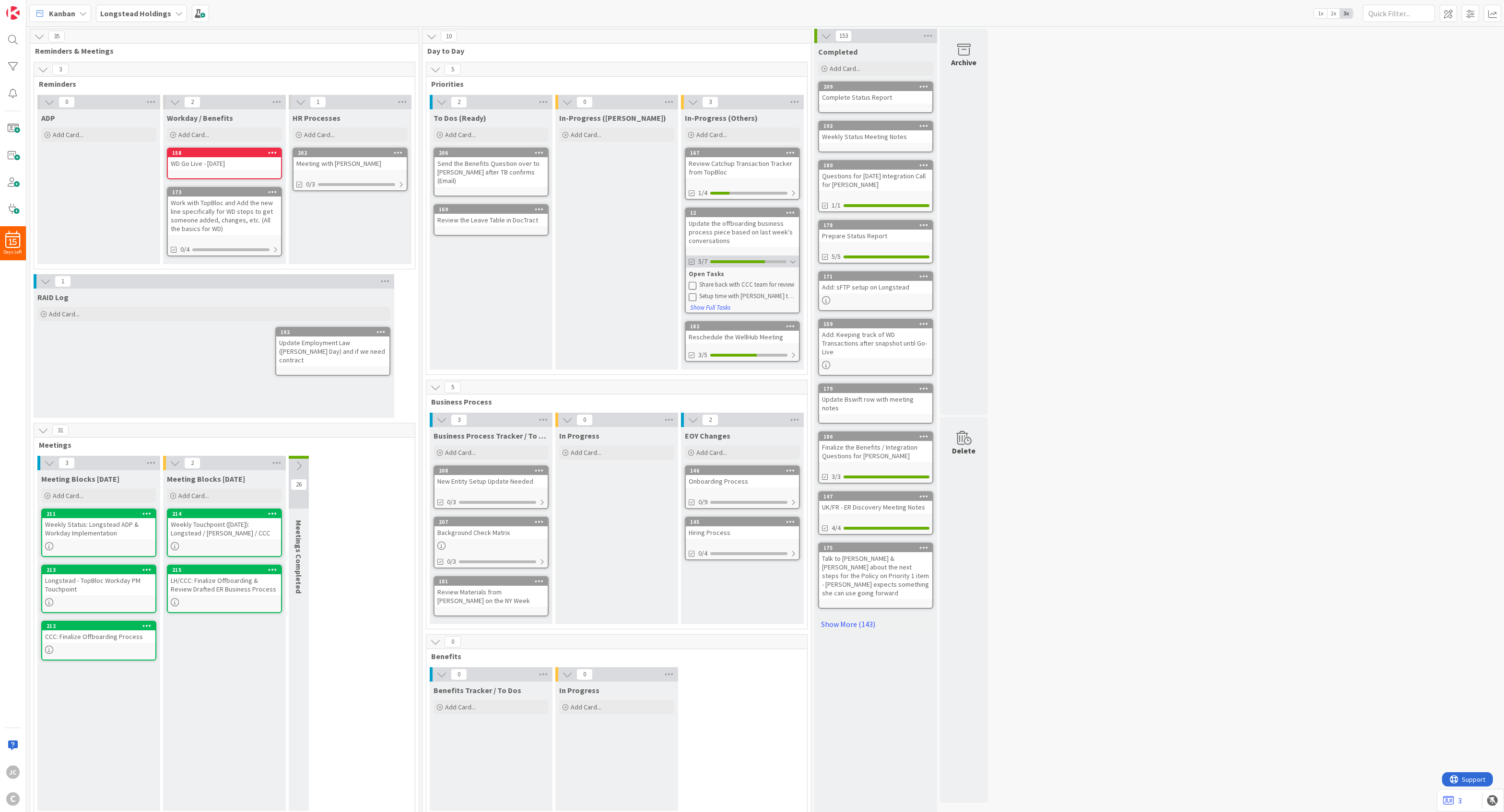
click at [793, 263] on div at bounding box center [793, 262] width 6 height 8
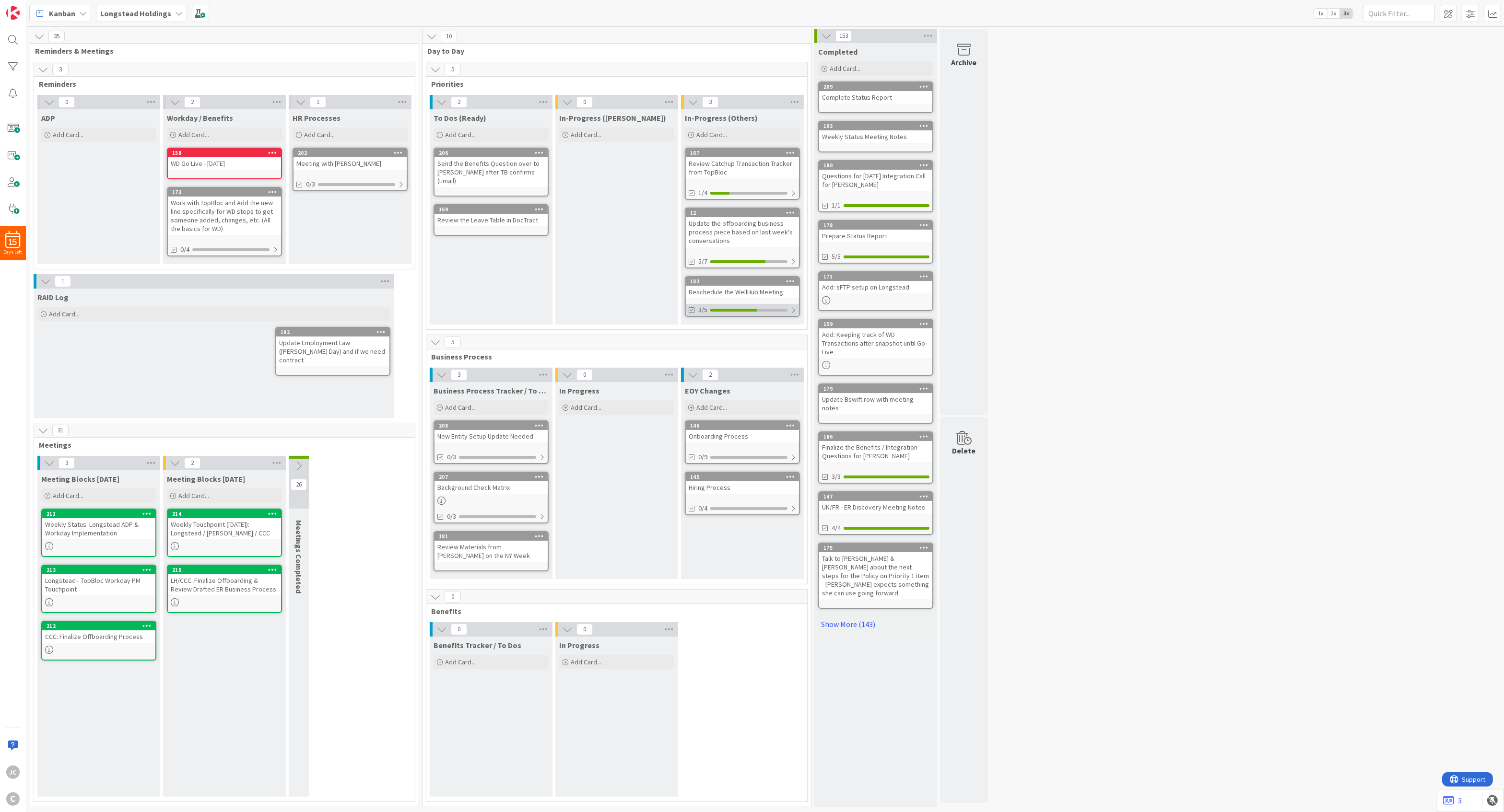
click at [794, 307] on div at bounding box center [793, 310] width 6 height 8
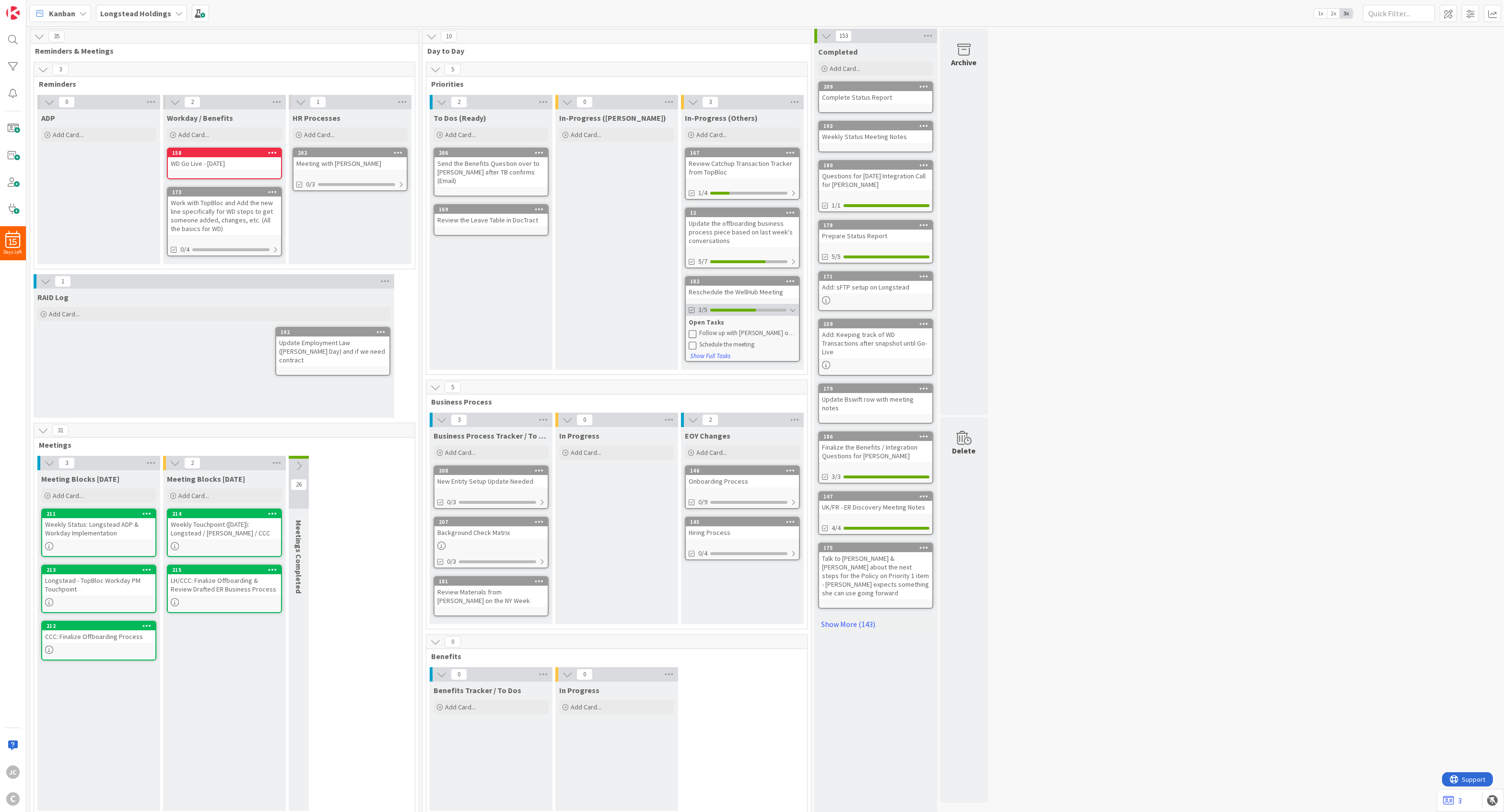
click at [794, 307] on div at bounding box center [793, 310] width 6 height 8
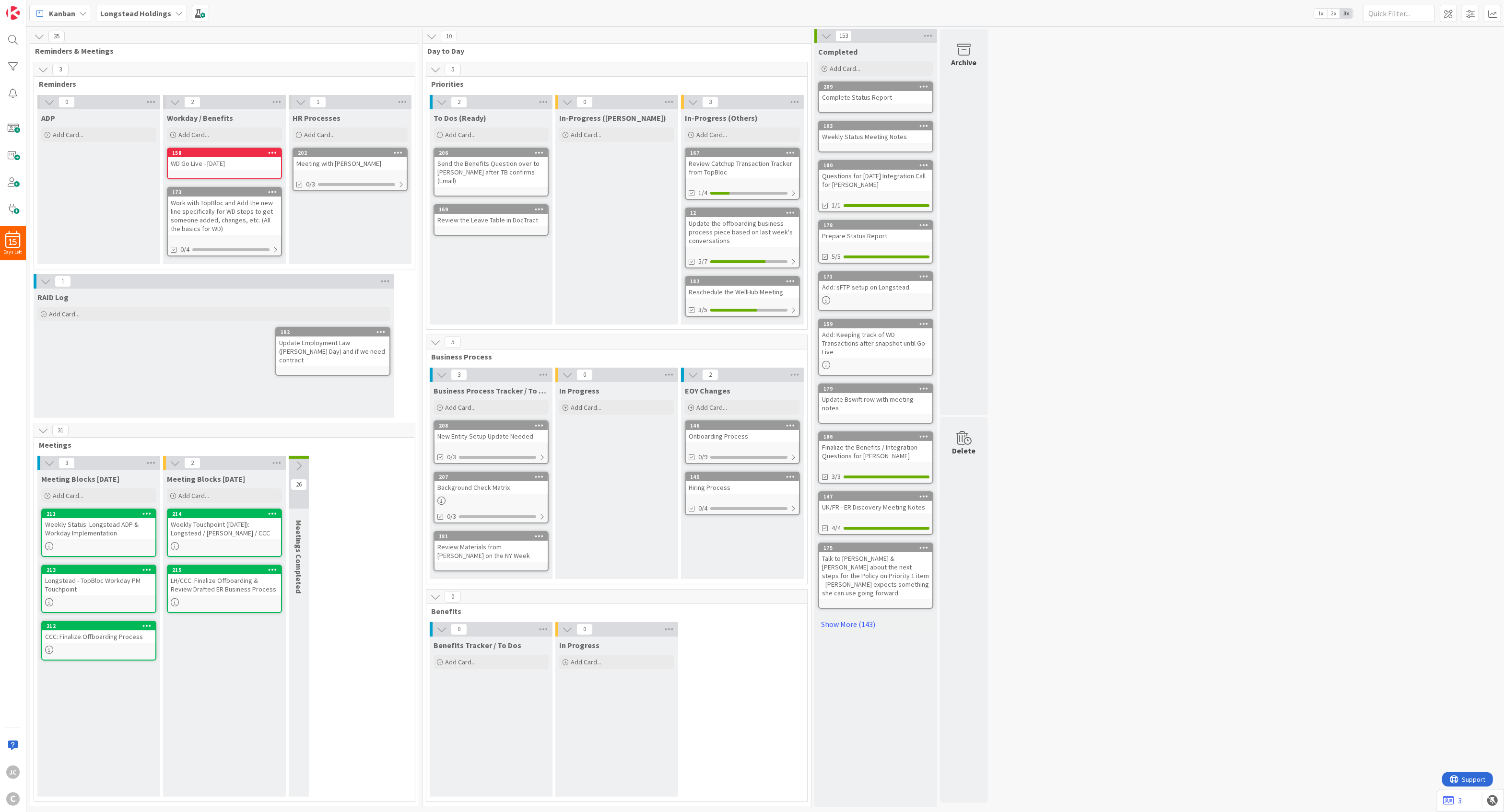
click at [439, 592] on icon at bounding box center [436, 597] width 10 height 10
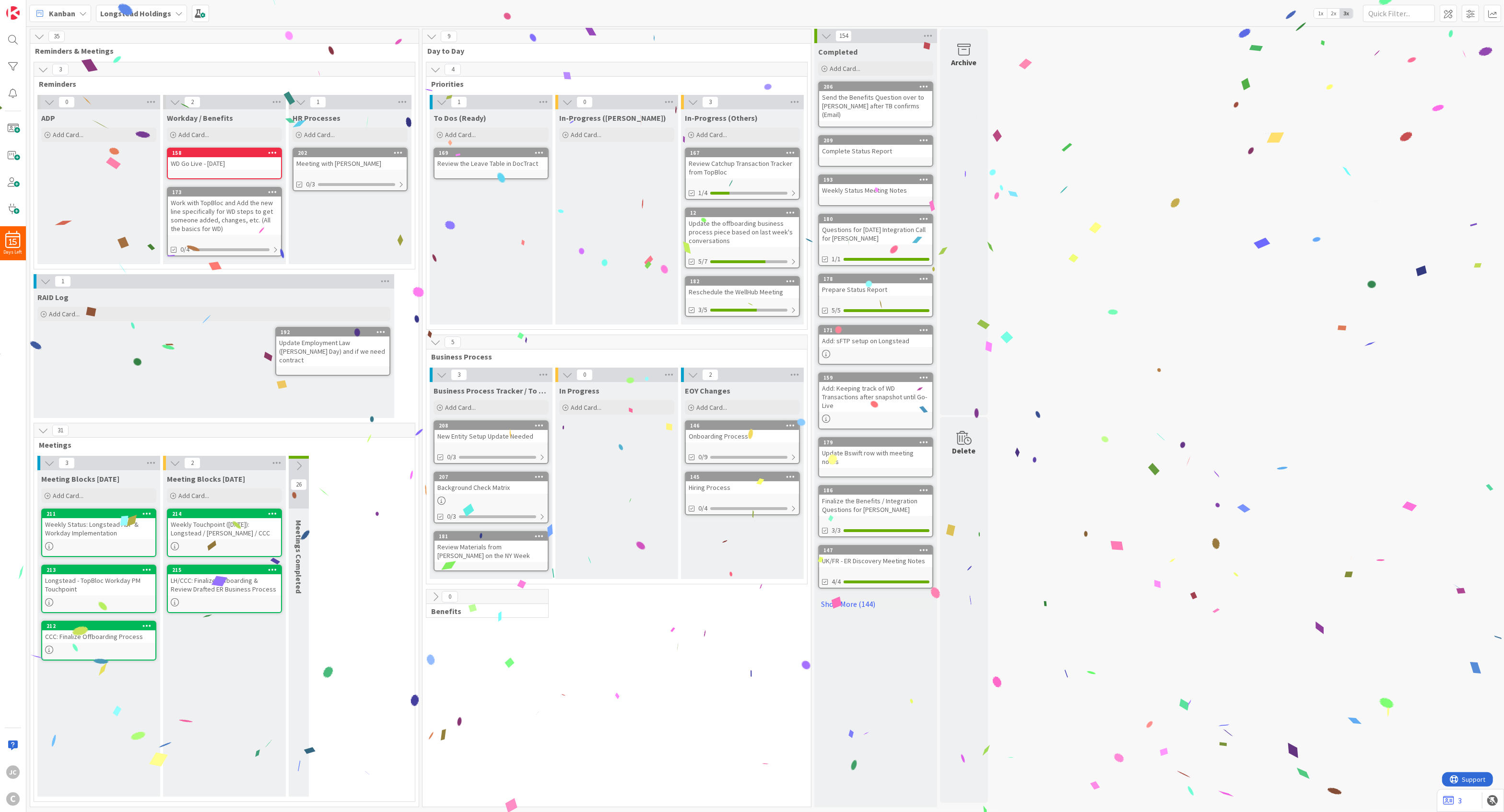
click at [825, 31] on icon at bounding box center [827, 36] width 10 height 10
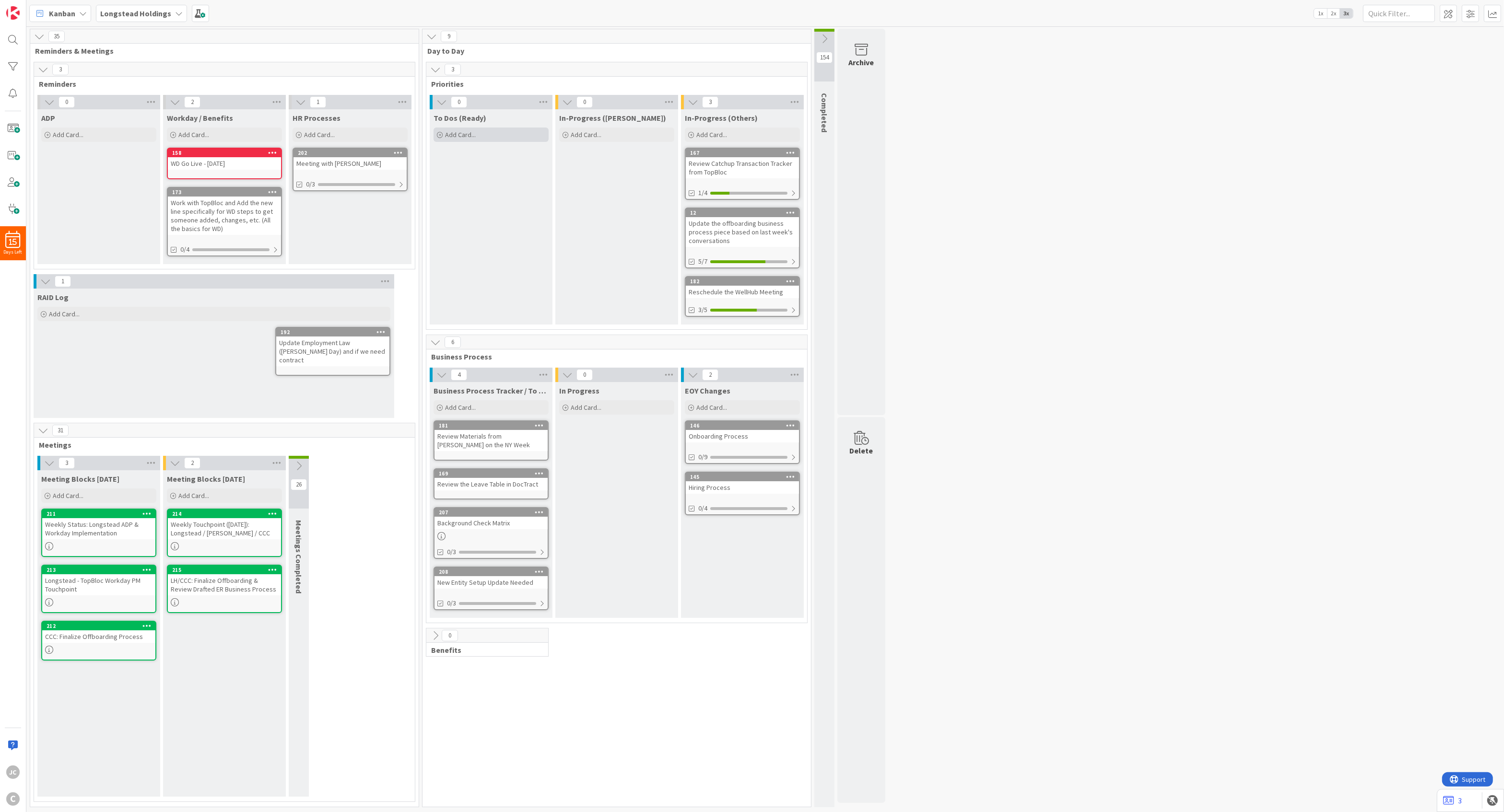
click at [498, 131] on div "Add Card..." at bounding box center [491, 134] width 115 height 14
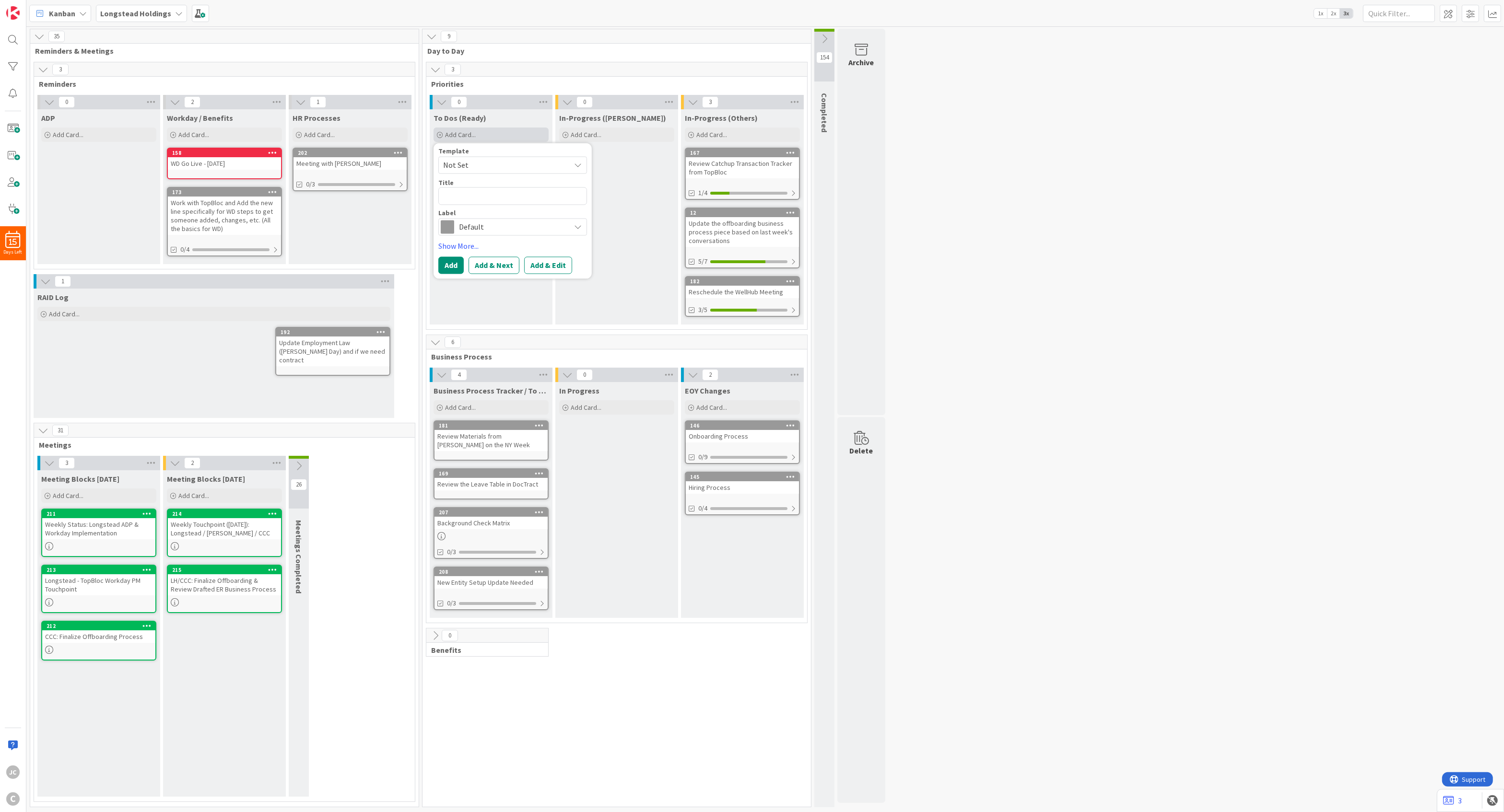
type textarea "x"
type textarea "C"
type textarea "x"
type textarea "Cr"
type textarea "x"
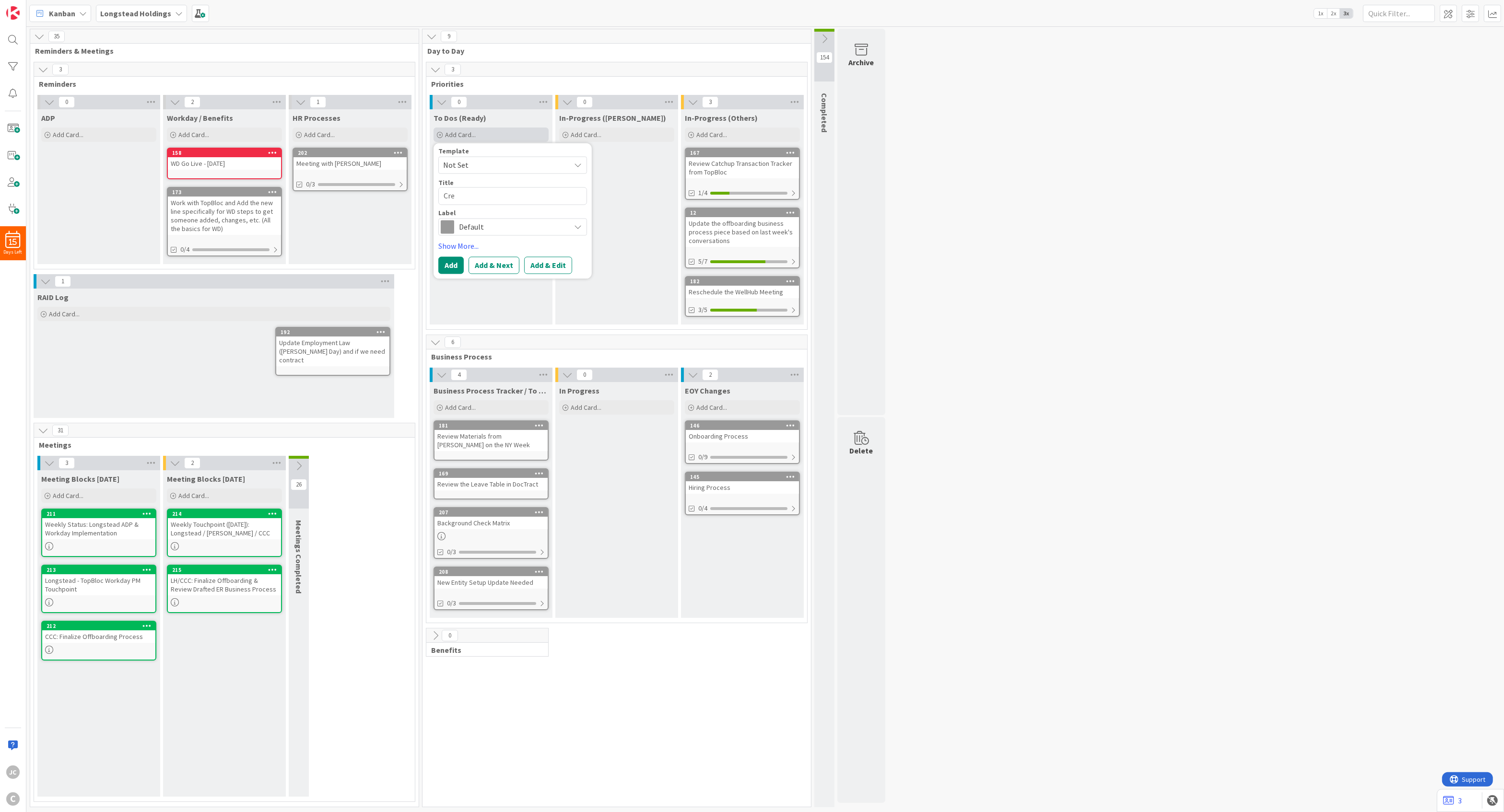
type textarea "Crea"
type textarea "x"
type textarea "Create"
type textarea "x"
type textarea "Create"
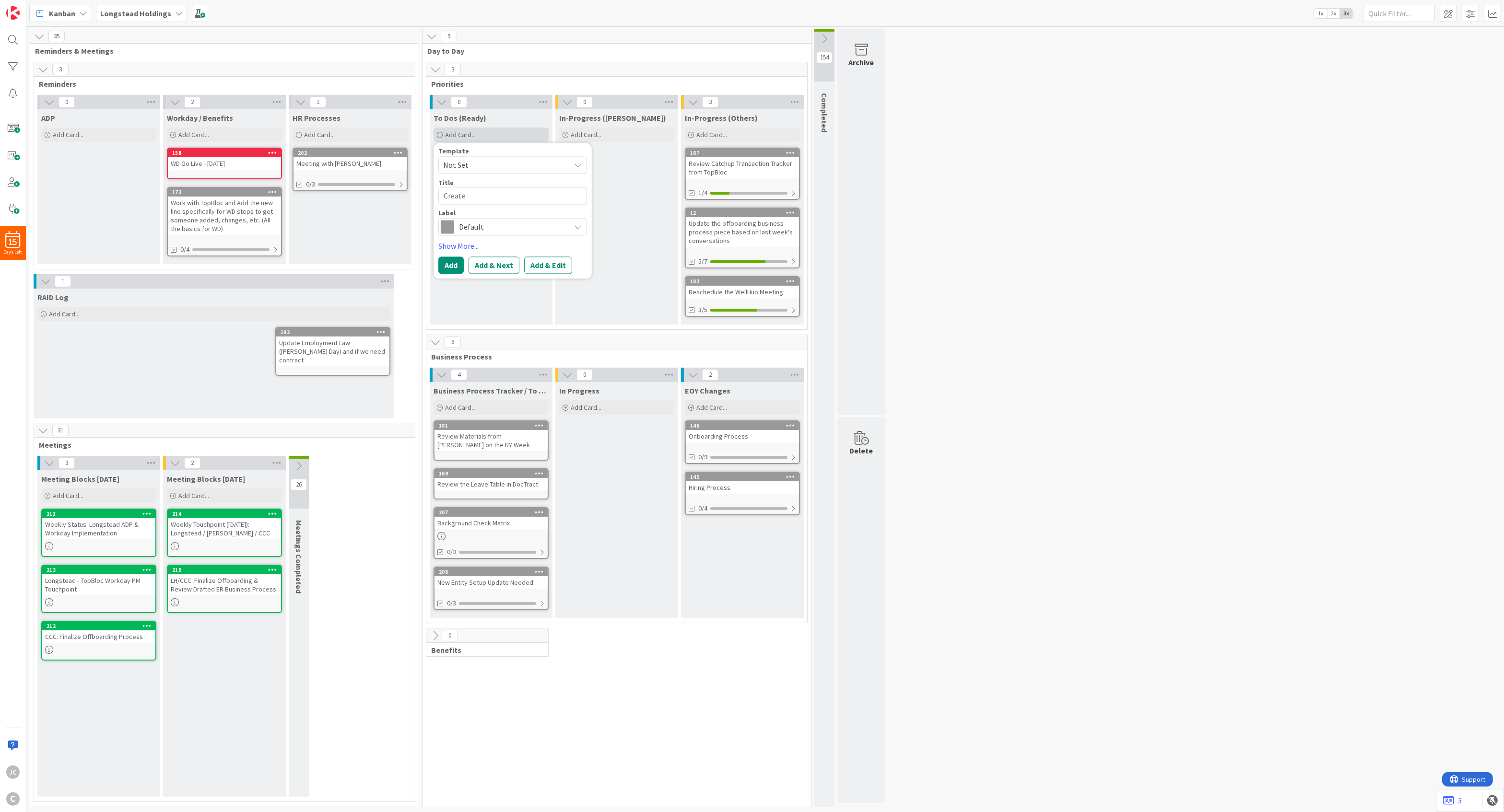
type textarea "x"
type textarea "Create A"
type textarea "x"
type textarea "Create Ac"
type textarea "x"
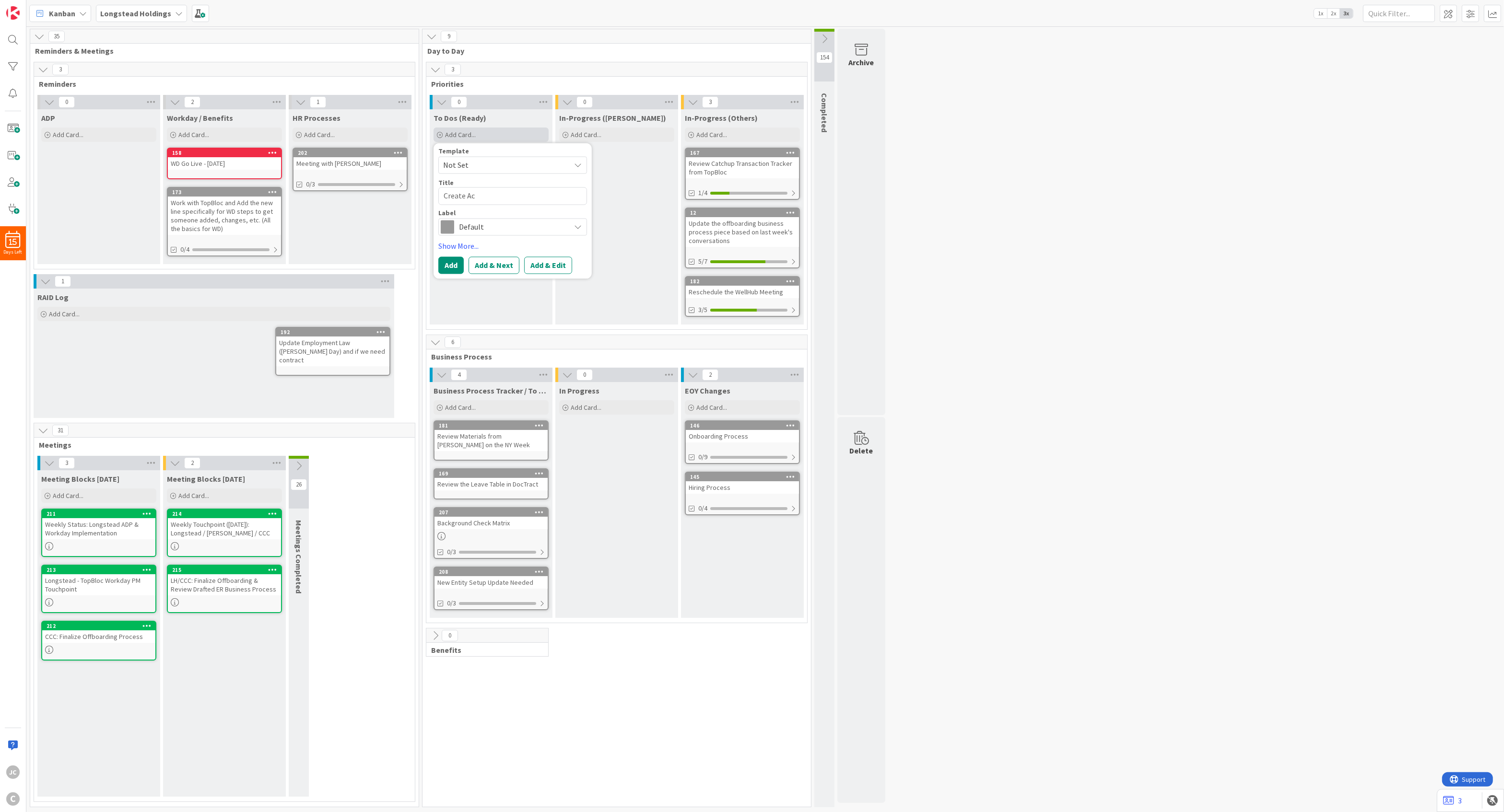
type textarea "Create Act"
type textarea "x"
type textarea "Create Acti"
type textarea "x"
type textarea "Create Actio"
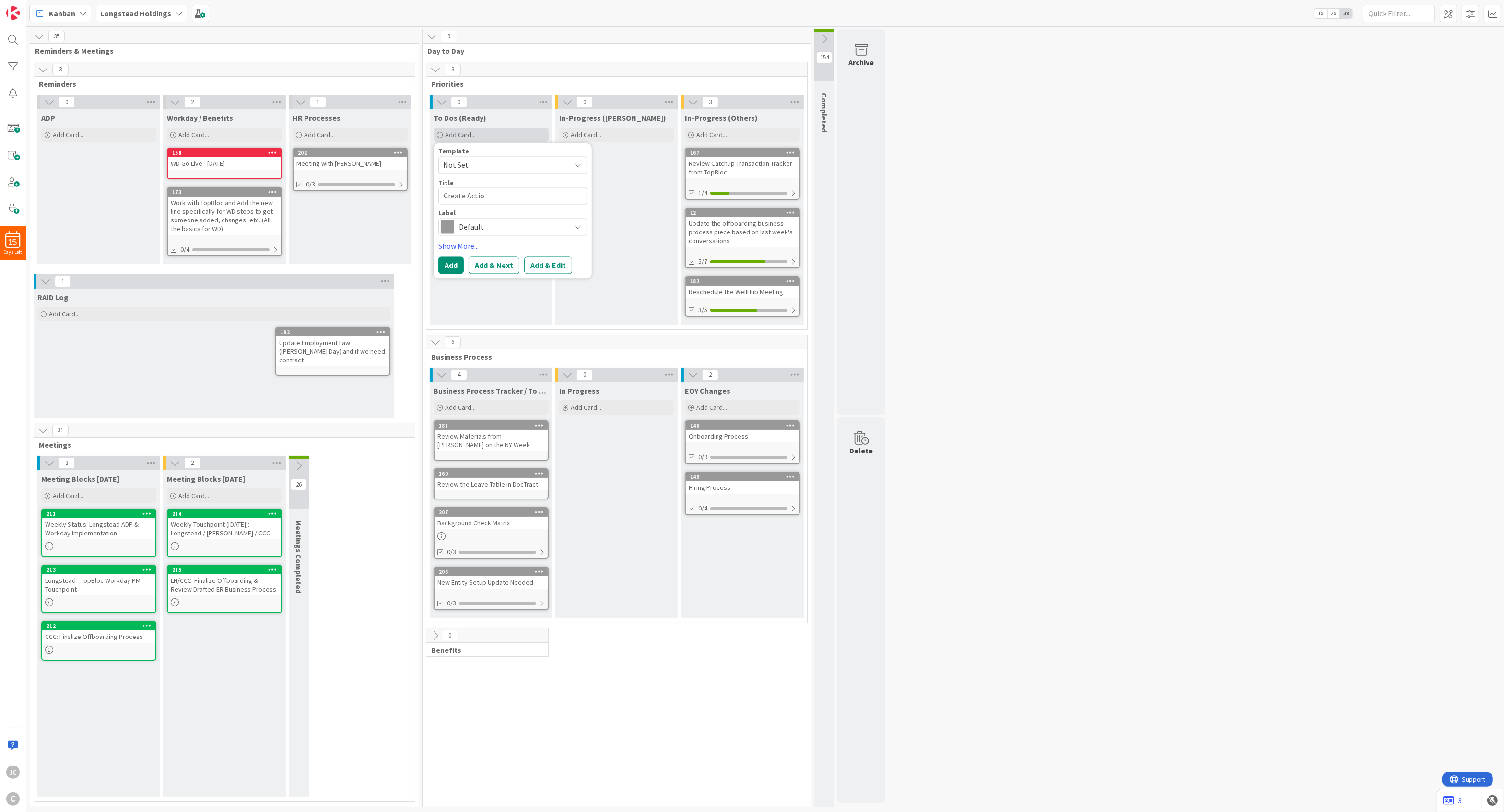
type textarea "x"
type textarea "Create Action"
type textarea "x"
type textarea "Create Action I"
type textarea "x"
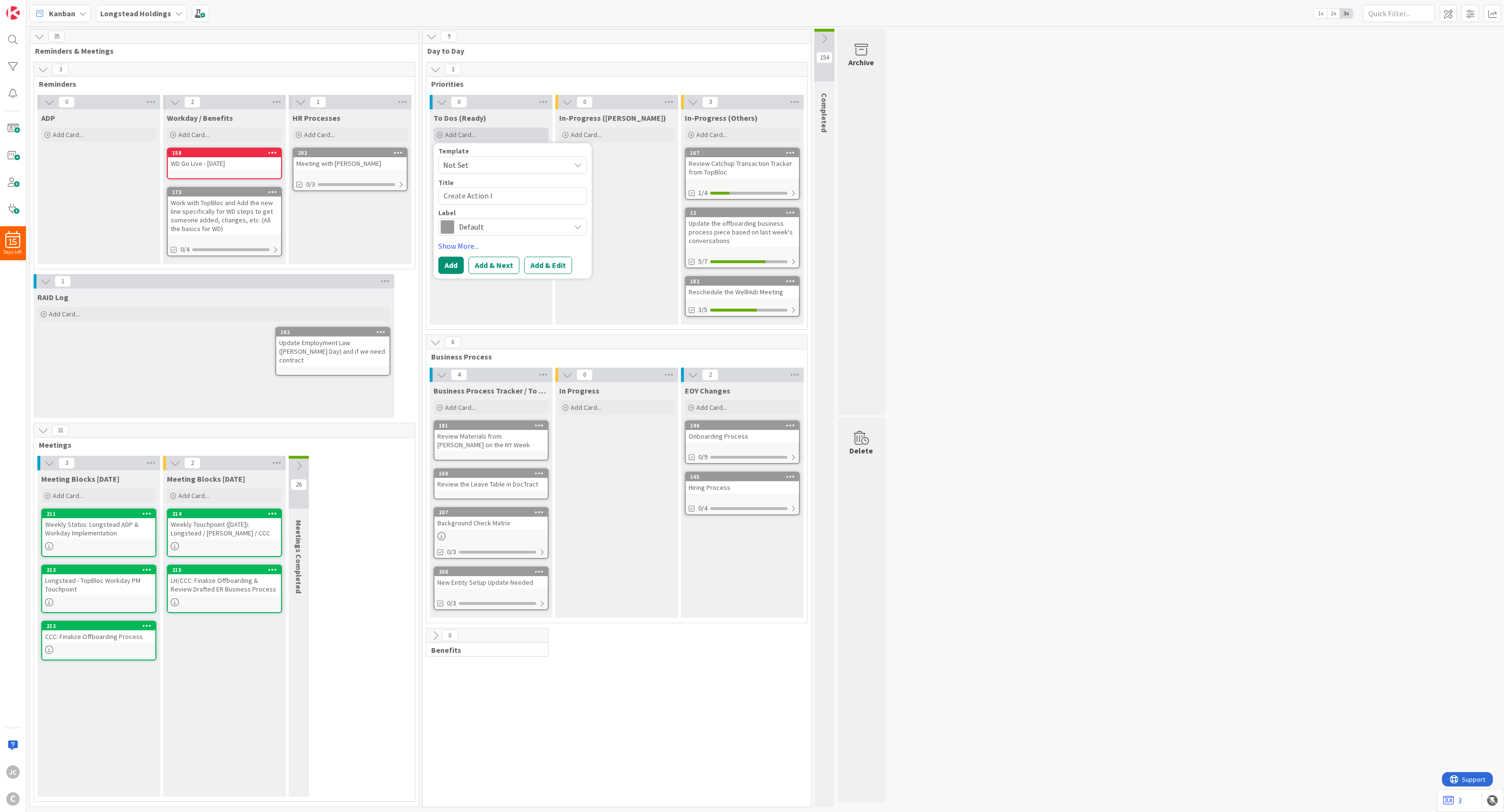
type textarea "Create Action It"
type textarea "x"
type textarea "Create Action Ite"
type textarea "x"
type textarea "Create Action Item"
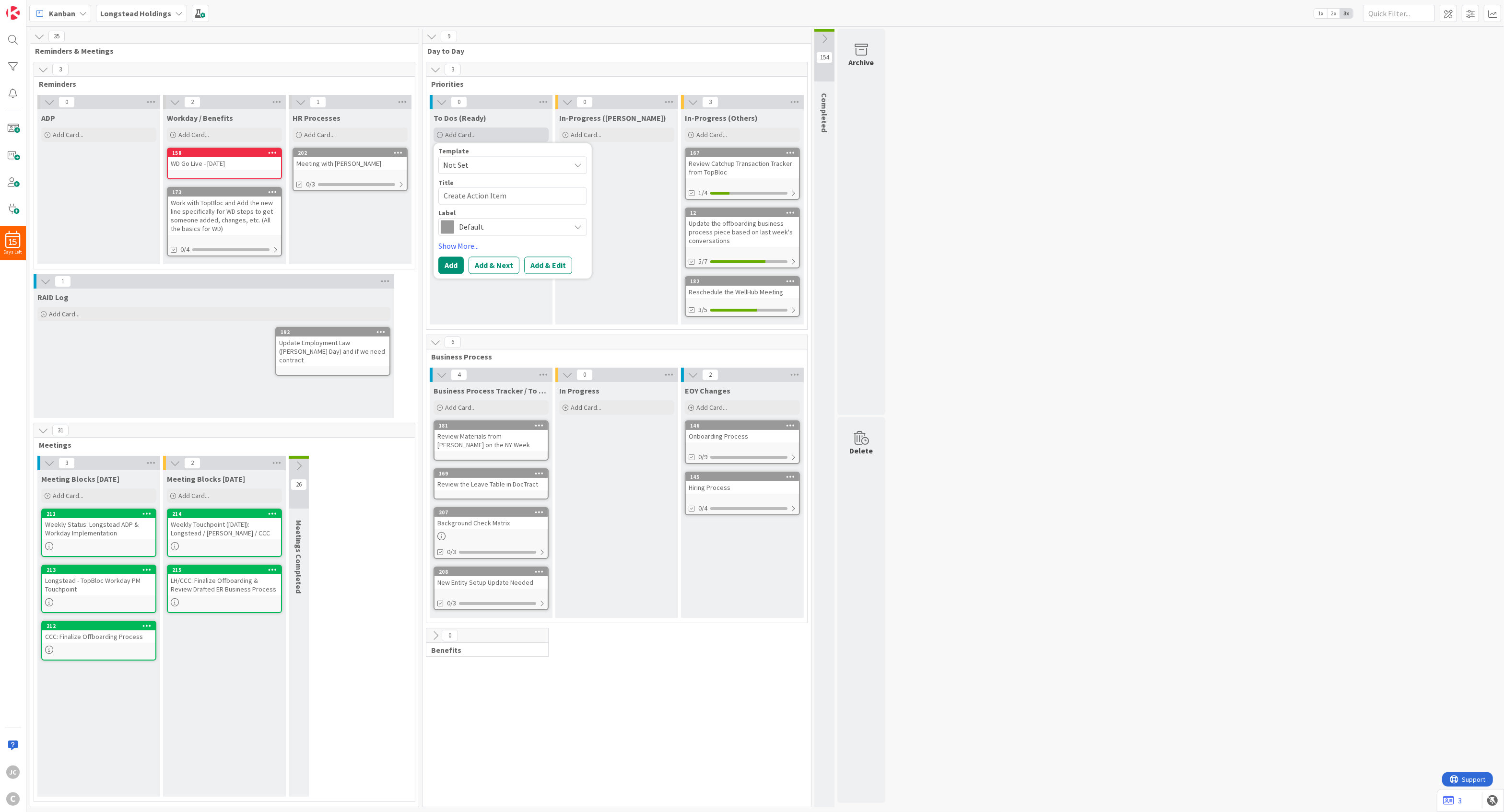
type textarea "x"
type textarea "Create Action Items"
type textarea "x"
type textarea "Create Action Items"
type textarea "x"
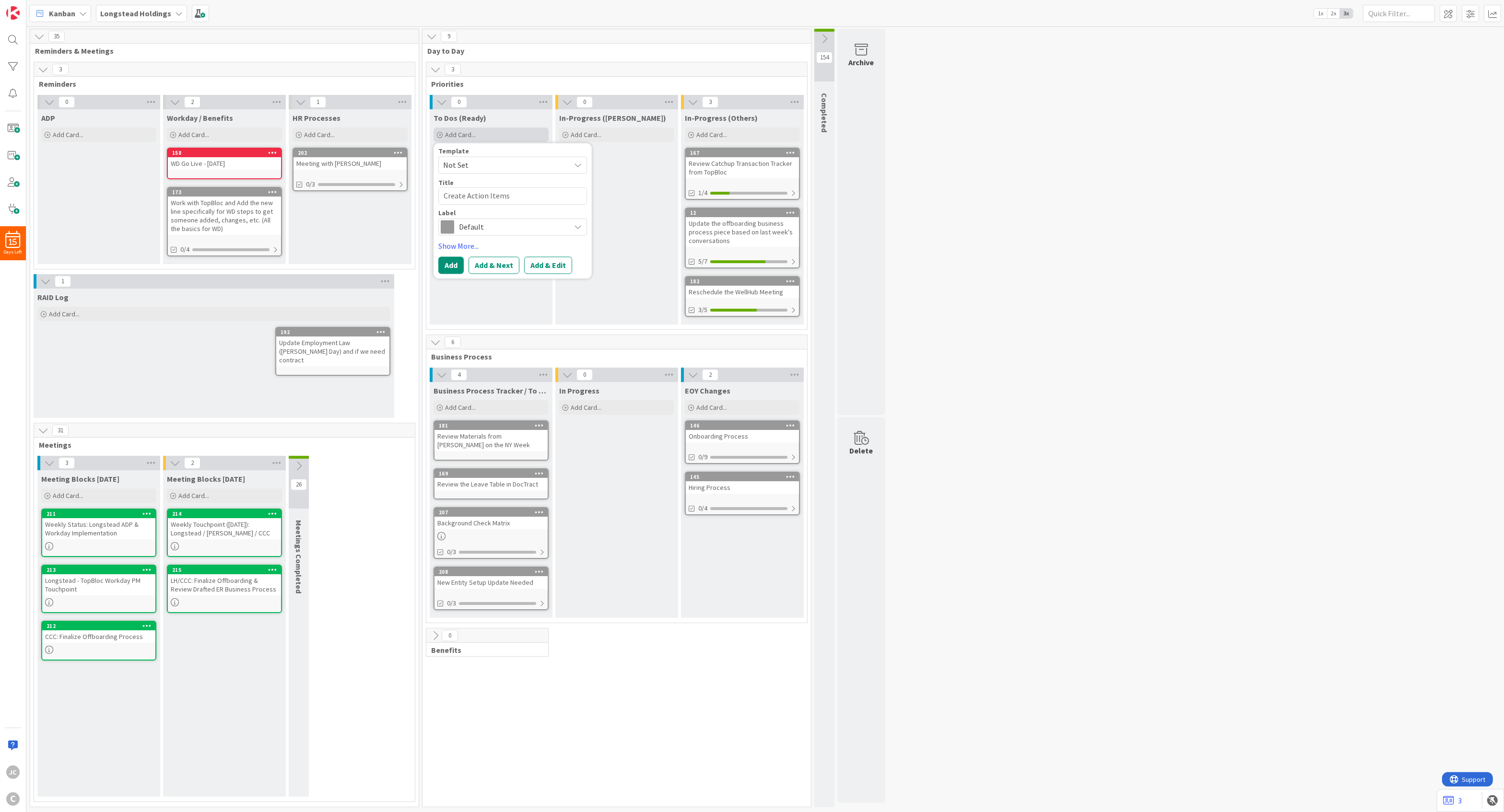
type textarea "Create Action Items a"
type textarea "x"
type textarea "Create Action Items"
type textarea "x"
type textarea "Create Action Items &"
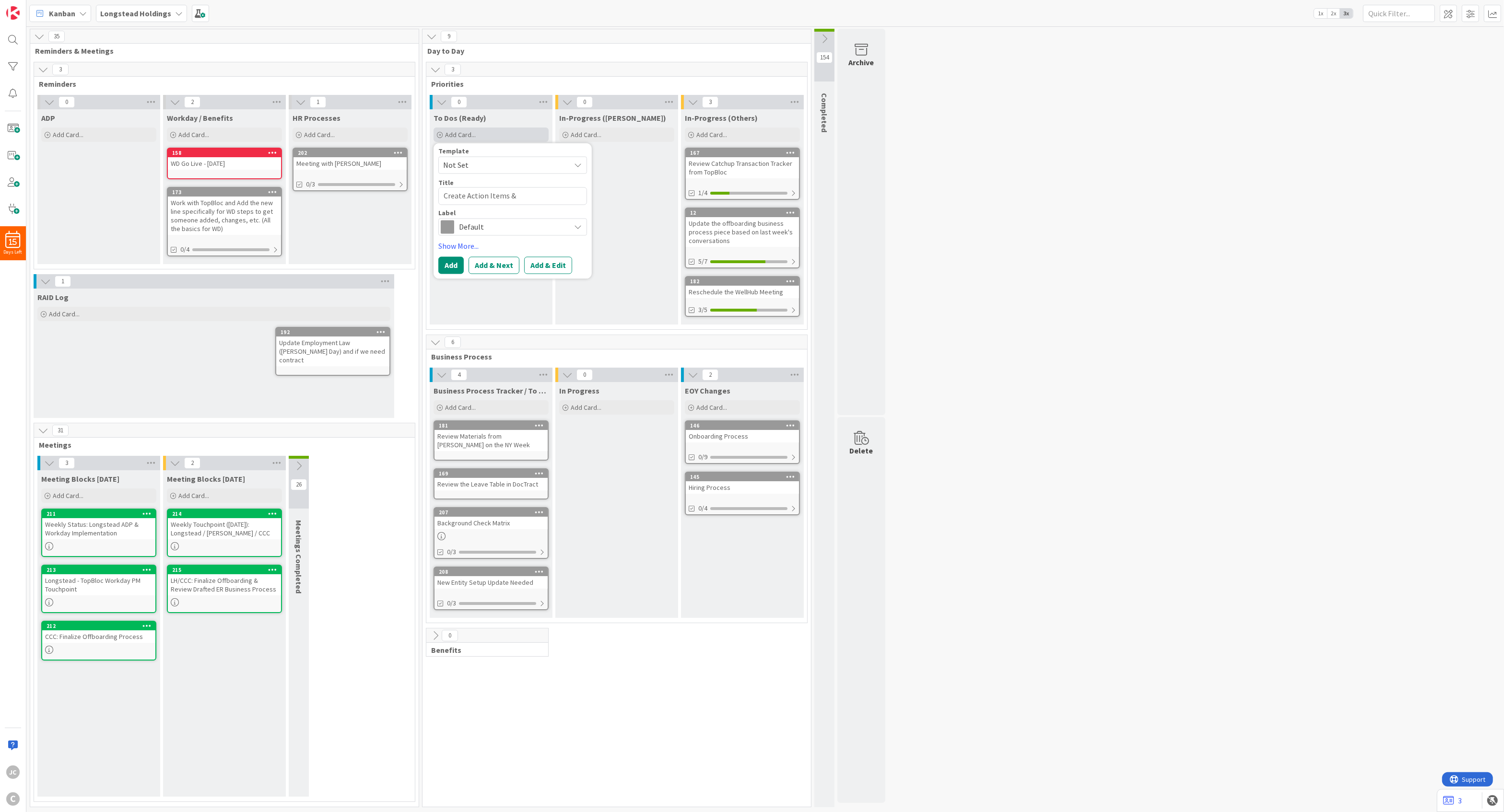
type textarea "x"
type textarea "Create Action Items &"
type textarea "x"
type textarea "Create Action Items & M"
type textarea "x"
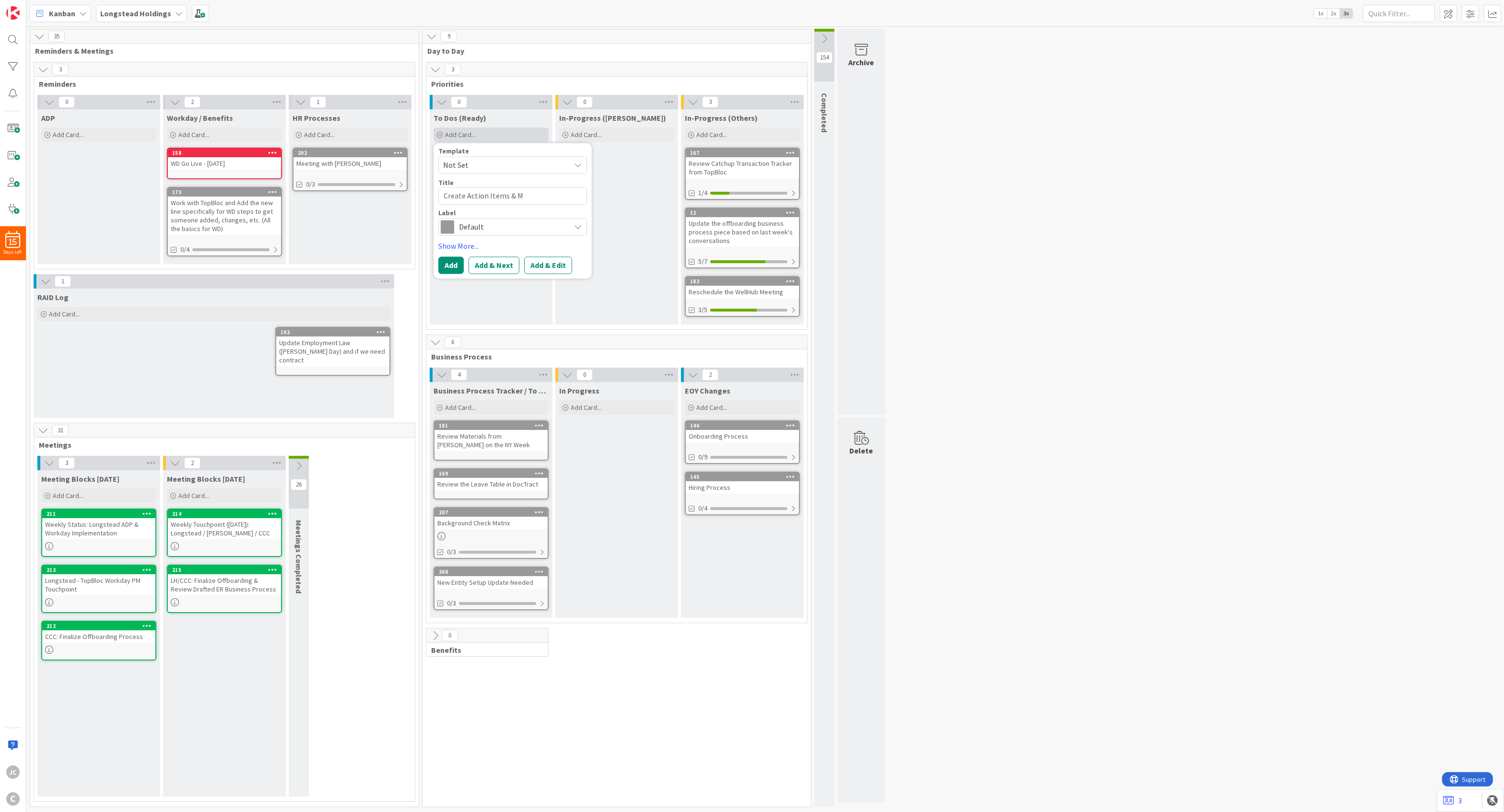
type textarea "Create Action Items & Me"
type textarea "x"
type textarea "Create Action Items & Mee"
type textarea "x"
type textarea "Create Action Items & Meet"
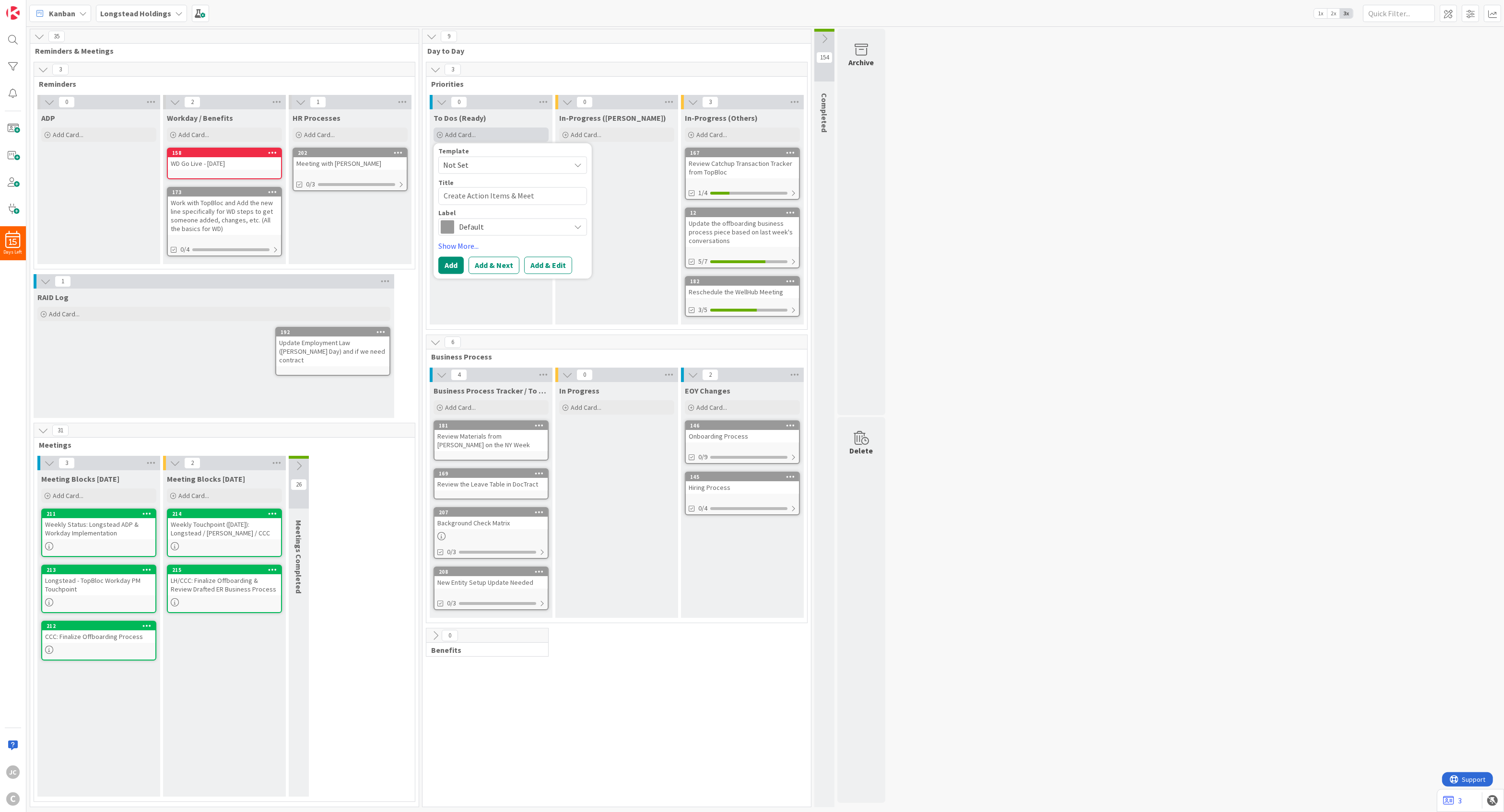
type textarea "x"
type textarea "Create Action Items & Meeti"
type textarea "x"
type textarea "Create Action Items & Meeting"
type textarea "x"
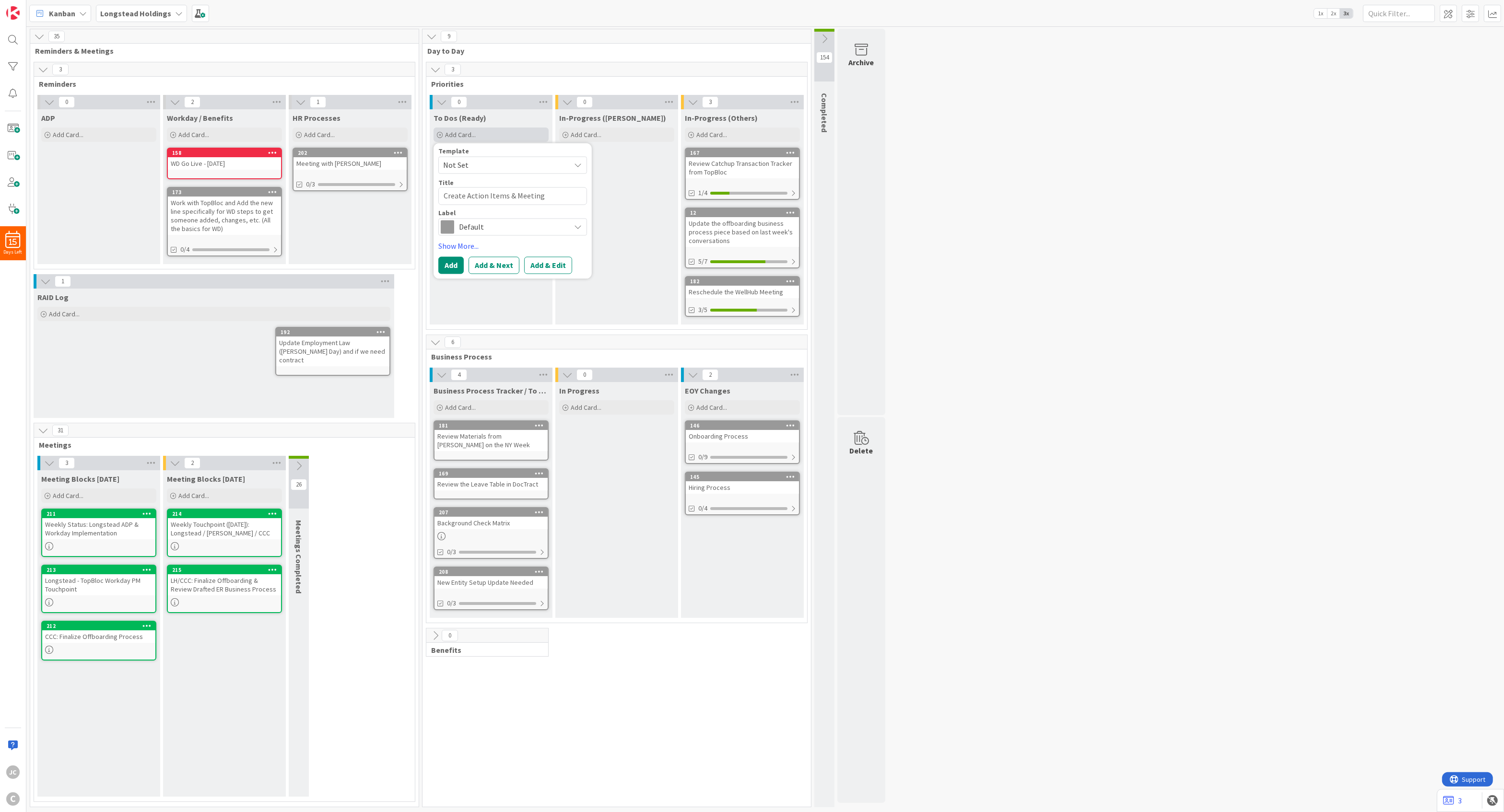
type textarea "Create Action Items & Meeting"
type textarea "x"
type textarea "Create Action Items & Meeting N"
type textarea "x"
type textarea "Create Action Items & Meeting No"
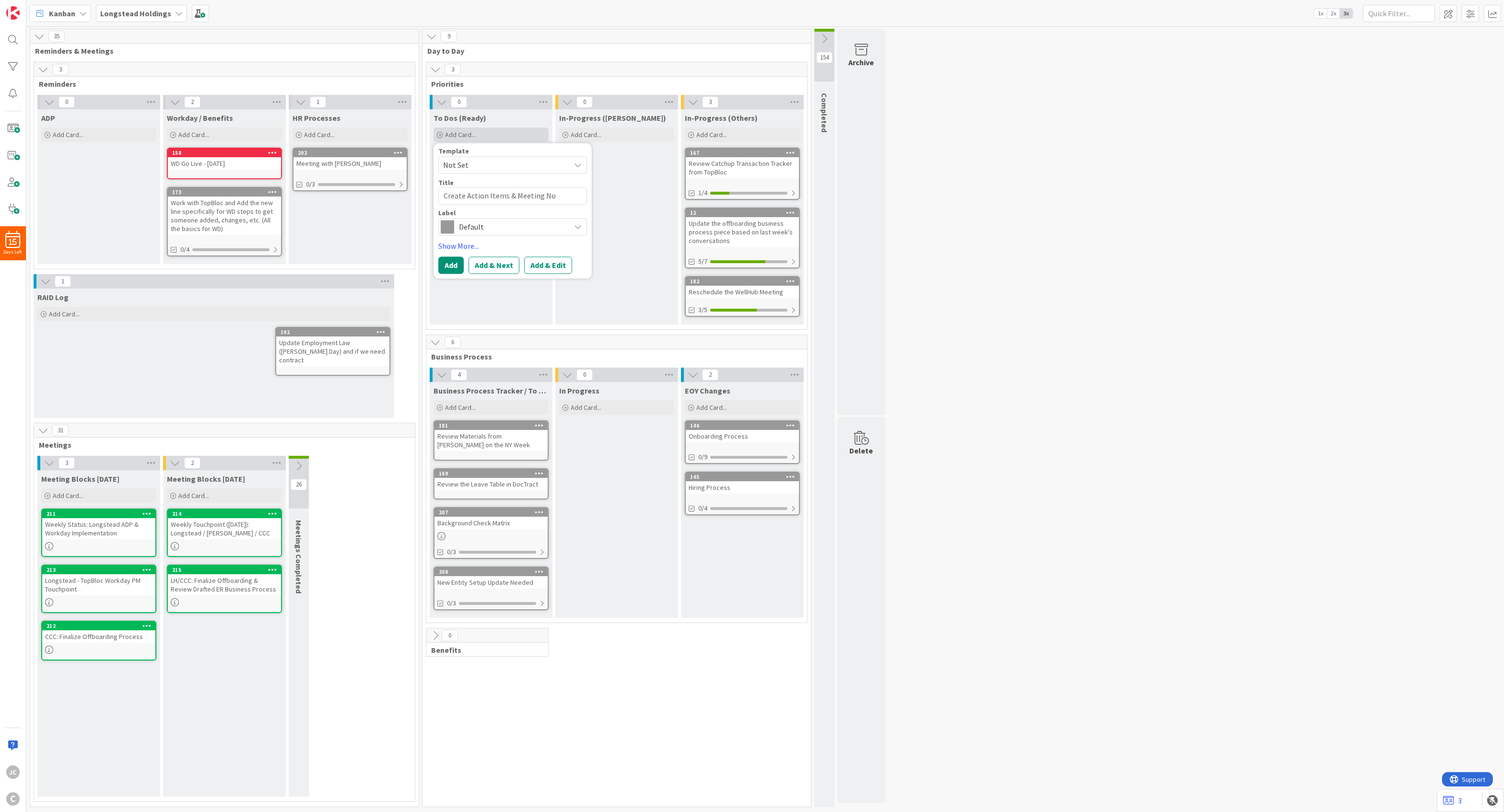
type textarea "x"
type textarea "Create Action Items & Meeting Not"
type textarea "x"
type textarea "Create Action Items & Meeting Note"
type textarea "x"
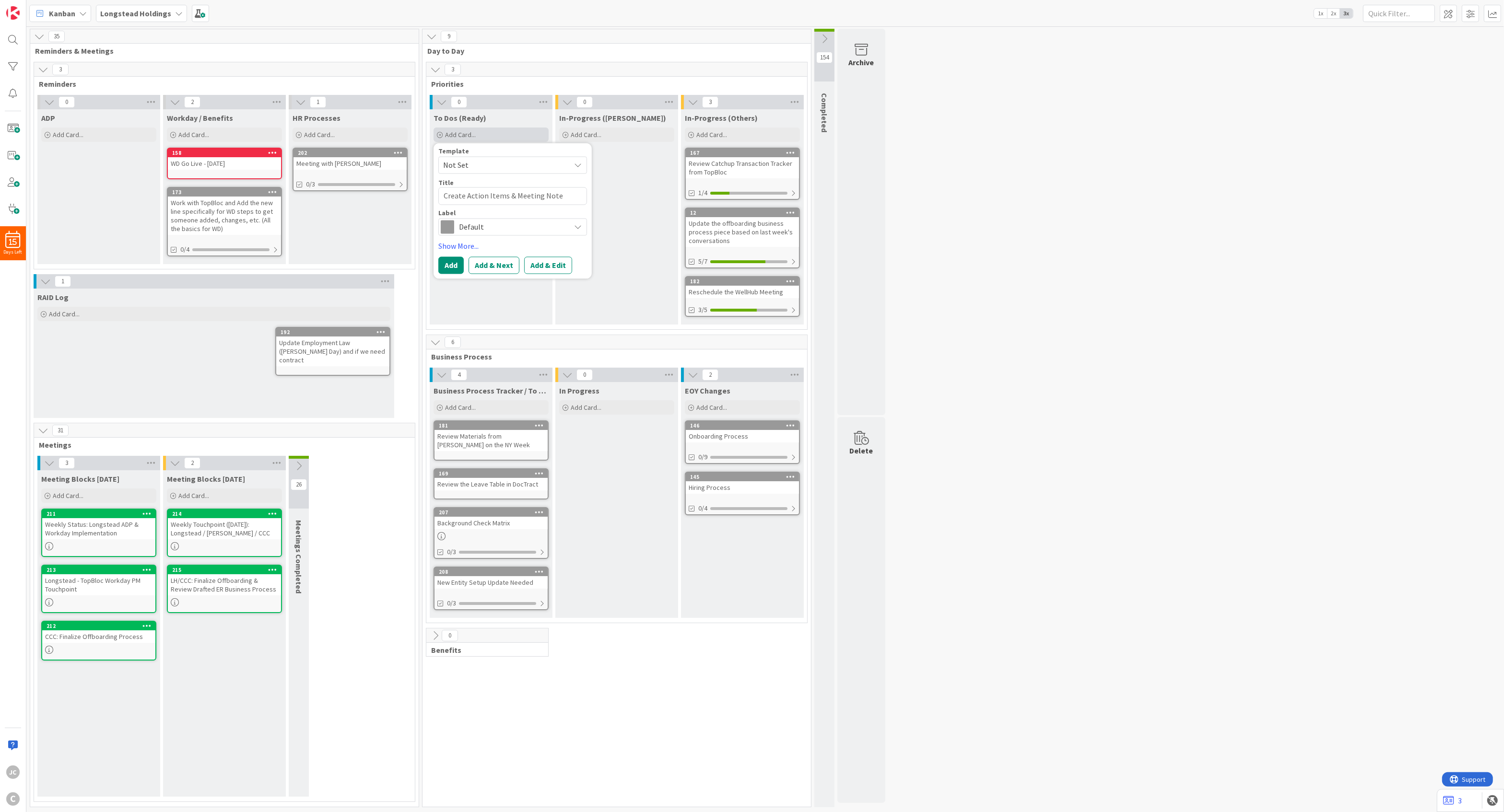
type textarea "Create Action Items & Meeting Notes"
type textarea "x"
type textarea "Create Action Items & Meeting Notes f"
type textarea "x"
type textarea "Create Action Items & Meeting Notes fo"
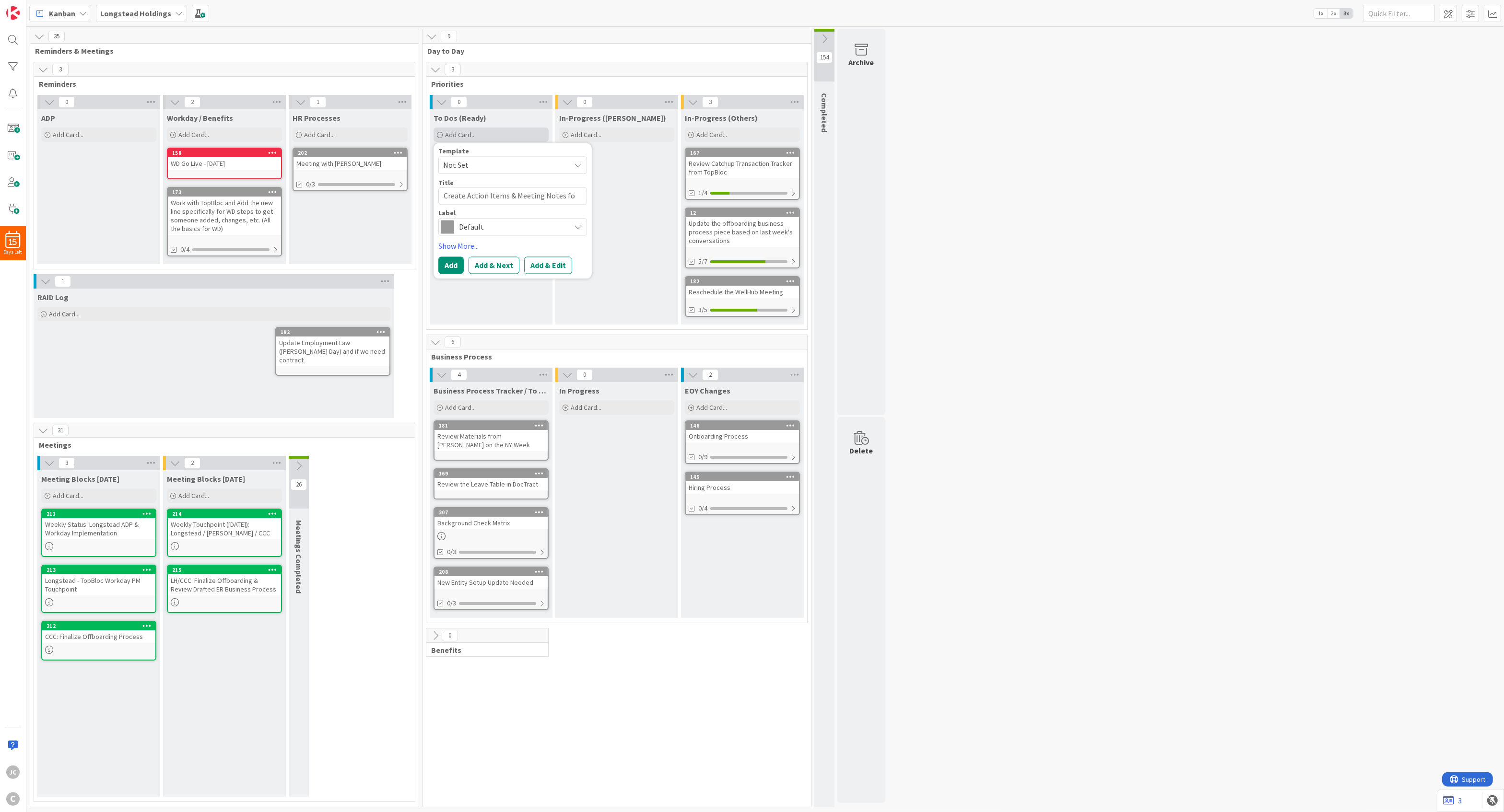
type textarea "x"
type textarea "Create Action Items & Meeting Notes for"
type textarea "x"
type textarea "Create Action Items & Meeting Notes for"
type textarea "x"
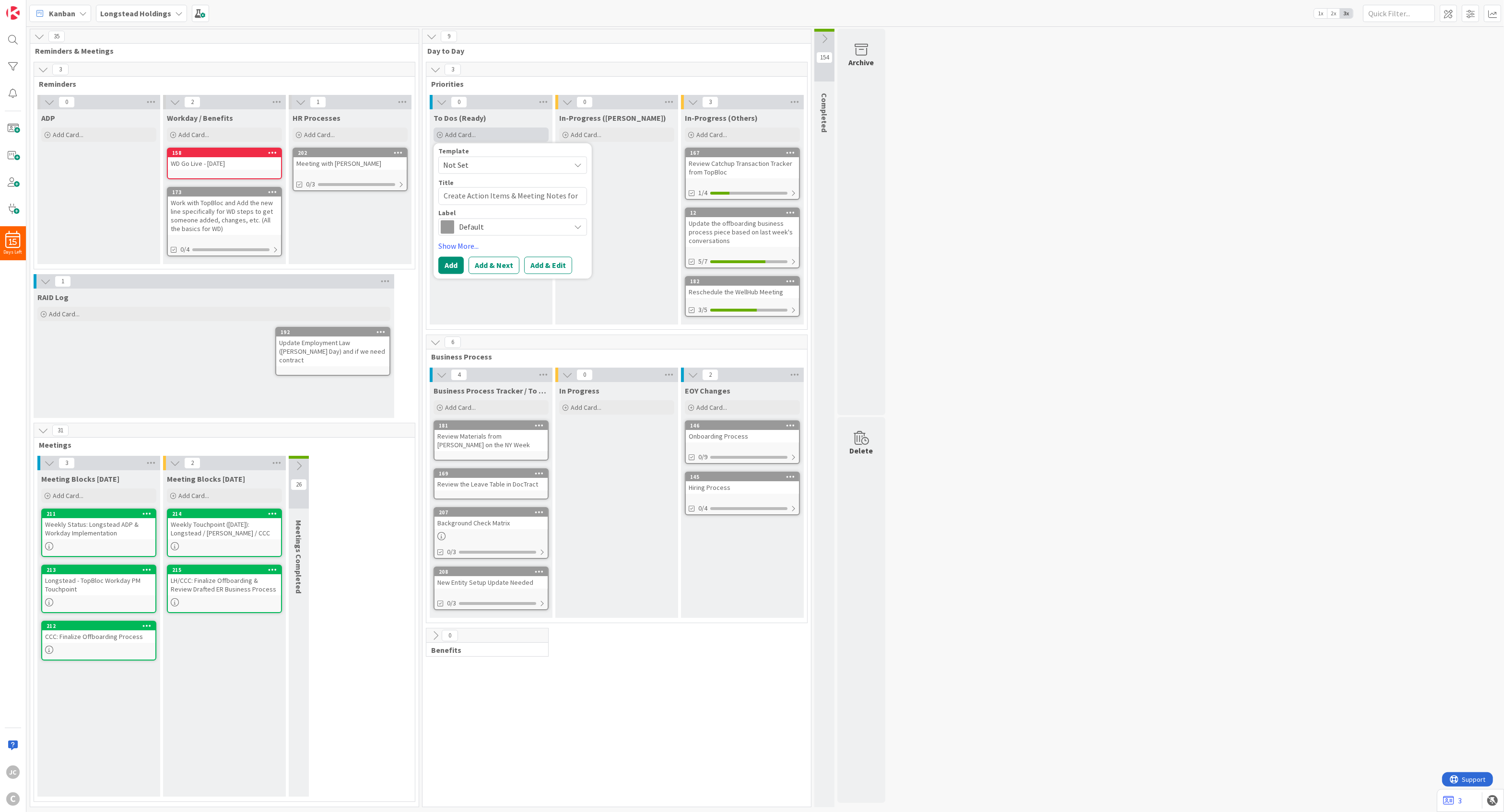
type textarea "Create Action Items & Meeting Notes for S"
type textarea "x"
type textarea "Create Action Items & Meeting Notes for Saf"
type textarea "x"
type textarea "Create Action Items & Meeting Notes for Saff"
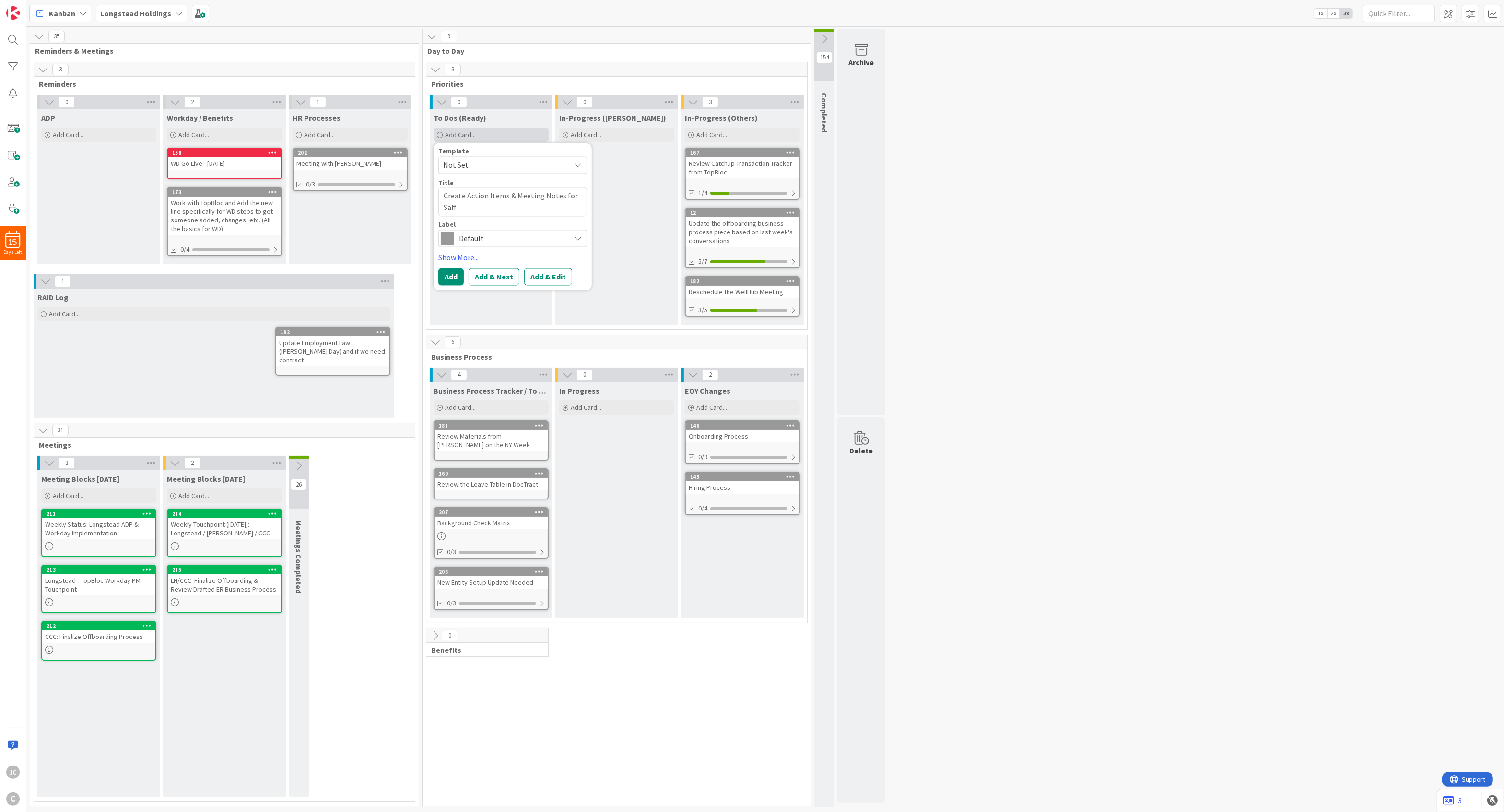
type textarea "x"
type textarea "Create Action Items & Meeting Notes for Saf"
type textarea "x"
type textarea "Create Action Items & Meeting Notes for Safte"
type textarea "x"
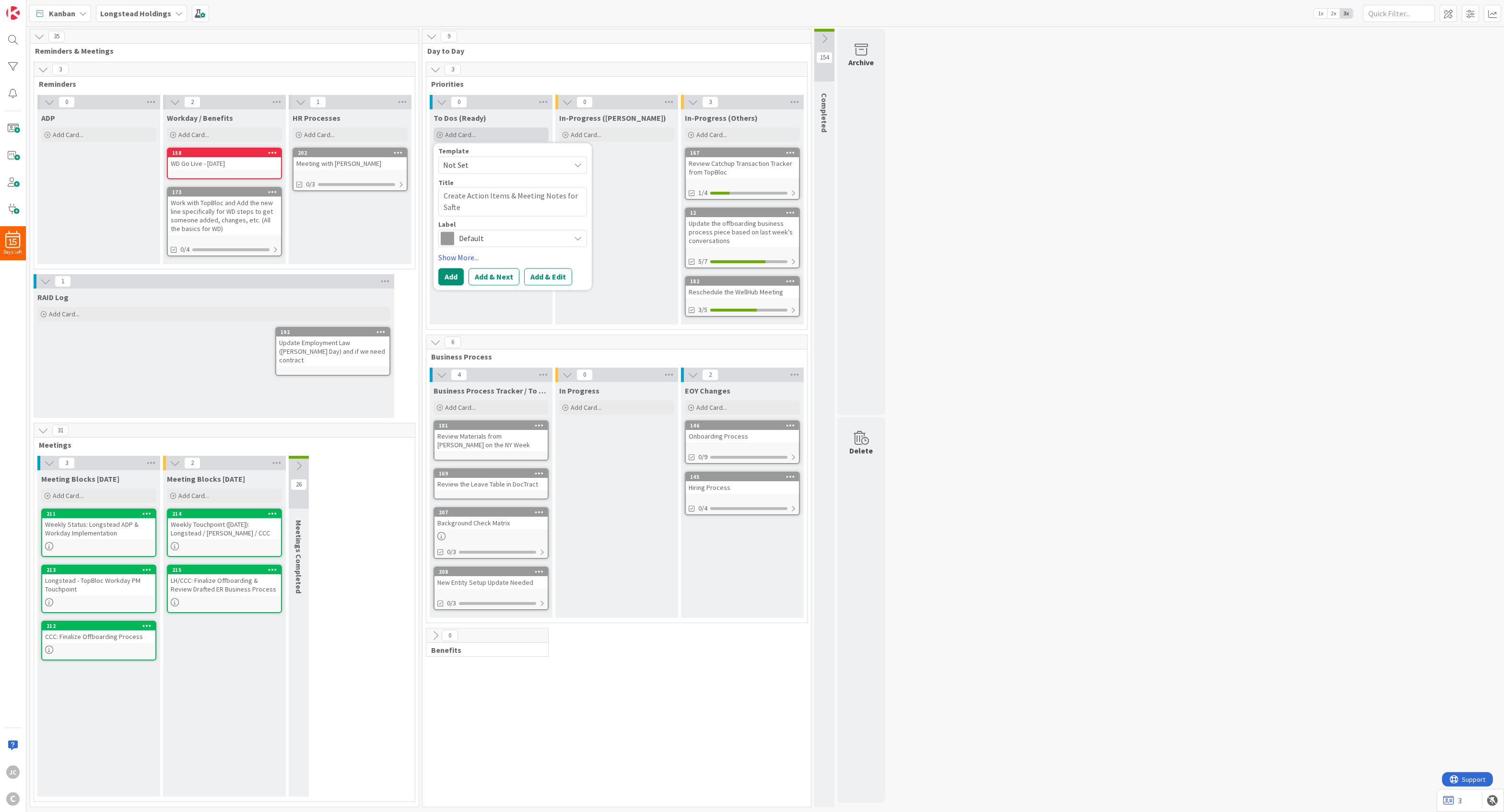
type textarea "Create Action Items & Meeting Notes for Saftey"
type textarea "x"
type textarea "Create Action Items & Meeting Notes for Saftey"
type textarea "x"
type textarea "Create Action Items & Meeting Notes for Saftey"
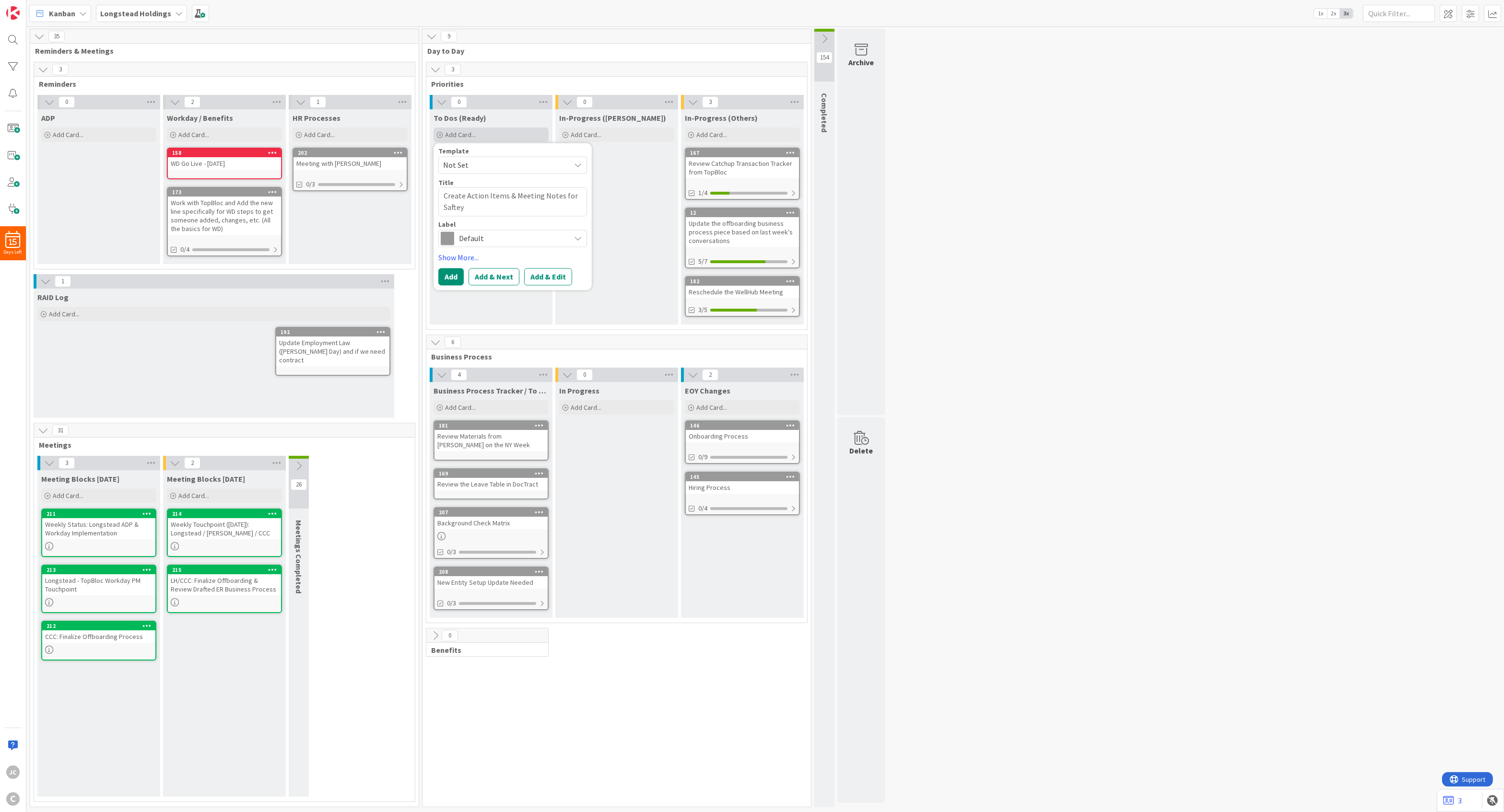
type textarea "x"
type textarea "Create Action Items & Meeting Notes for Safte"
type textarea "x"
type textarea "Create Action Items & Meeting Notes for Saft"
type textarea "x"
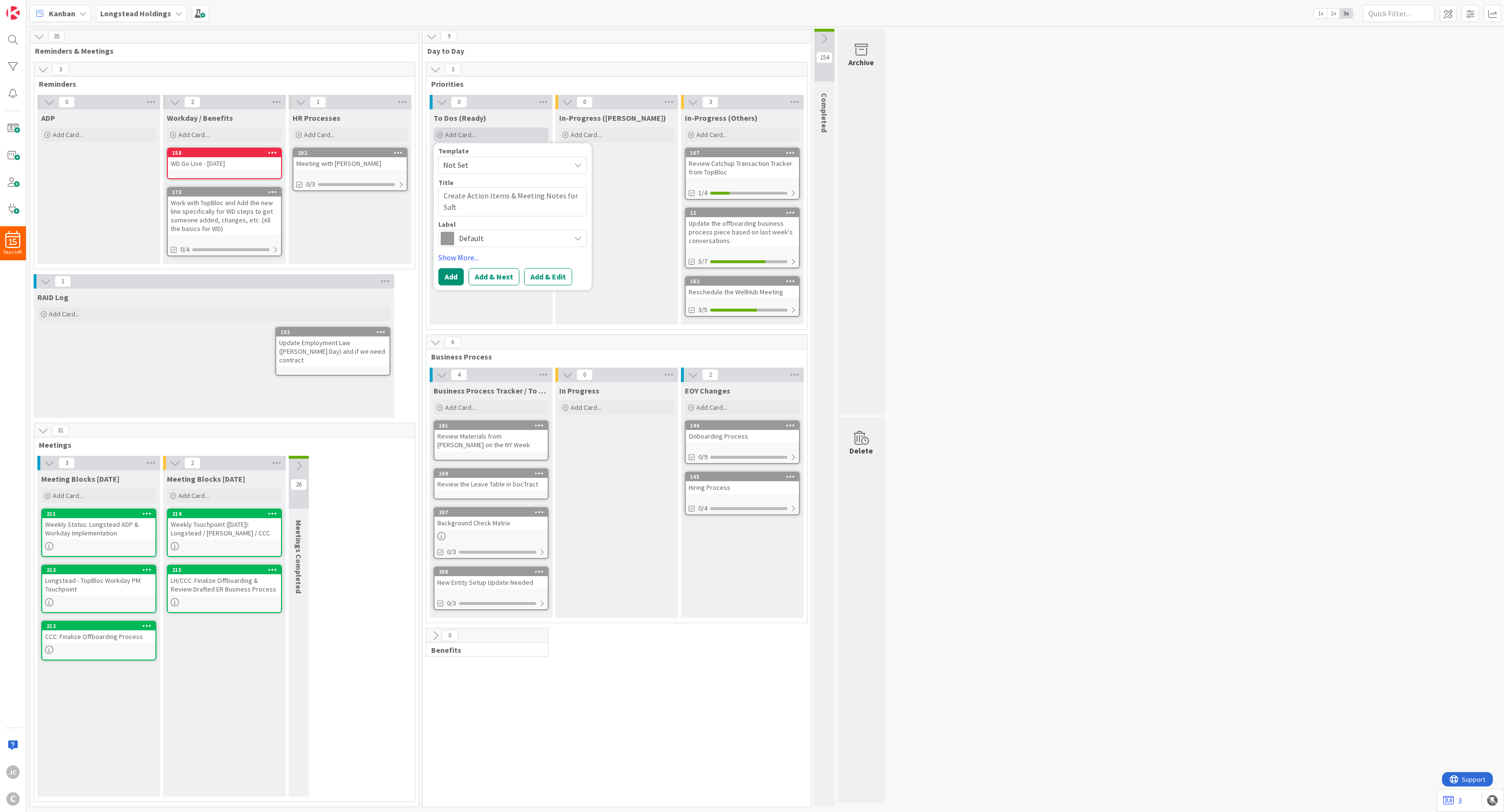
type textarea "Create Action Items & Meeting Notes for Saf"
type textarea "x"
type textarea "Create Action Items & Meeting Notes for Safe"
type textarea "x"
type textarea "Create Action Items & Meeting Notes for [PERSON_NAME]"
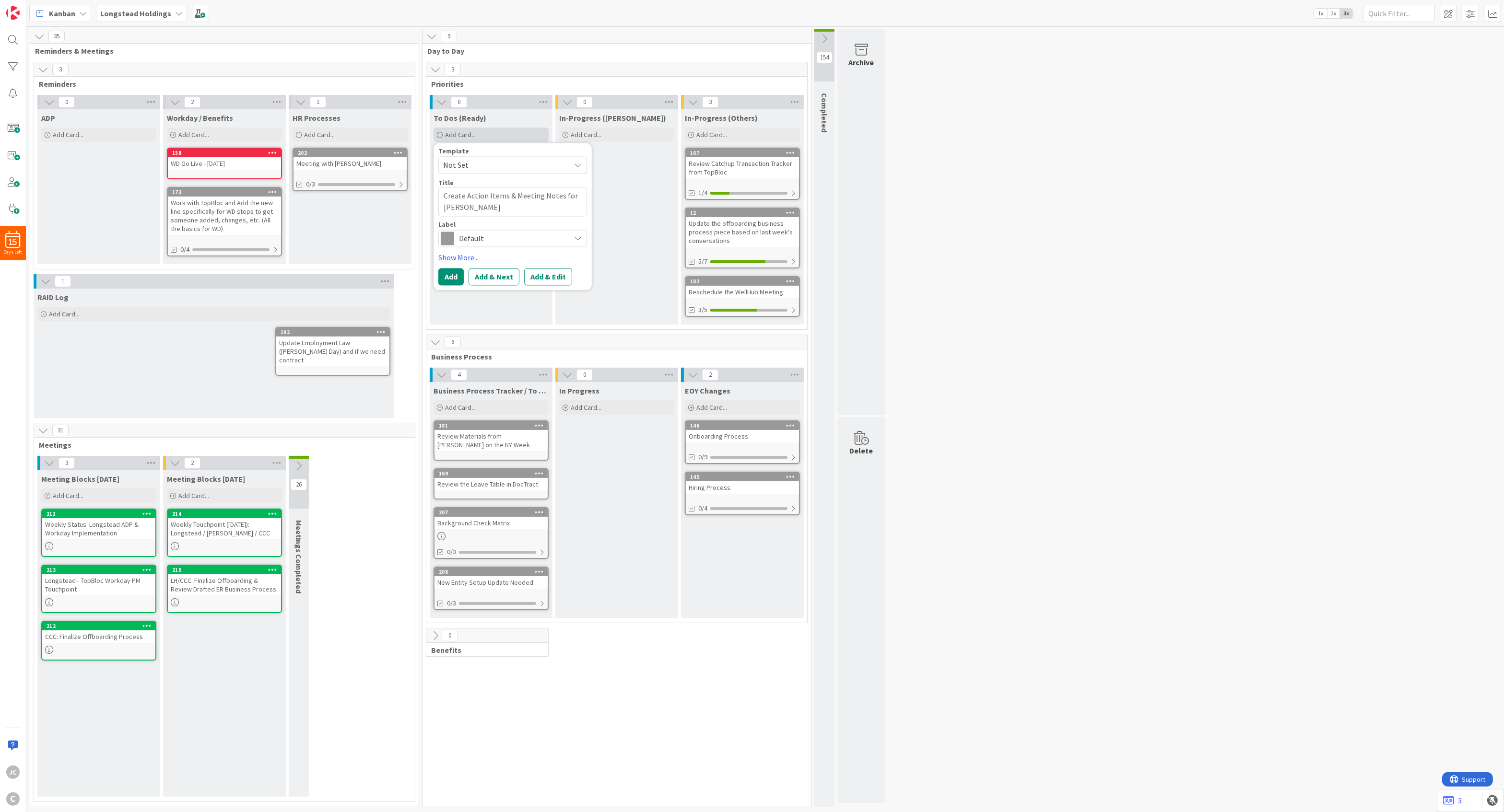
type textarea "x"
type textarea "Create Action Items & Meeting Notes for Safety"
type textarea "x"
type textarea "Create Action Items & Meeting Notes for Safety"
type textarea "x"
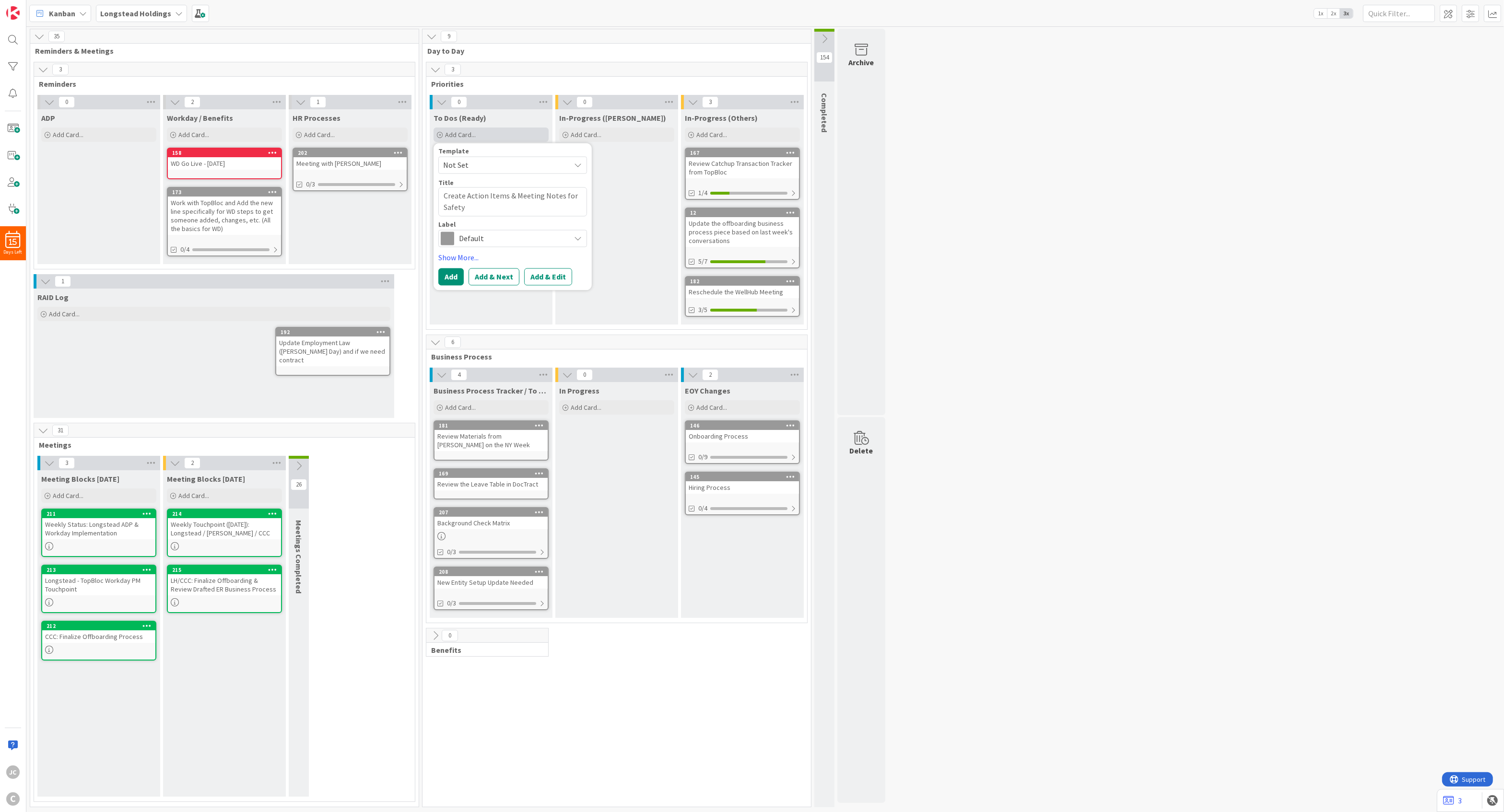
type textarea "Create Action Items & Meeting Notes for Safety &"
type textarea "x"
type textarea "Create Action Items & Meeting Notes for Safety &*"
type textarea "x"
type textarea "Create Action Items & Meeting Notes for Safety &"
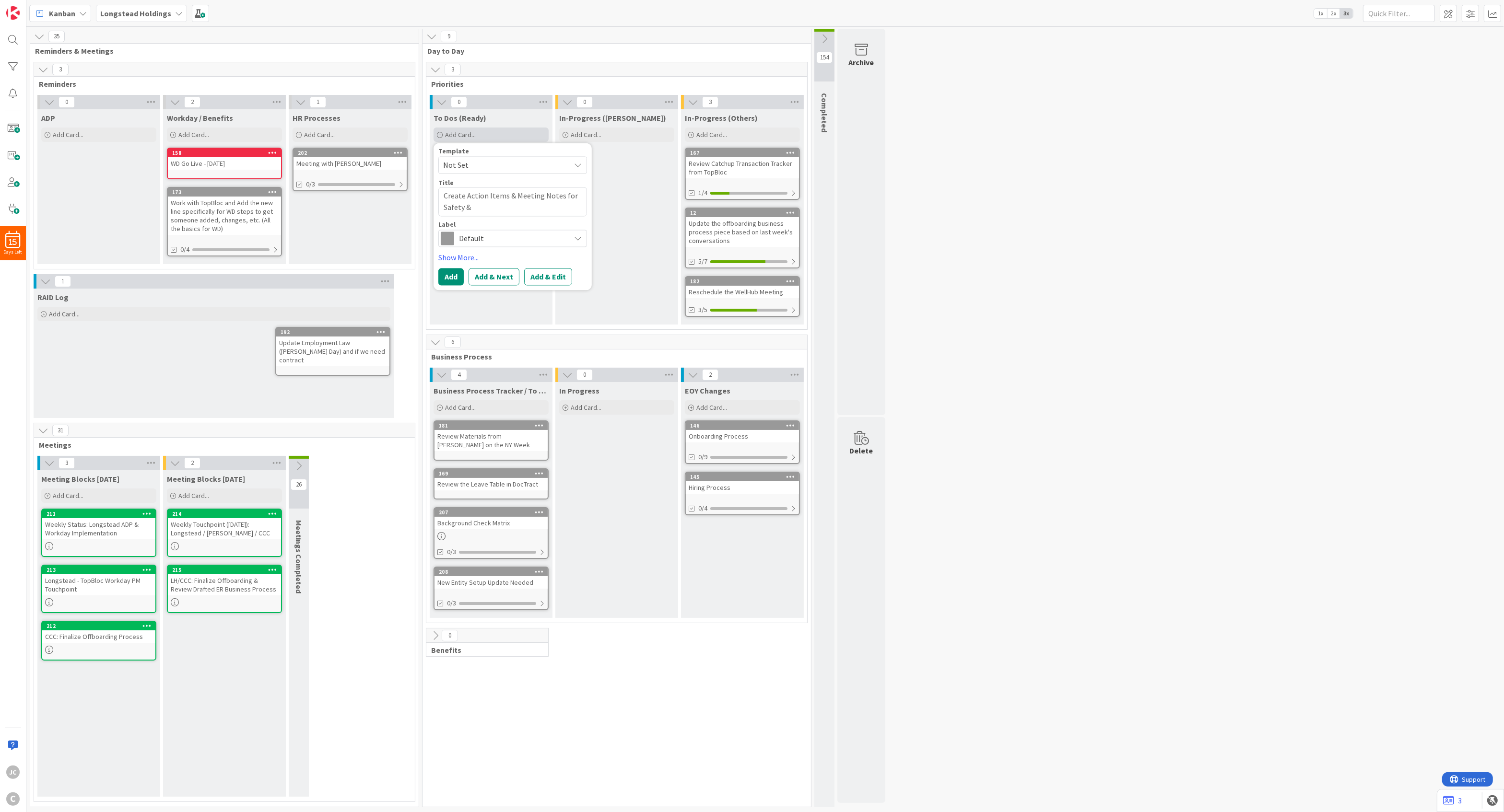
type textarea "x"
type textarea "Create Action Items & Meeting Notes for Safety &"
type textarea "x"
type textarea "Create Action Items & Meeting Notes for Safety & T"
type textarea "x"
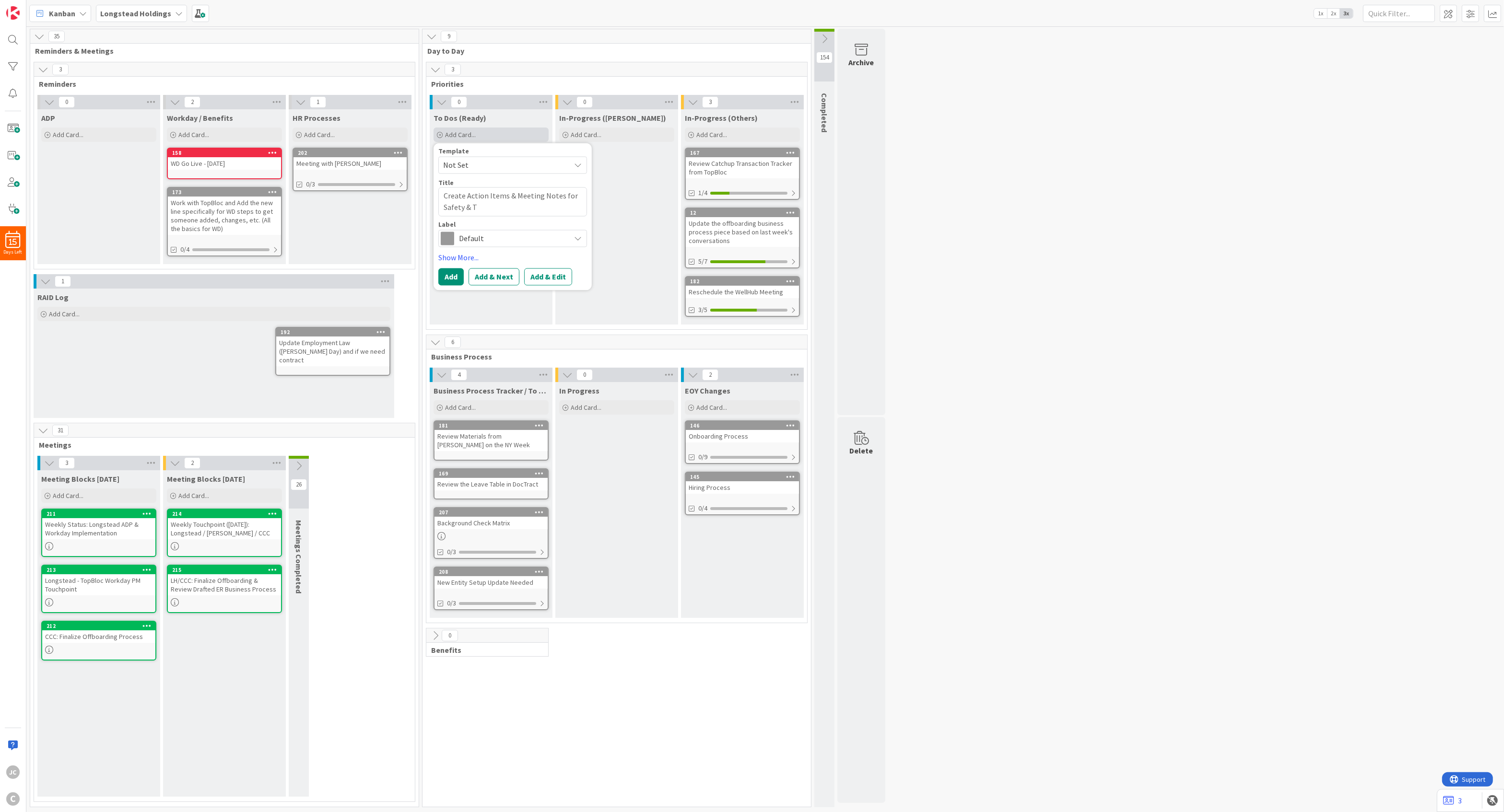
type textarea "Create Action Items & Meeting Notes for Safety & Tr"
type textarea "x"
type textarea "Create Action Items & Meeting Notes for Safety & Tra"
type textarea "x"
type textarea "Create Action Items & Meeting Notes for Safety & Trai"
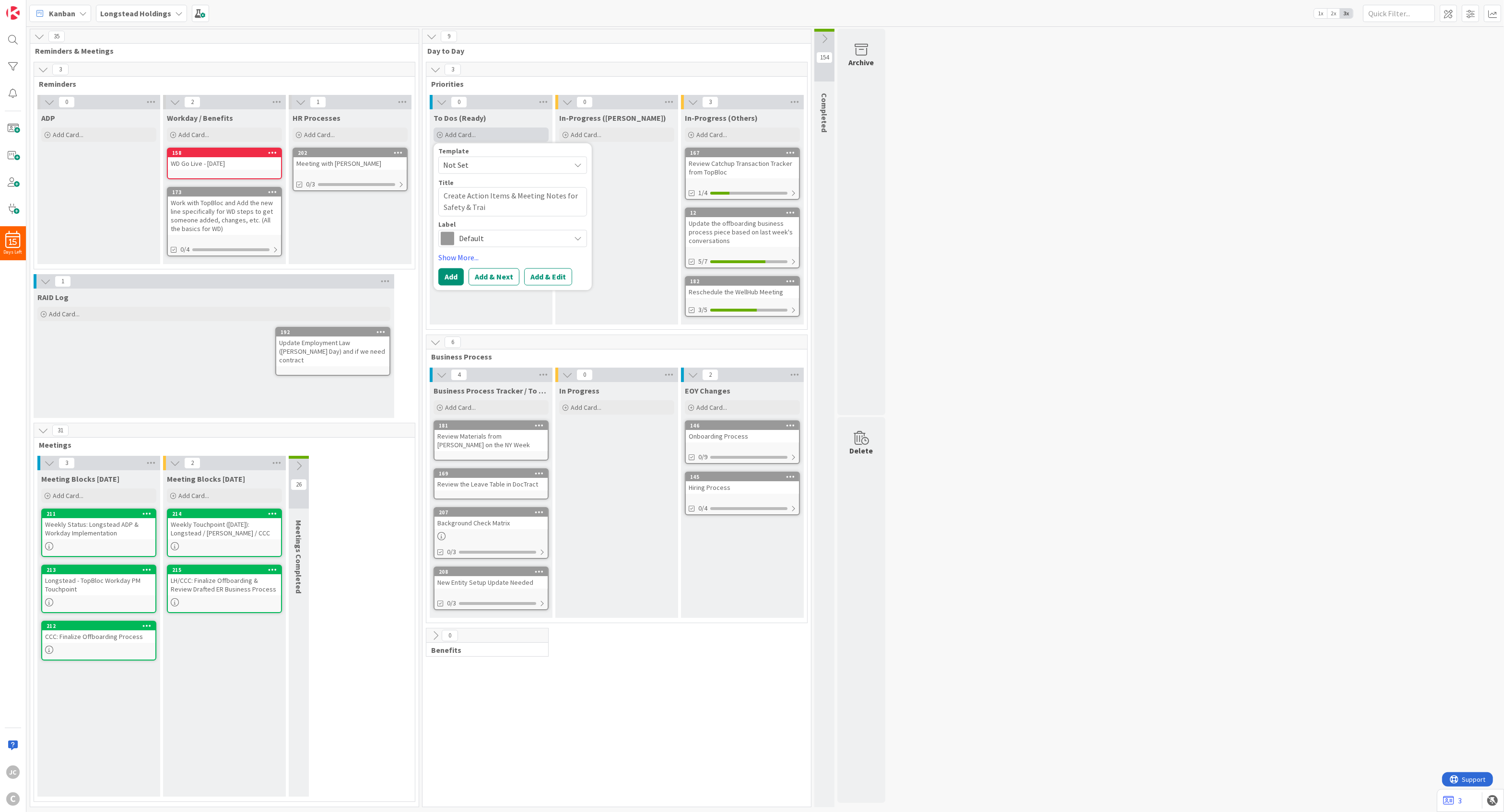
type textarea "x"
type textarea "Create Action Items & Meeting Notes for Safety & Train"
type textarea "x"
type textarea "Create Action Items & Meeting Notes for Safety & Traini"
type textarea "x"
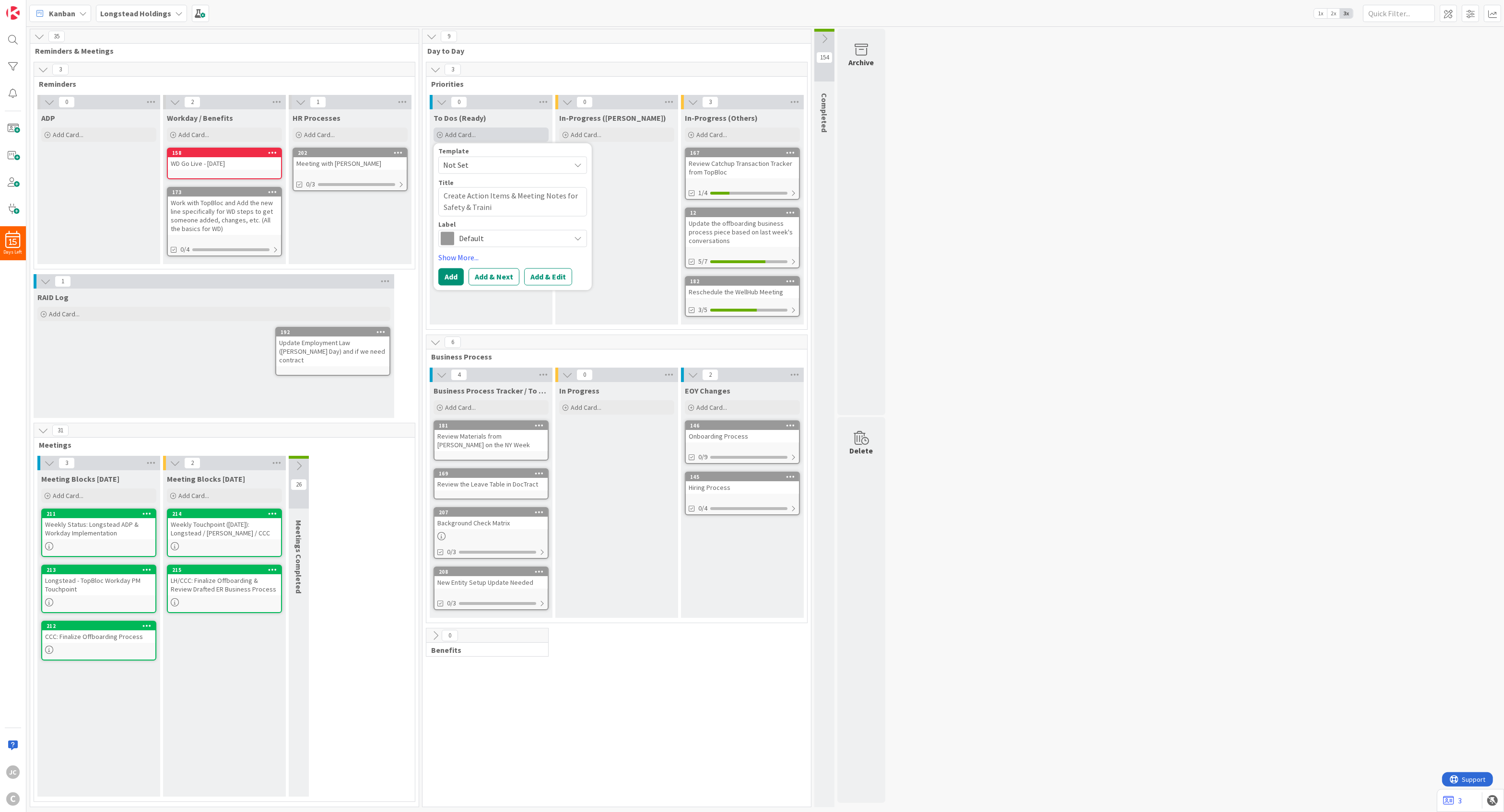
type textarea "Create Action Items & Meeting Notes for Safety & Trainin"
type textarea "x"
type textarea "Create Action Items & Meeting Notes for Safety & Training"
type textarea "x"
type textarea "Create Action Items & Meeting Notes for Safety & Training"
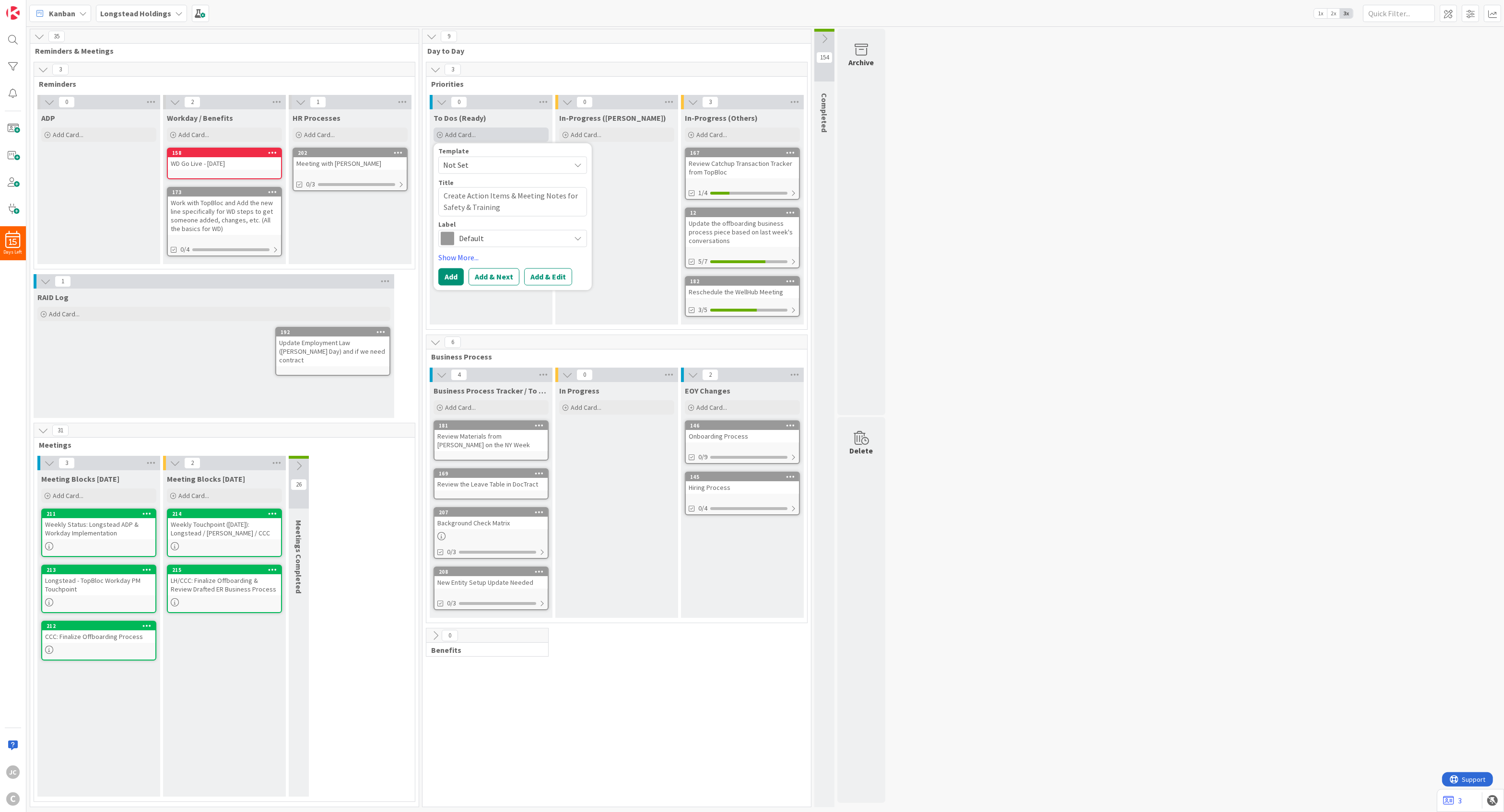
type textarea "x"
type textarea "Create Action Items & Meeting Notes for Safety & Training M"
type textarea "x"
type textarea "Create Action Items & Meeting Notes for Safety & Training Me"
type textarea "x"
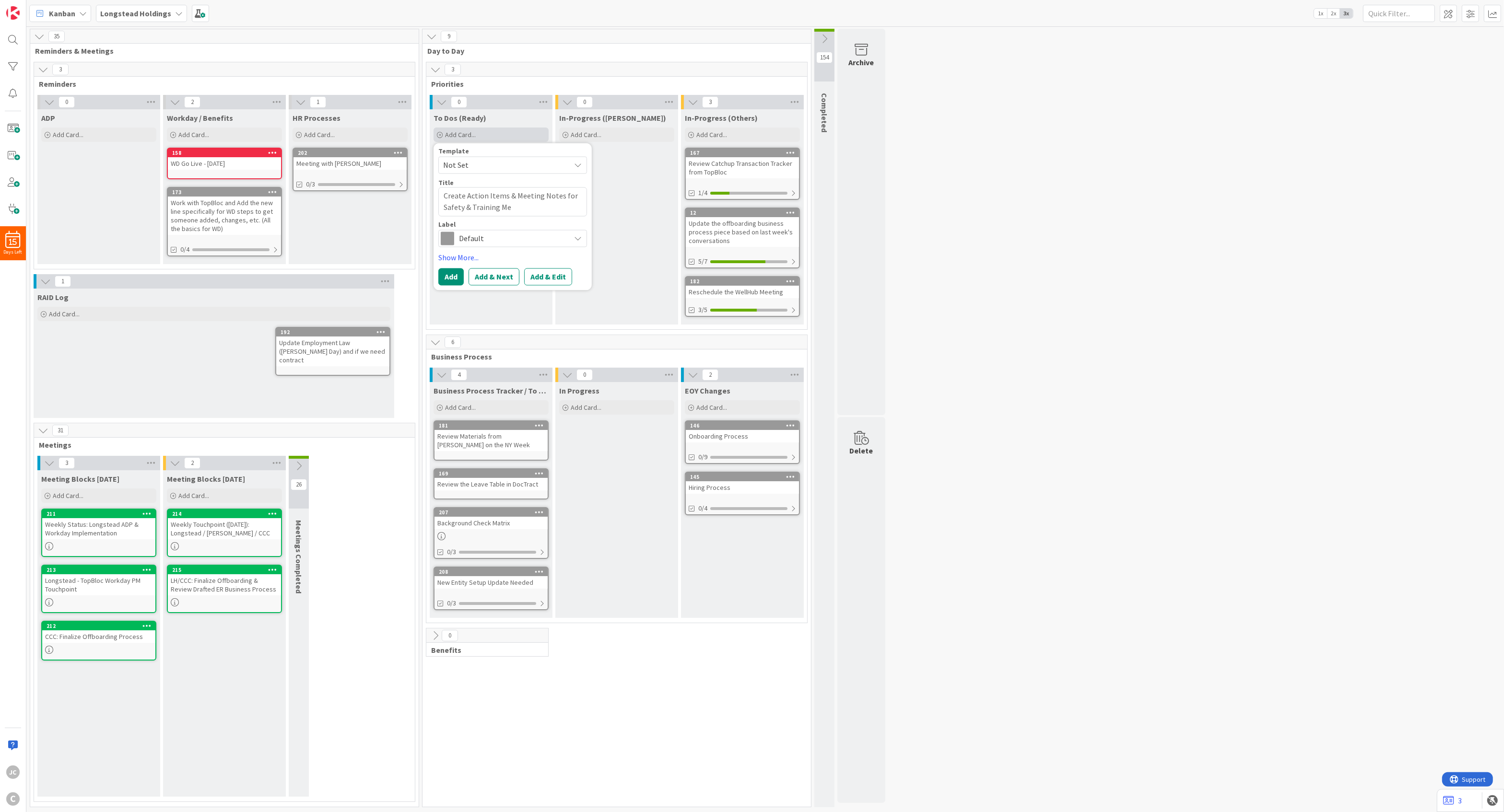
type textarea "Create Action Items & Meeting Notes for Safety & Training Mee"
type textarea "x"
type textarea "Create Action Items & Meeting Notes for Safety & Training Meet"
type textarea "x"
type textarea "Create Action Items & Meeting Notes for Safety & Training Mee"
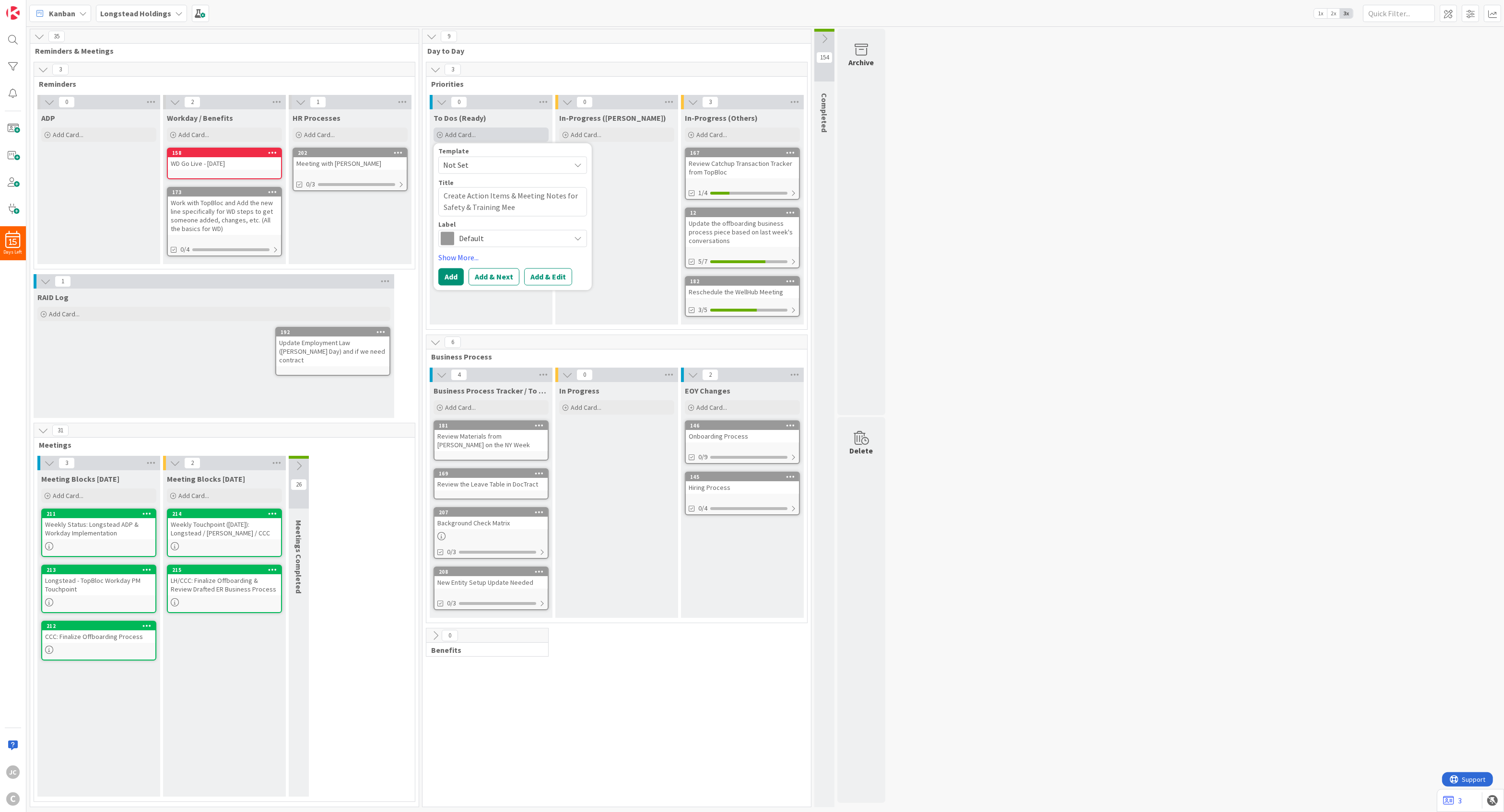
type textarea "x"
type textarea "Create Action Items & Meeting Notes for Safety & Training Me"
type textarea "x"
type textarea "Create Action Items & Meeting Notes for Safety & Training M"
type textarea "x"
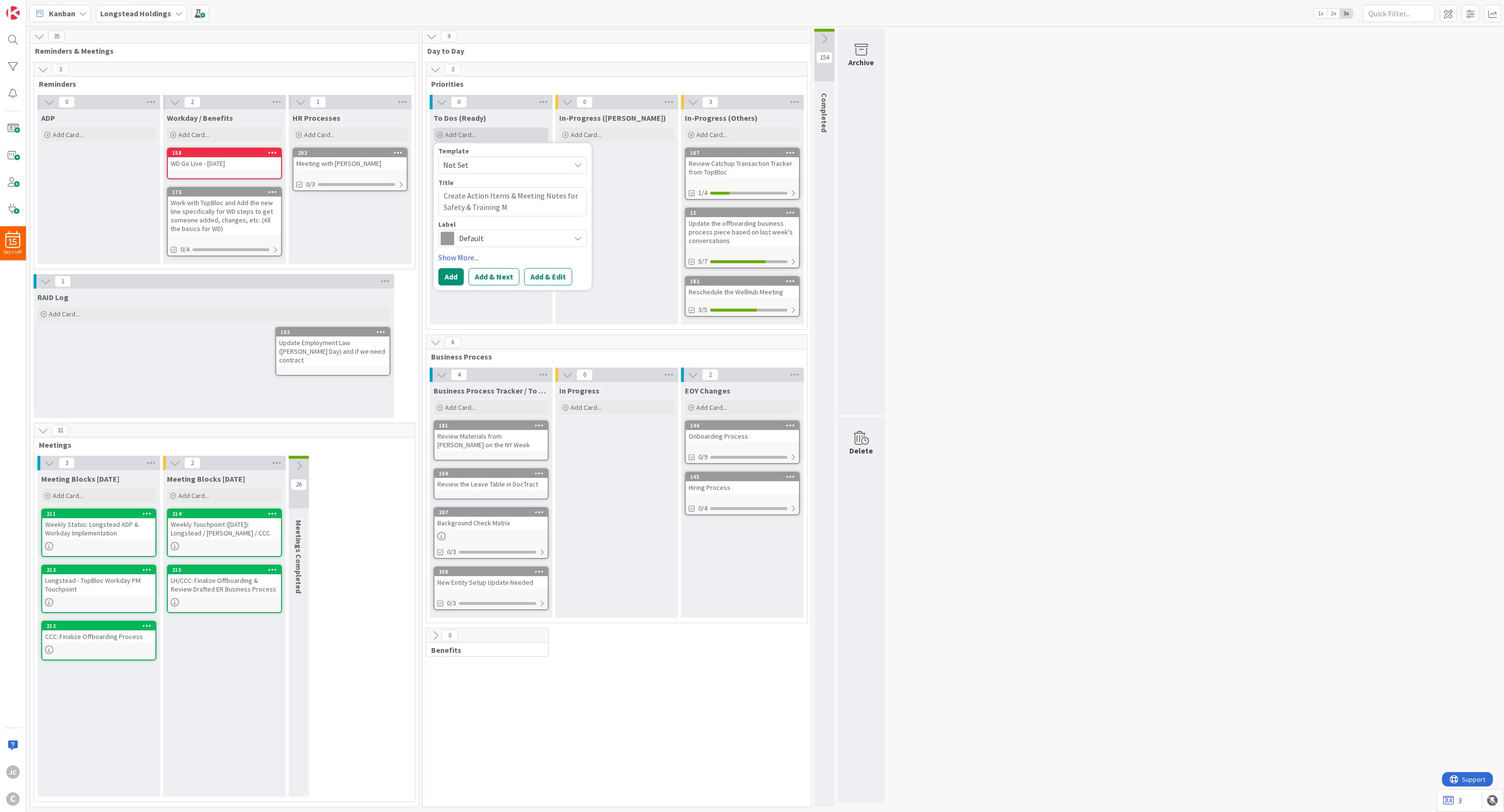
type textarea "Create Action Items & Meeting Notes for Safety & Training"
type textarea "x"
type textarea "Create Action Items & Meeting Notes for Safety & Training"
type textarea "x"
type textarea "Create Action Items & Meeting Notes for Safety & Trainin"
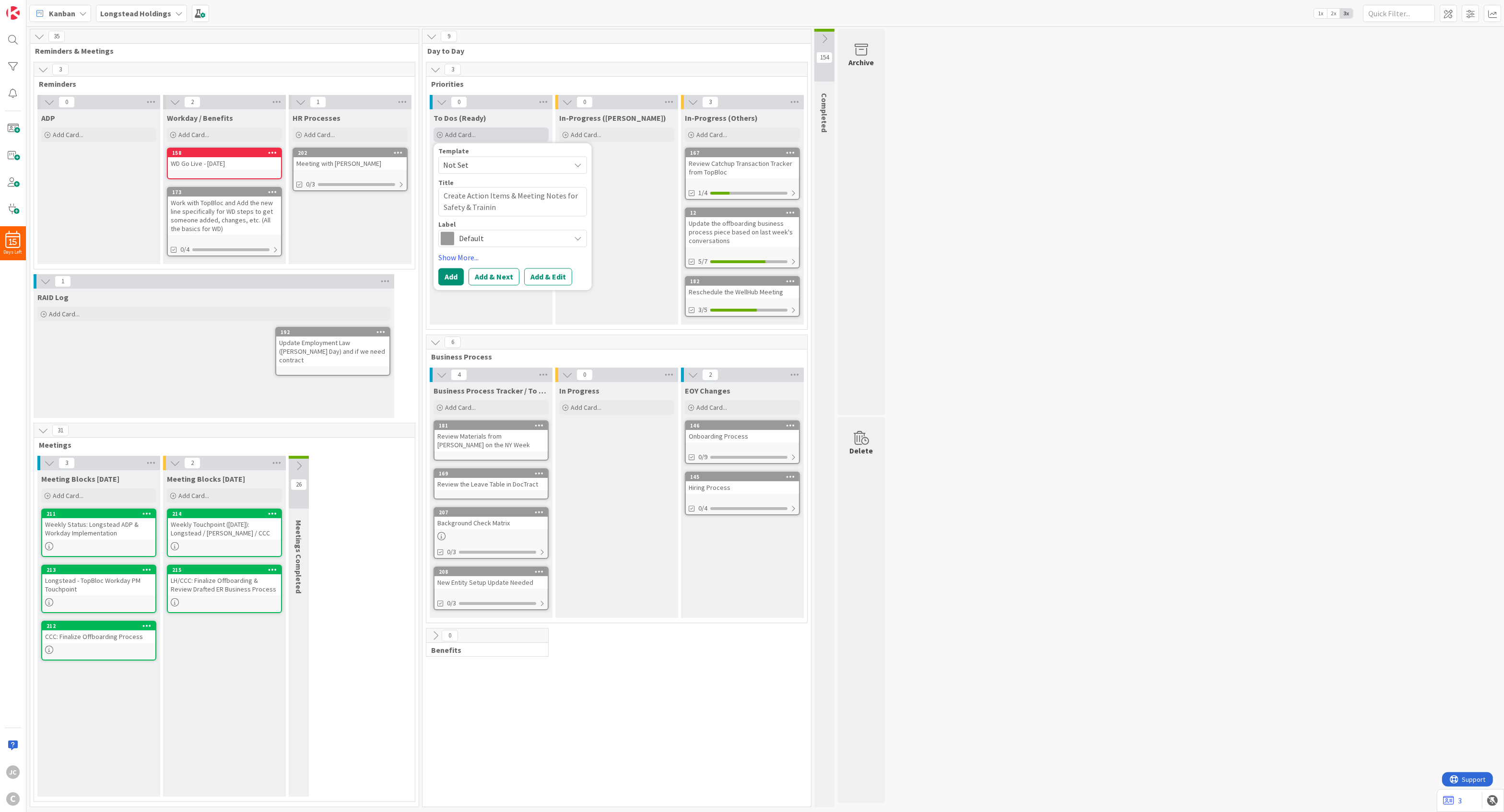
type textarea "x"
type textarea "Create Action Items & Meeting Notes for Safety & Traini"
type textarea "x"
type textarea "Create Action Items & Meeting Notes for Safety & Train"
type textarea "x"
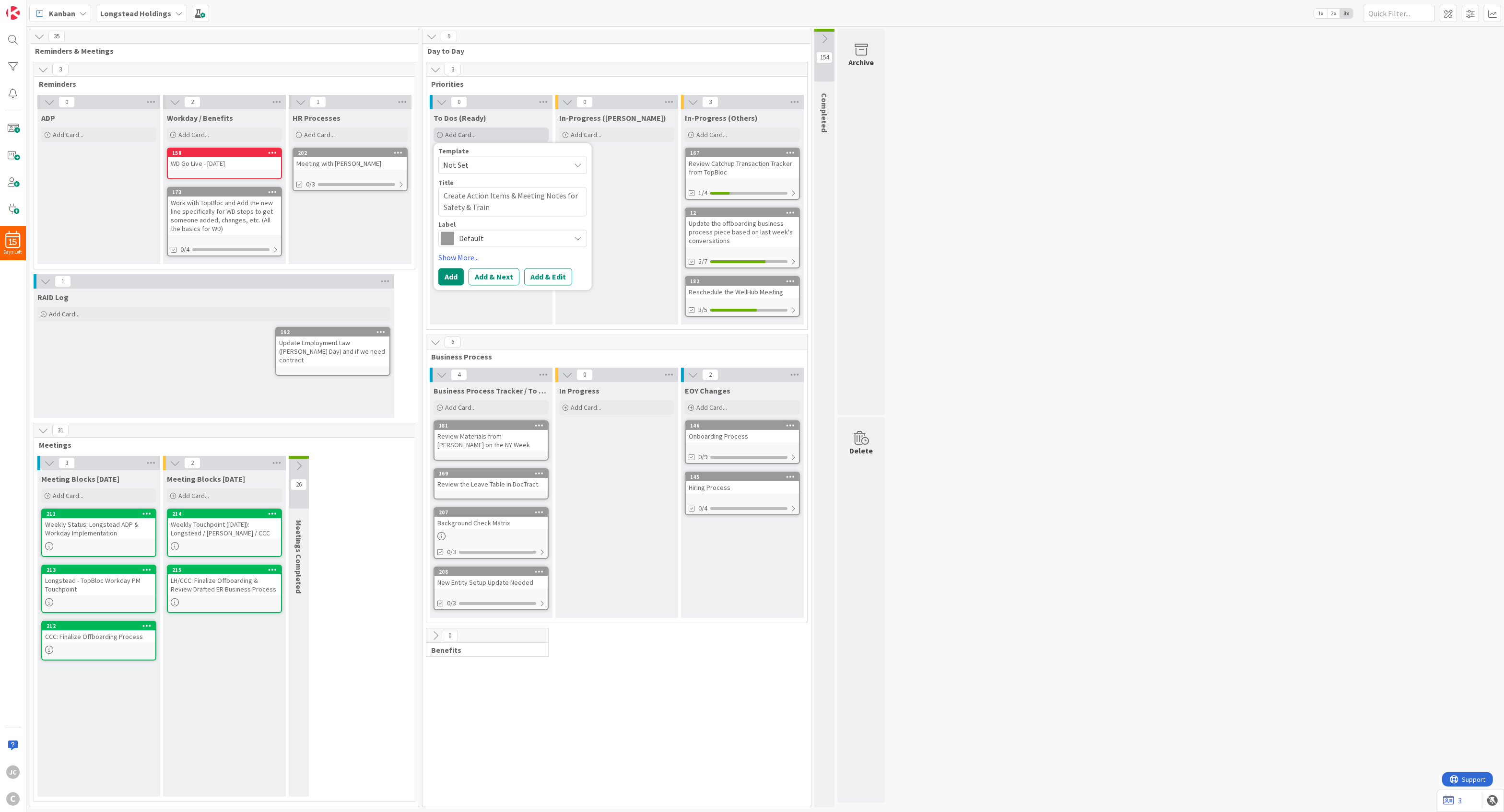
type textarea "Create Action Items & Meeting Notes for Safety & Trai"
type textarea "x"
type textarea "Create Action Items & Meeting Notes for Safety & Tra"
type textarea "x"
type textarea "Create Action Items & Meeting Notes for Safety & Tr"
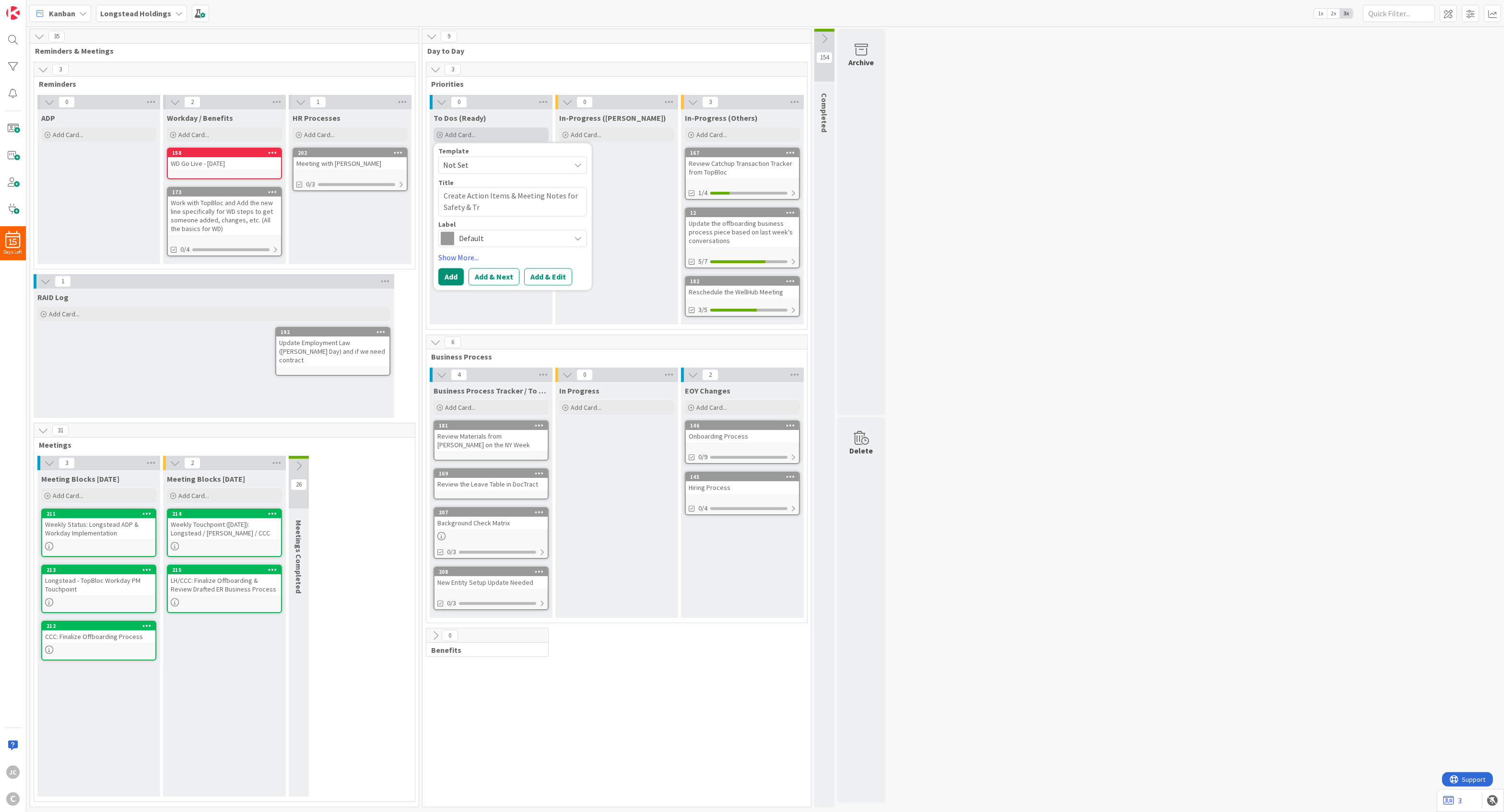
type textarea "x"
type textarea "Create Action Items & Meeting Notes for Safety & T"
type textarea "x"
type textarea "Create Action Items & Meeting Notes for Safety &"
type textarea "x"
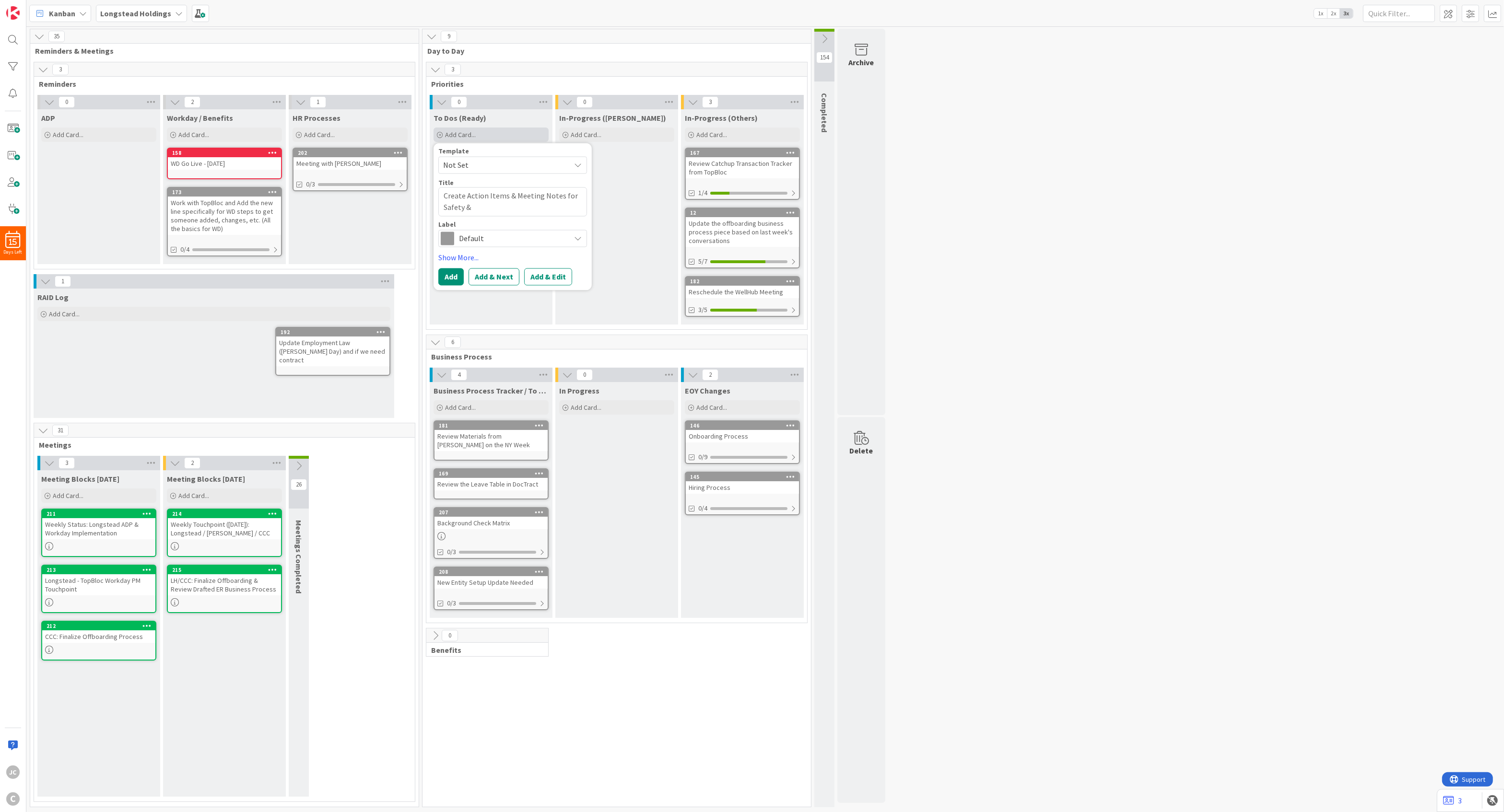
type textarea "Create Action Items & Meeting Notes for Safety &"
type textarea "x"
type textarea "Create Action Items & Meeting Notes for Safety"
type textarea "x"
type textarea "Create Action Items & Meeting Notes for Safety T"
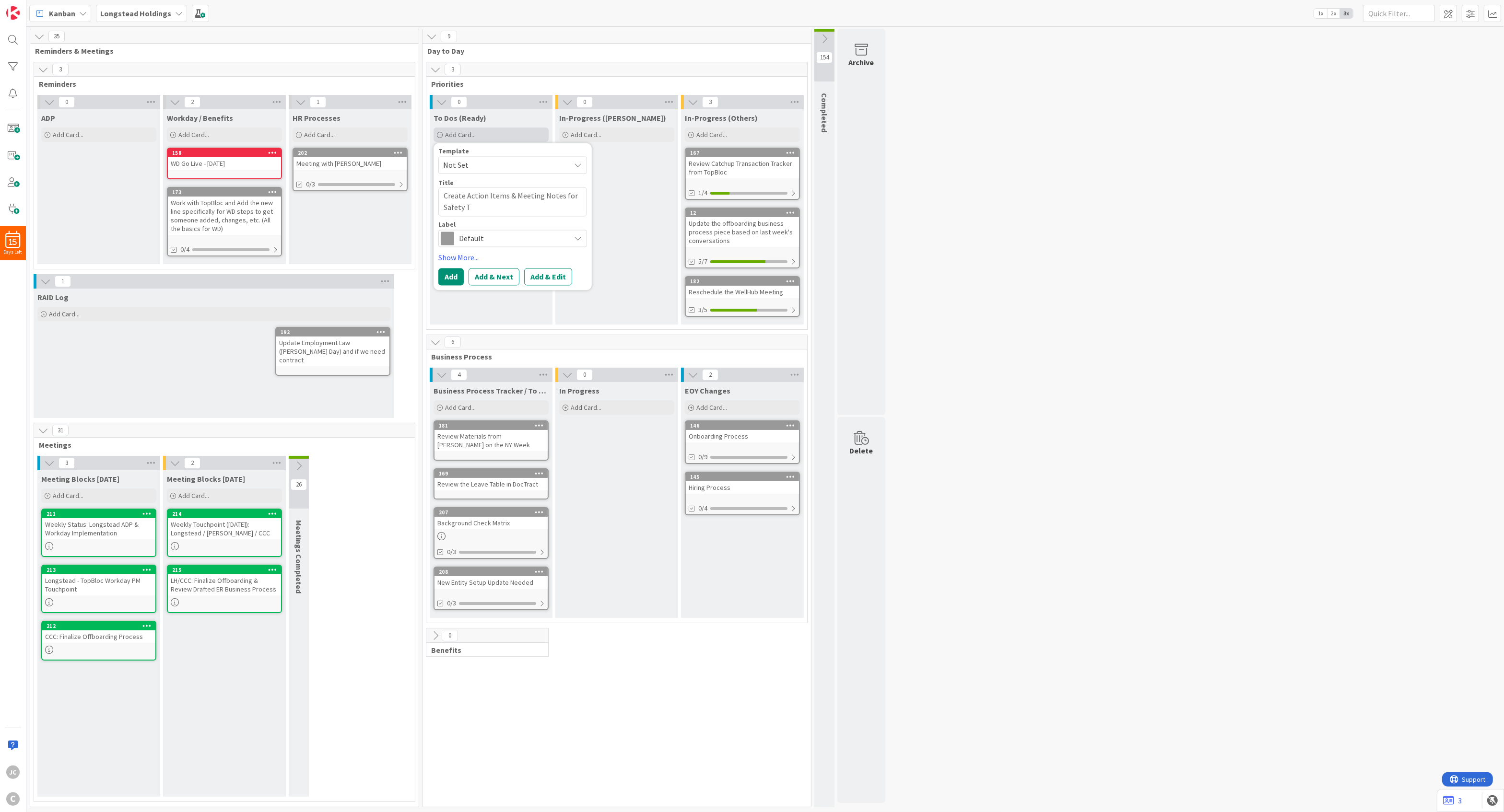
type textarea "x"
type textarea "Create Action Items & Meeting Notes for Safety Tr"
type textarea "x"
type textarea "Create Action Items & Meeting Notes for Safety Tra"
type textarea "x"
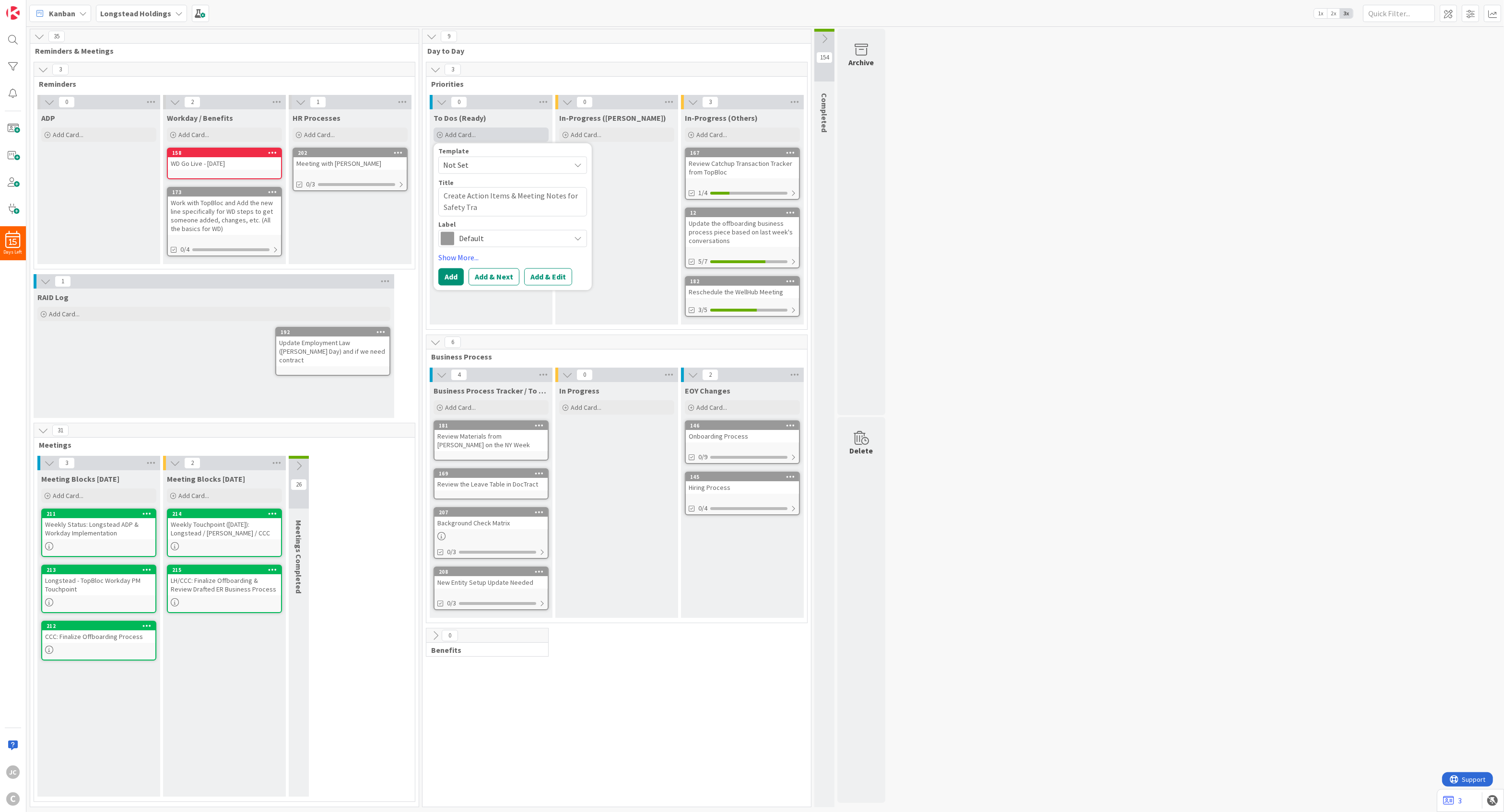
type textarea "Create Action Items & Meeting Notes for Safety Trai"
type textarea "x"
type textarea "Create Action Items & Meeting Notes for Safety Train"
type textarea "x"
type textarea "Create Action Items & Meeting Notes for Safety Traini"
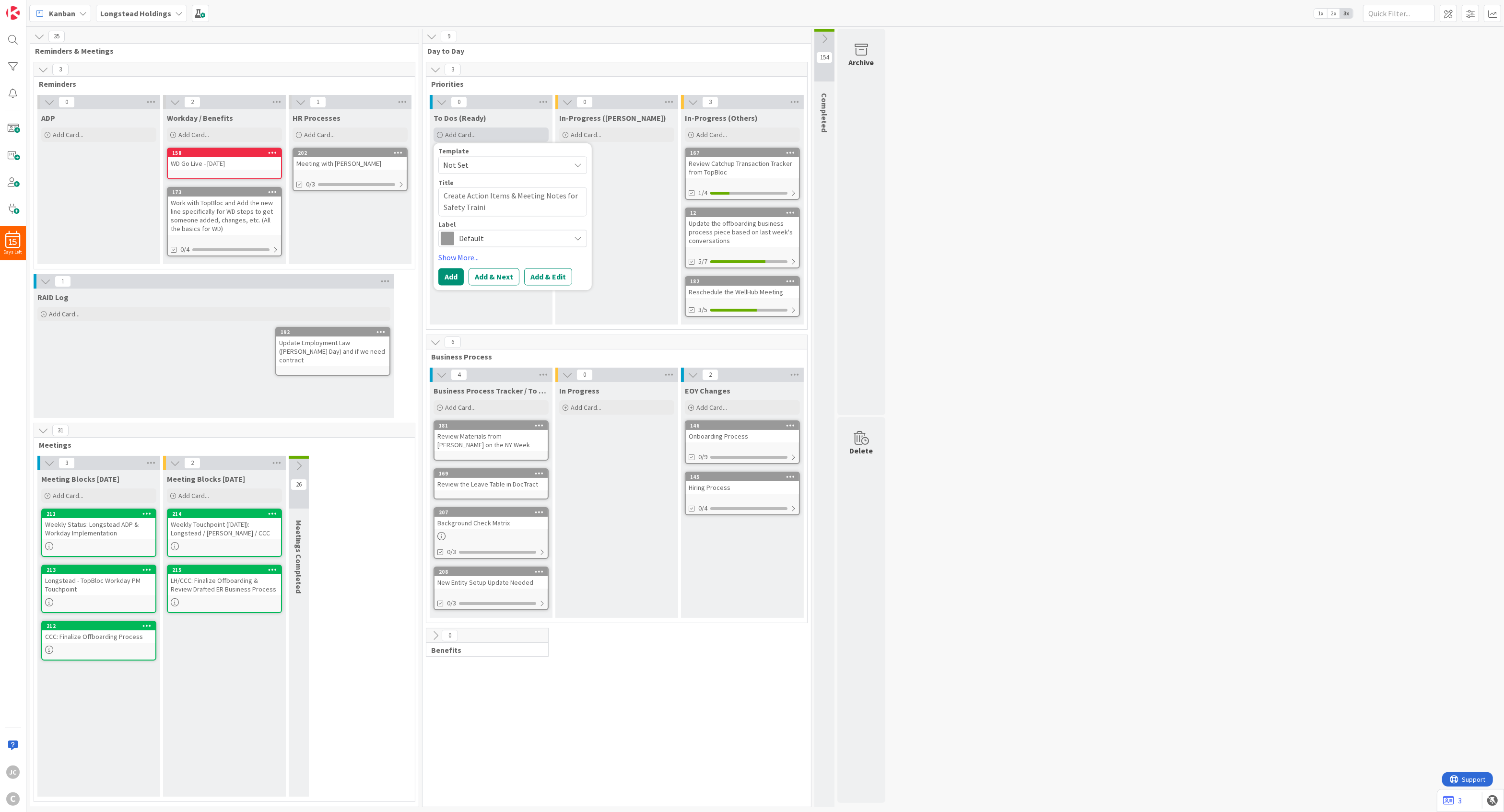
type textarea "x"
type textarea "Create Action Items & Meeting Notes for Safety Training"
type textarea "x"
type textarea "Create Action Items & Meeting Notes for Safety Training"
type textarea "x"
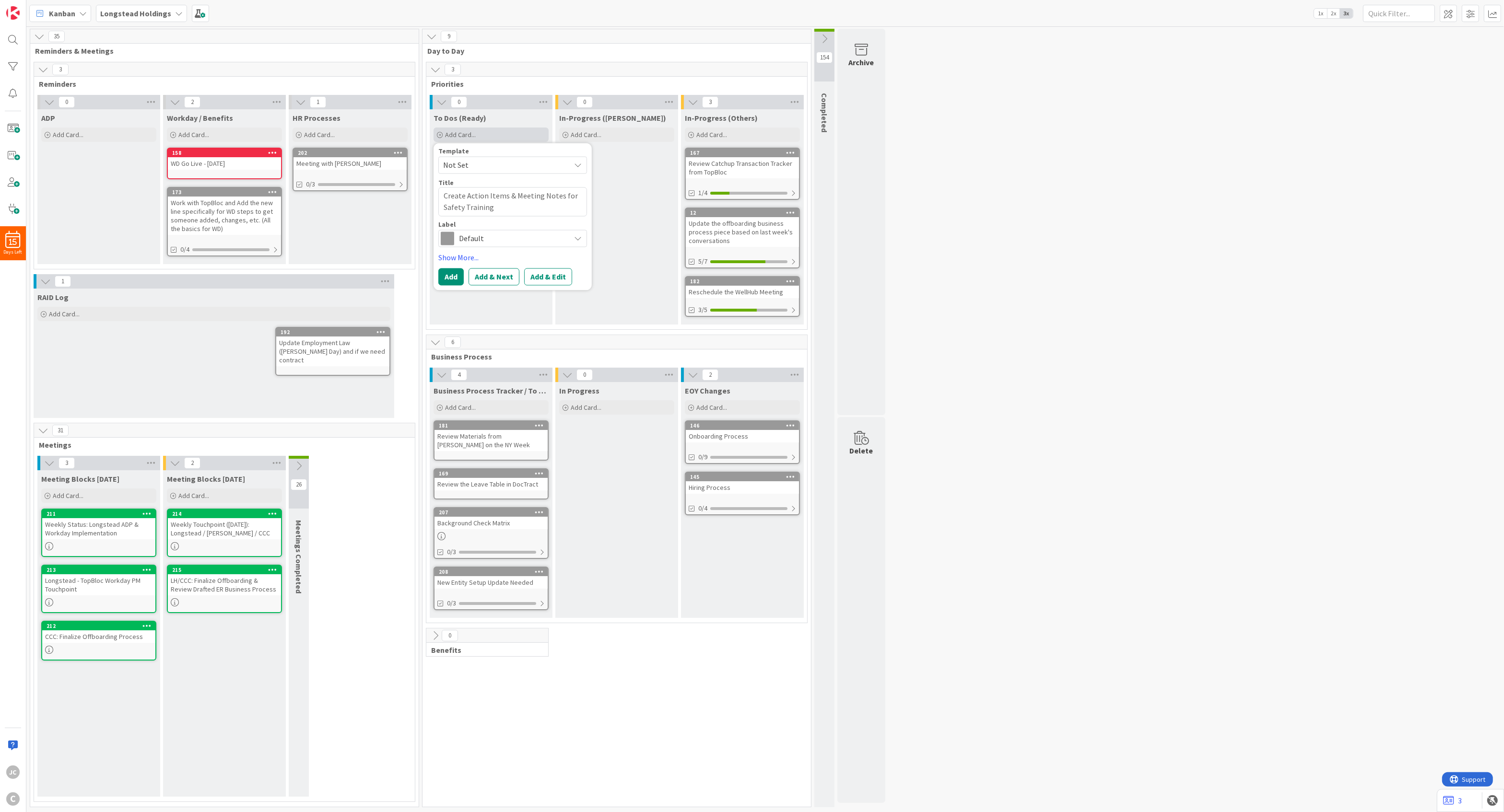
type textarea "Create Action Items & Meeting Notes for HSafety Training"
type textarea "x"
type textarea "Create Action Items & Meeting Notes for HeSafety Training"
type textarea "x"
type textarea "Create Action Items & Meeting Notes for HeeSafety Training"
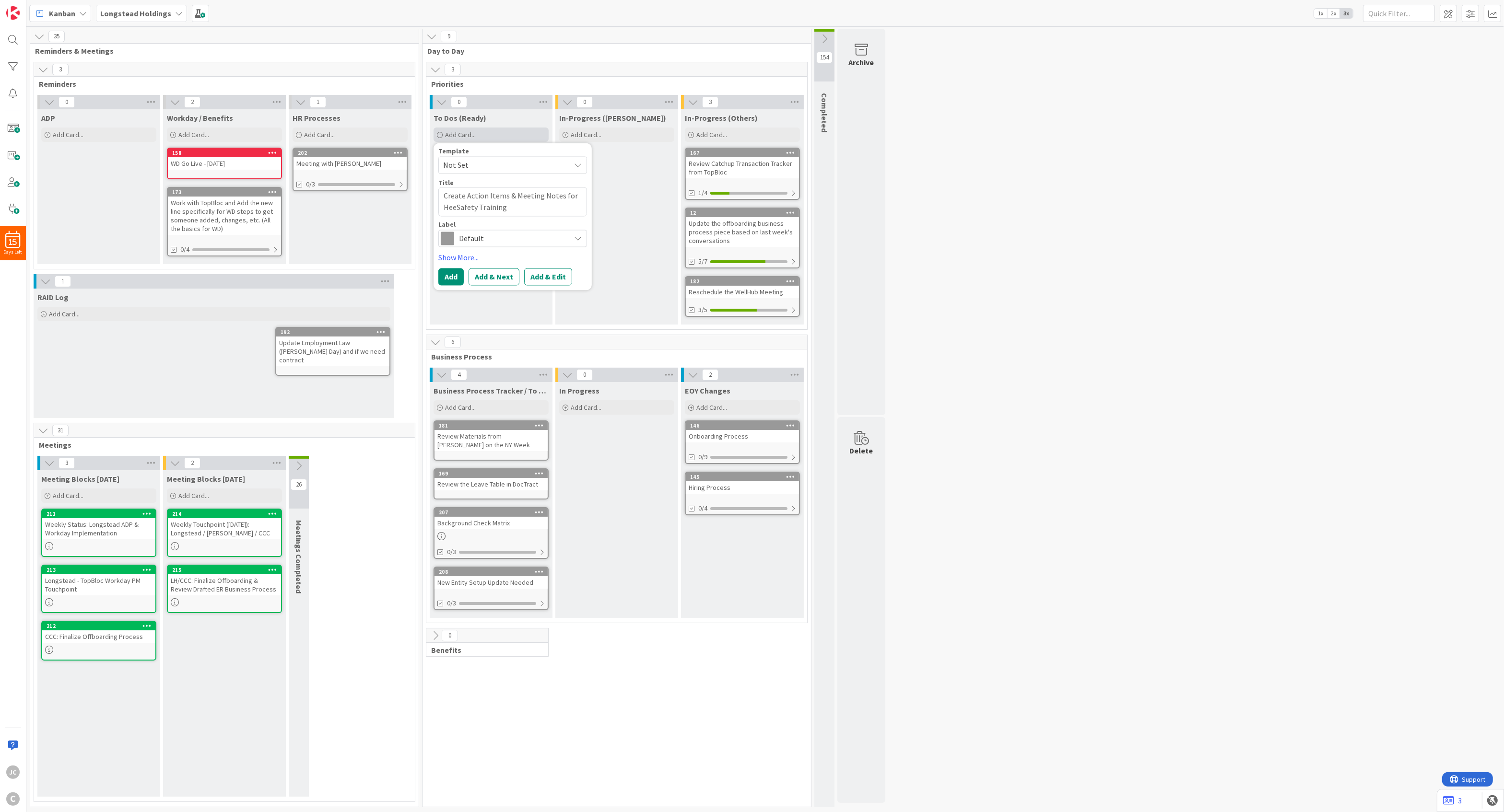
type textarea "x"
type textarea "Create Action Items & Meeting Notes for HeeaSafety Training"
type textarea "x"
type textarea "Create Action Items & Meeting Notes for HeeSafety Training"
type textarea "x"
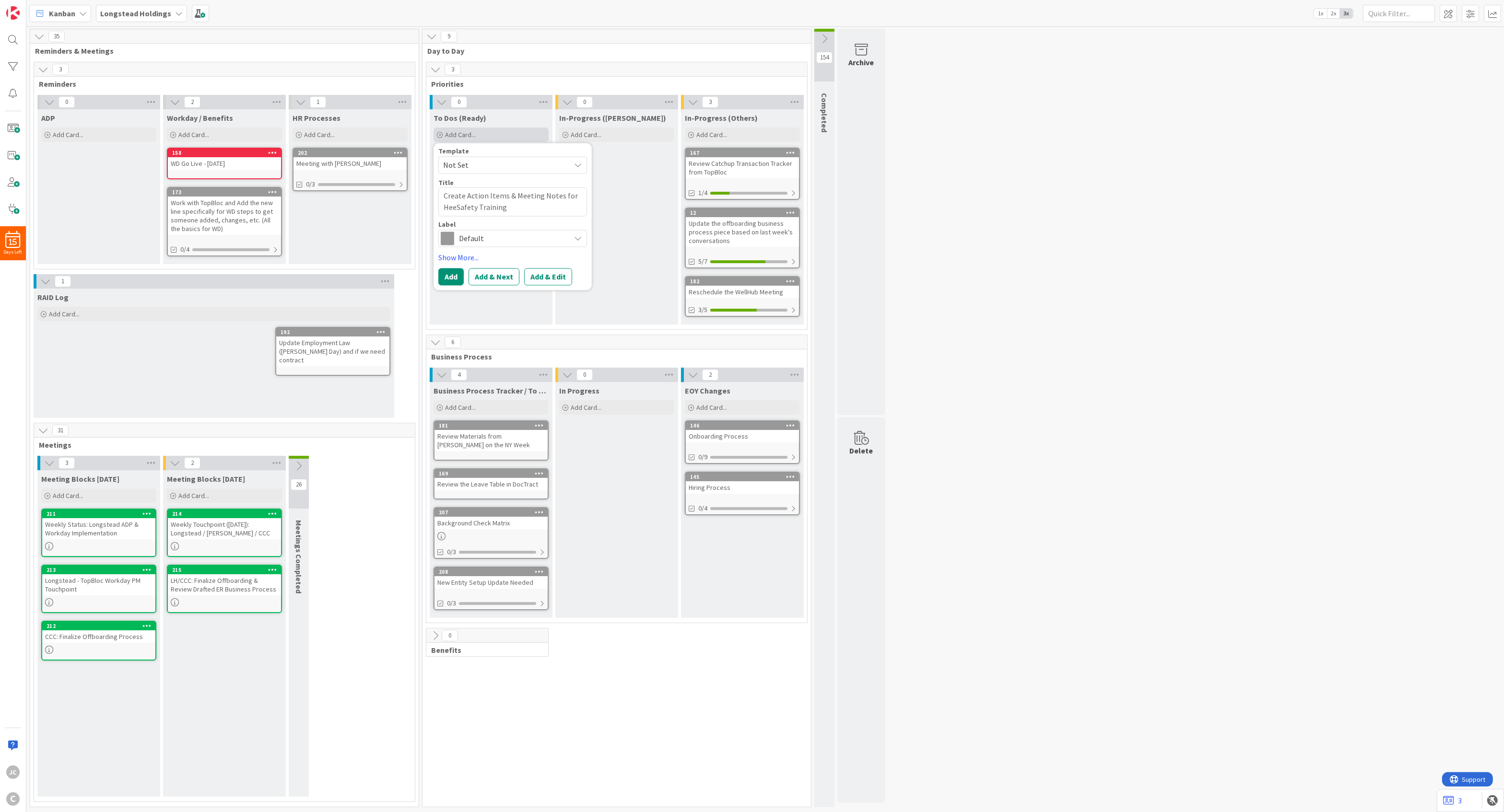
type textarea "Create Action Items & Meeting Notes for HeSafety Training"
type textarea "x"
type textarea "Create Action Items & Meeting Notes for HeaSafety Training"
type textarea "x"
type textarea "Create Action Items & Meeting Notes for HealSafety Training"
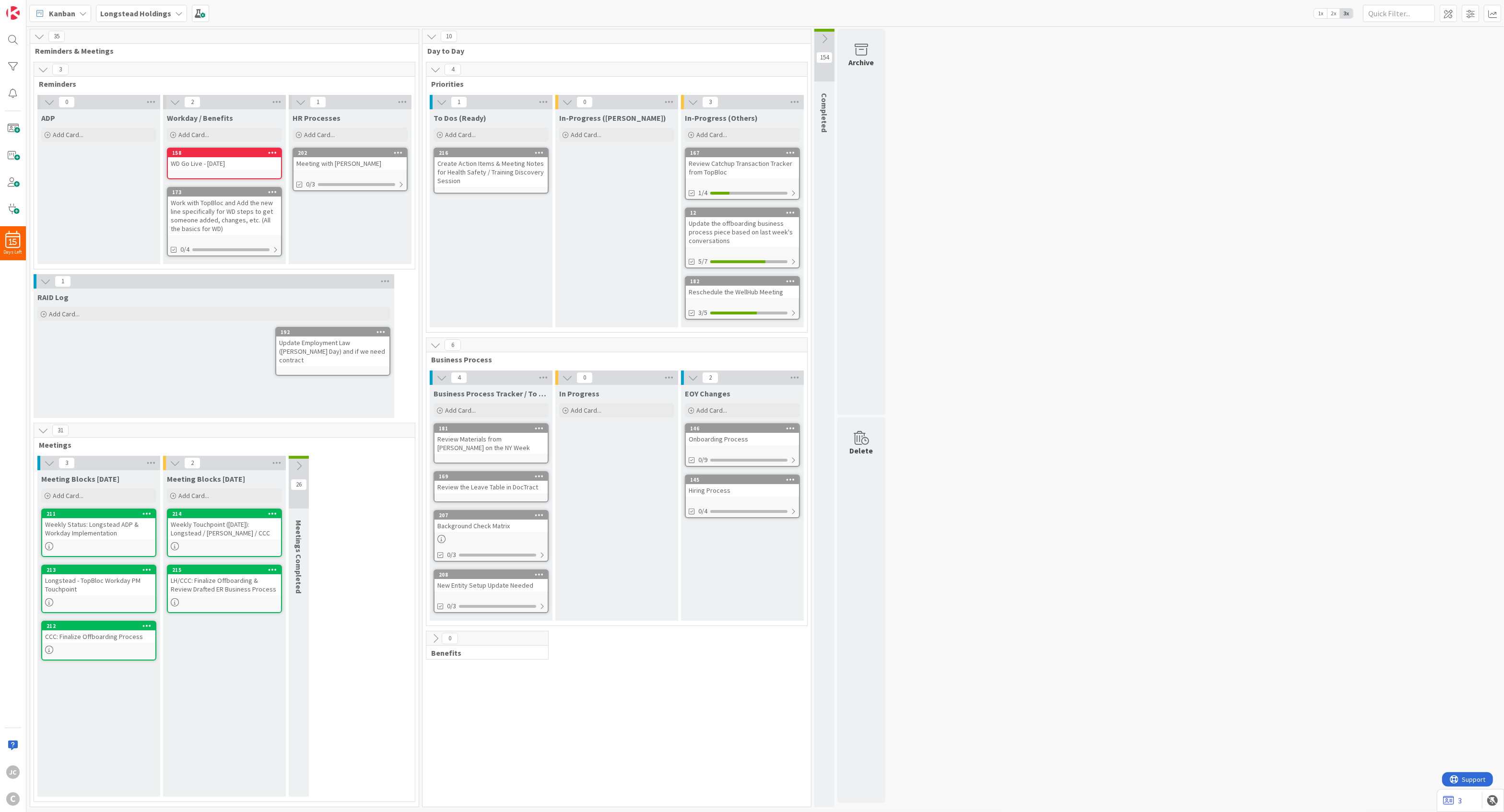
click at [1030, 263] on div "35 Reminders & Meetings 3 Reminders 0 ADP Add Card... 2 Workday / Benefits Add …" at bounding box center [765, 421] width 1474 height 784
